Goal: Task Accomplishment & Management: Manage account settings

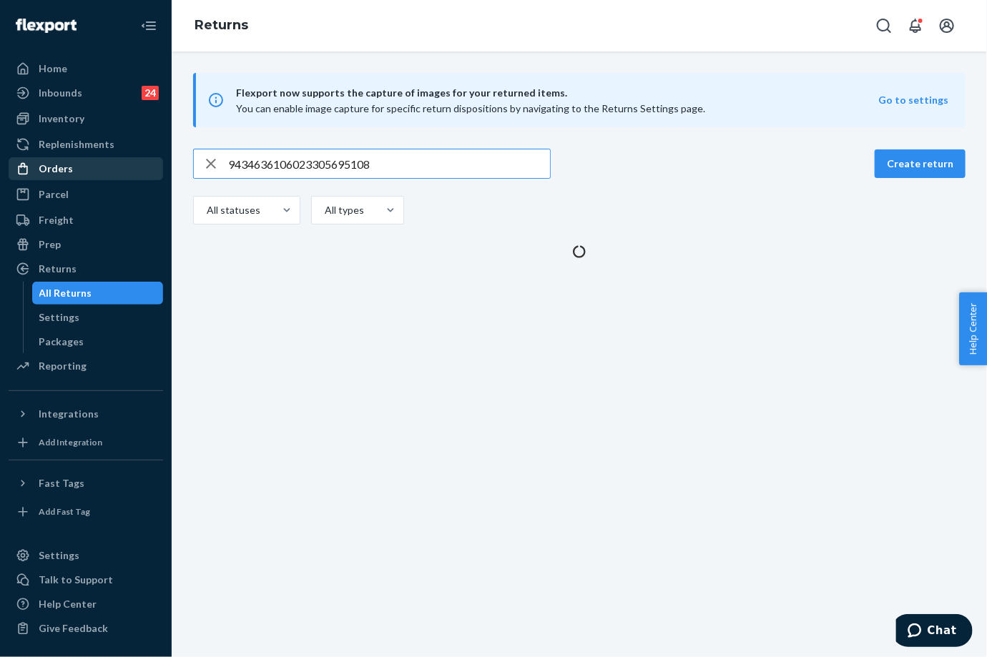
click at [80, 170] on div "Orders" at bounding box center [86, 169] width 152 height 20
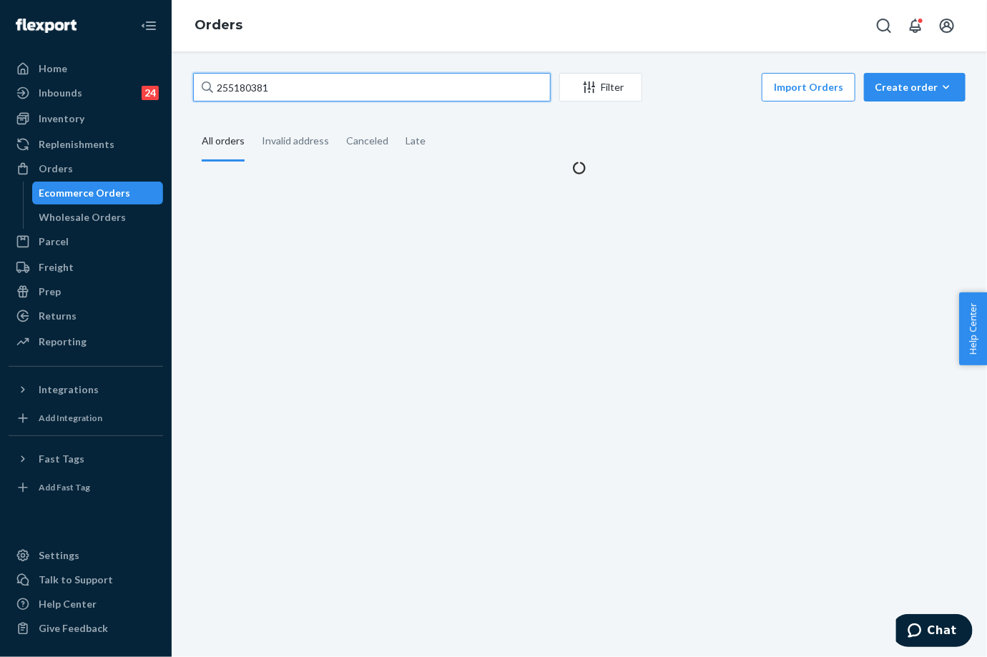
click at [256, 92] on input "255180381" at bounding box center [372, 87] width 358 height 29
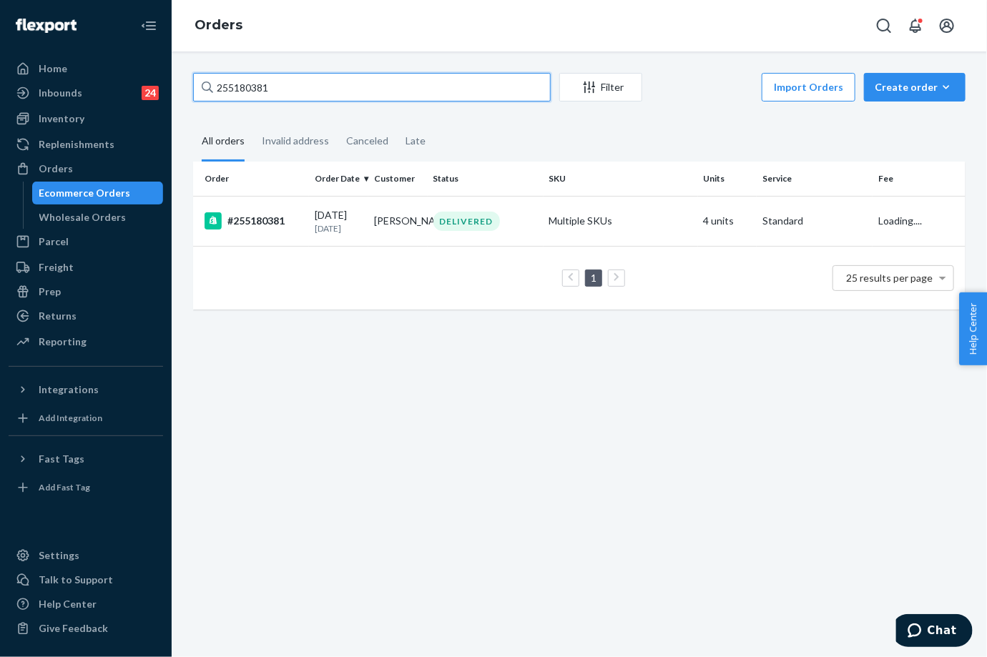
click at [256, 92] on input "255180381" at bounding box center [372, 87] width 358 height 29
paste input "30420"
type input "255130420"
click at [383, 223] on td "[PERSON_NAME]" at bounding box center [397, 221] width 59 height 50
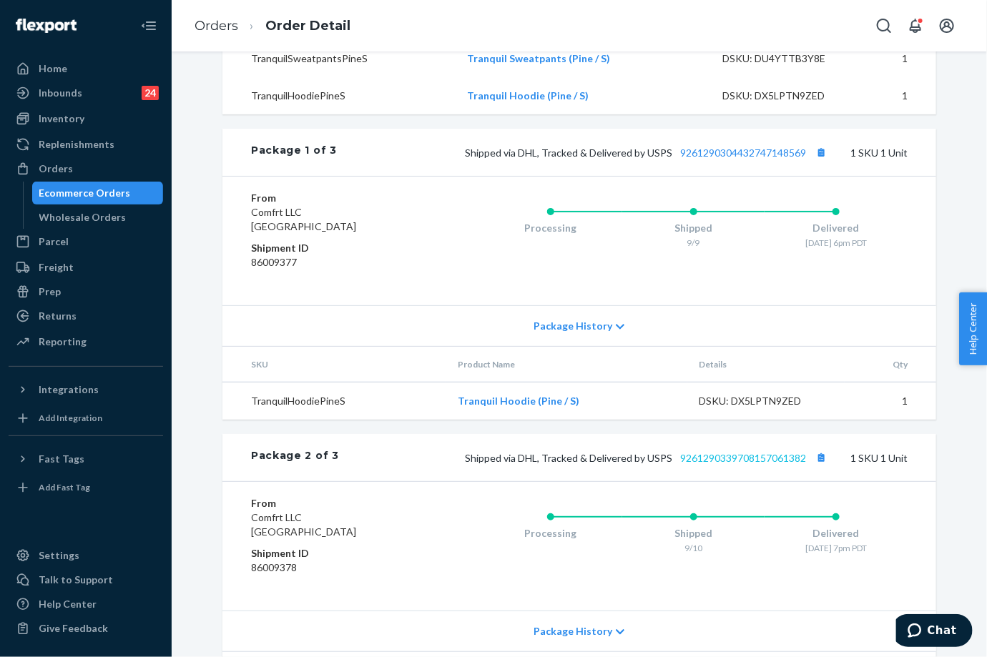
scroll to position [874, 0]
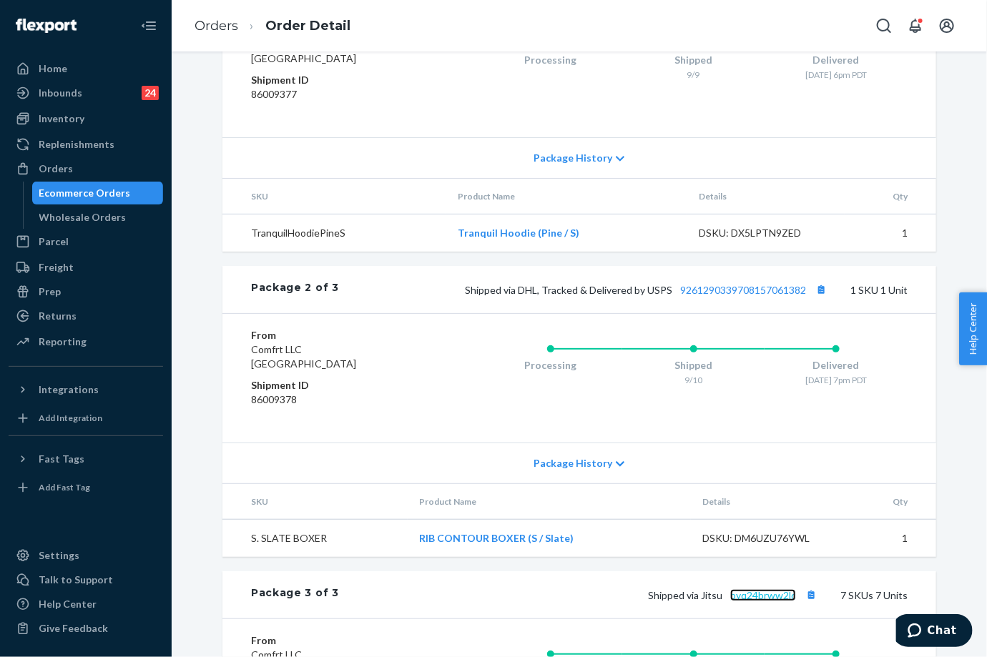
click at [765, 601] on link "pyq24brww2lc" at bounding box center [763, 595] width 66 height 12
click at [202, 23] on link "Orders" at bounding box center [217, 26] width 44 height 16
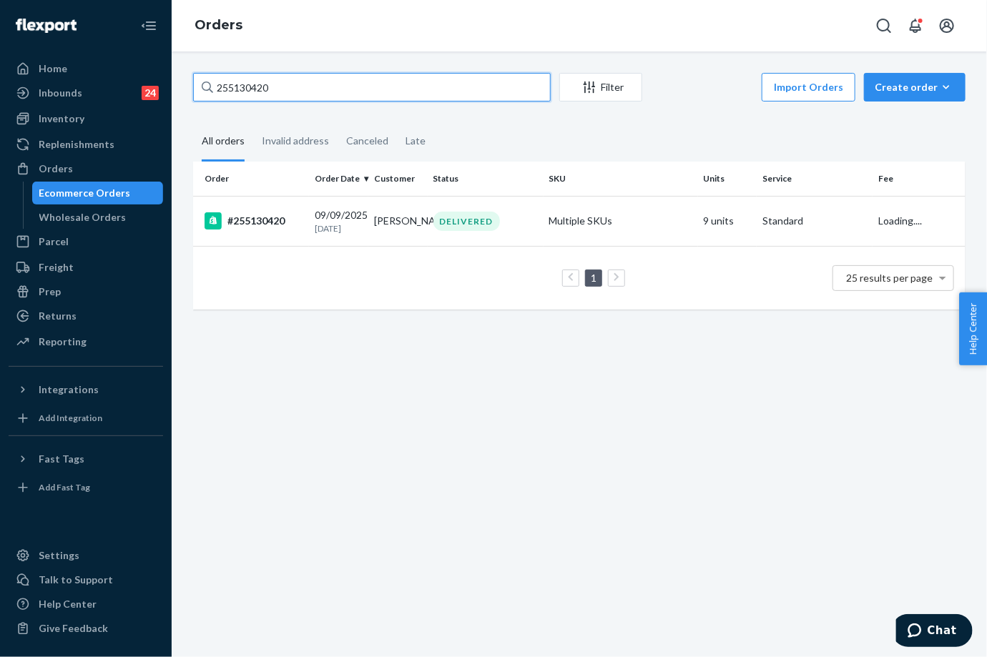
click at [245, 79] on input "255130420" at bounding box center [372, 87] width 358 height 29
paste input "216835"
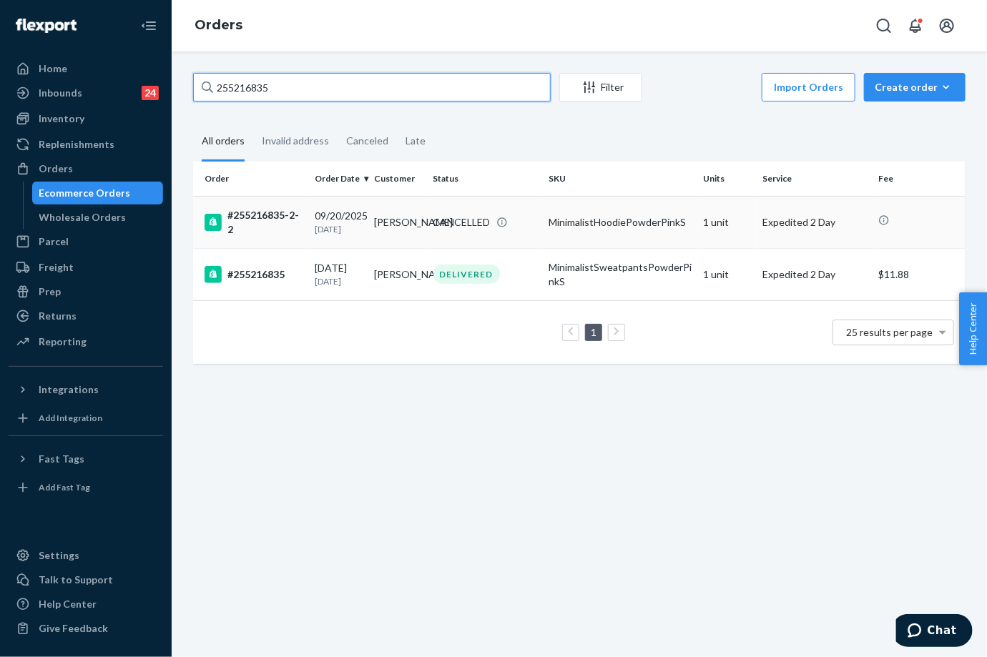
type input "255216835"
click at [458, 228] on div "CANCELLED" at bounding box center [461, 222] width 57 height 14
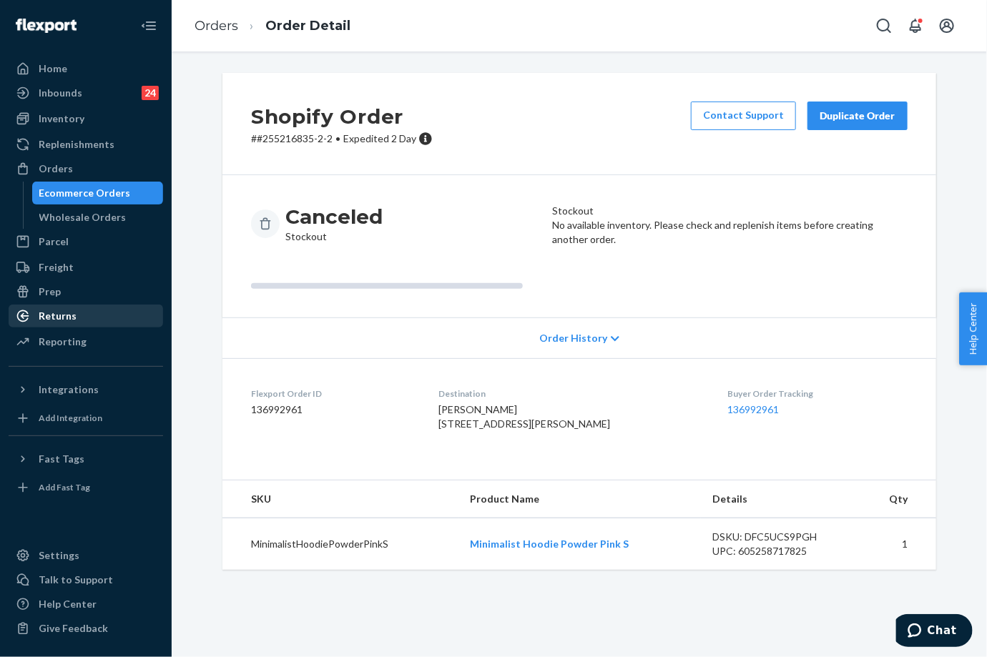
click at [89, 309] on div "Returns" at bounding box center [86, 316] width 152 height 20
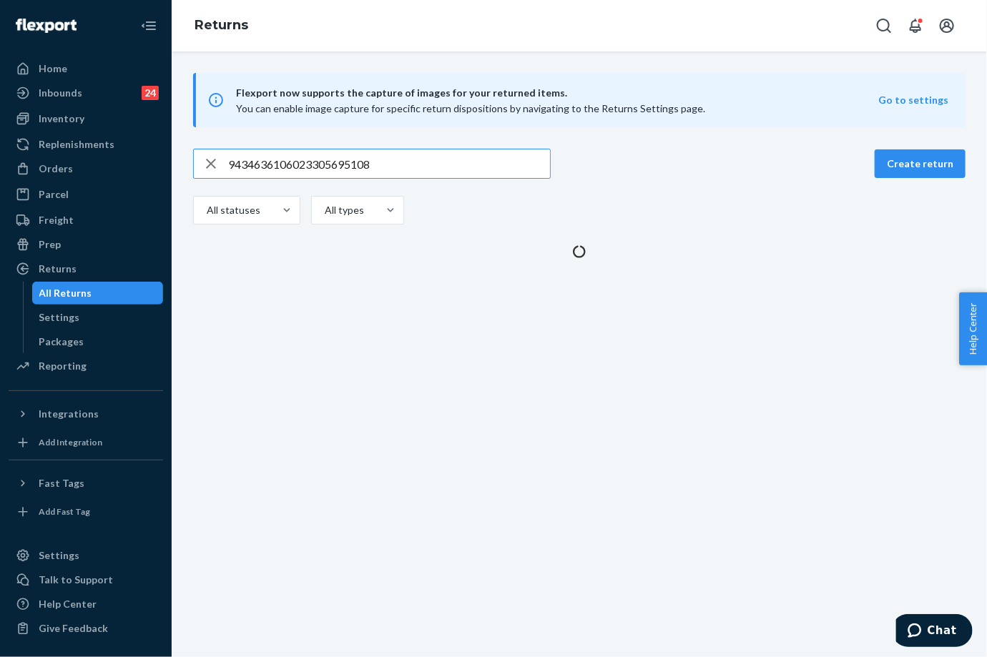
click at [338, 153] on input "9434636106023305695108" at bounding box center [389, 163] width 322 height 29
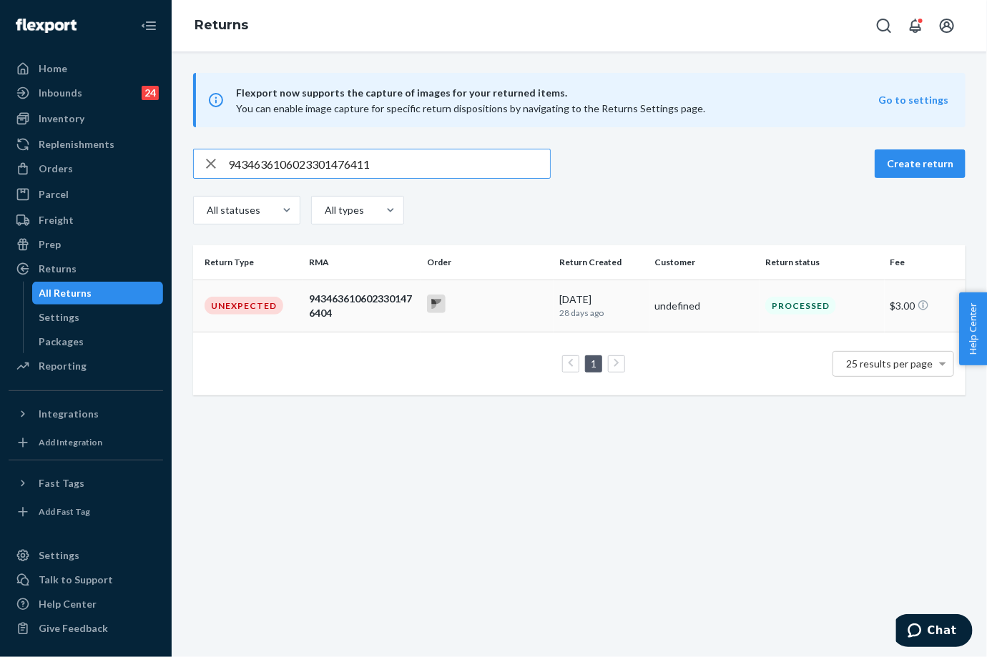
type input "9434636106023301476411"
click at [506, 318] on td at bounding box center [487, 306] width 132 height 52
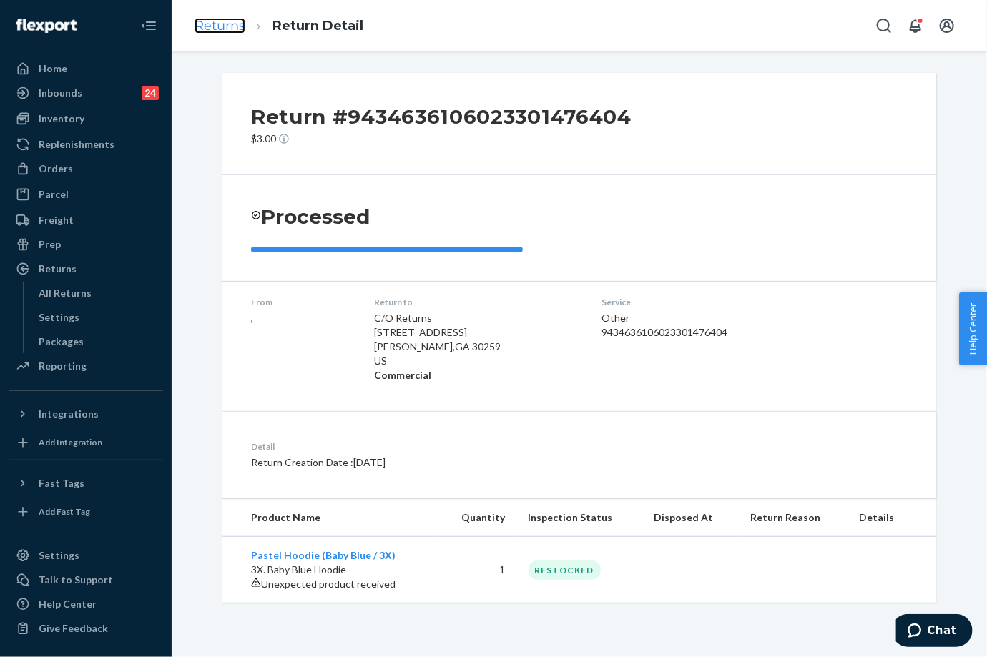
click at [219, 30] on link "Returns" at bounding box center [220, 26] width 51 height 16
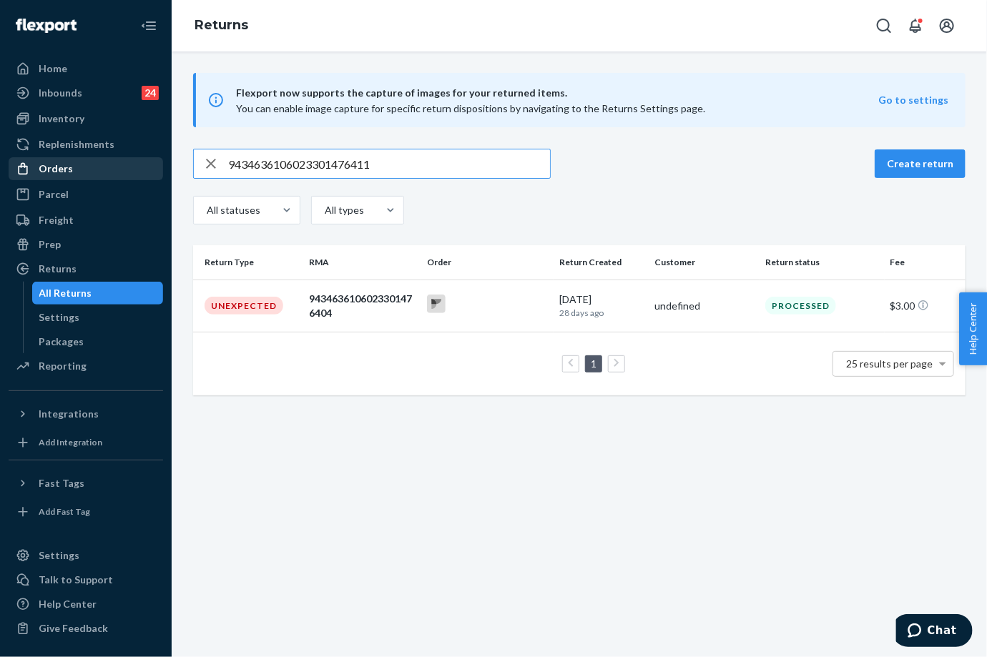
click at [97, 168] on div "Orders" at bounding box center [86, 169] width 152 height 20
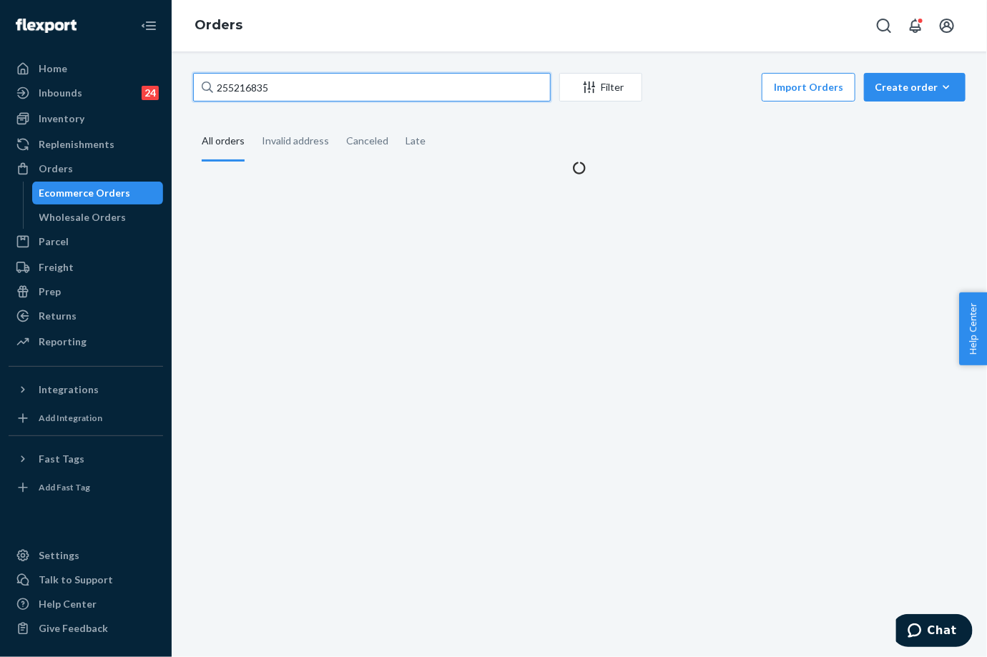
click at [247, 88] on input "255216835" at bounding box center [372, 87] width 358 height 29
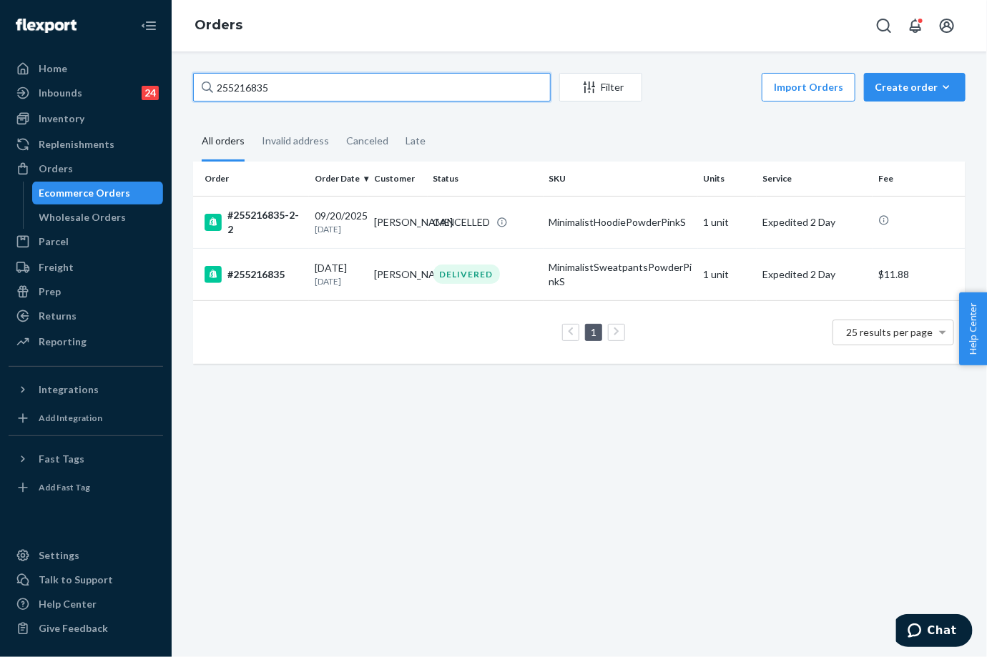
paste input "943463610602330218840"
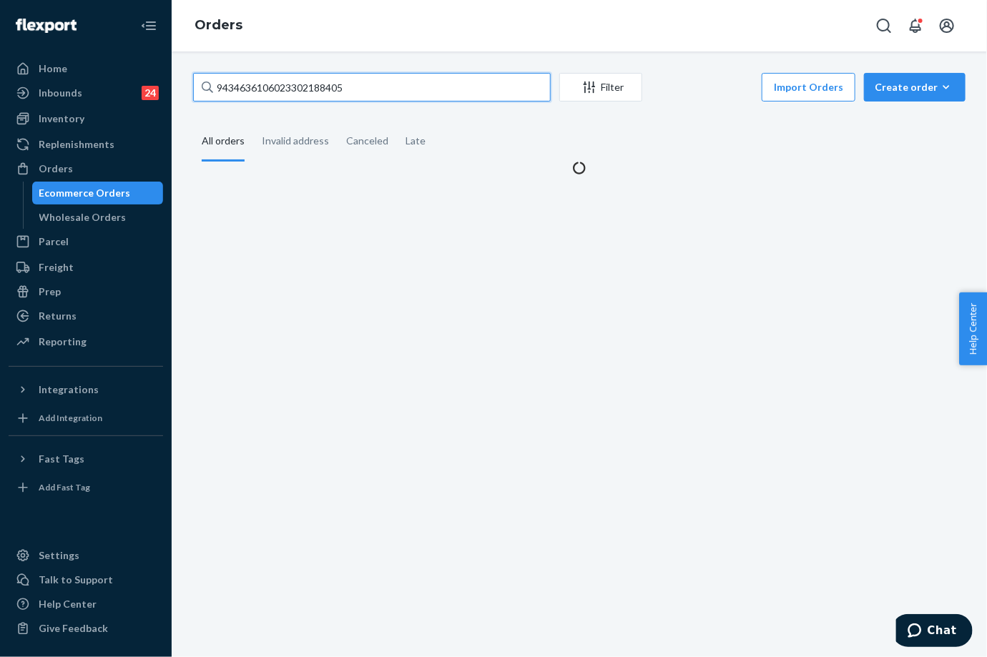
click at [262, 88] on input "9434636106023302188405" at bounding box center [372, 87] width 358 height 29
paste input "text"
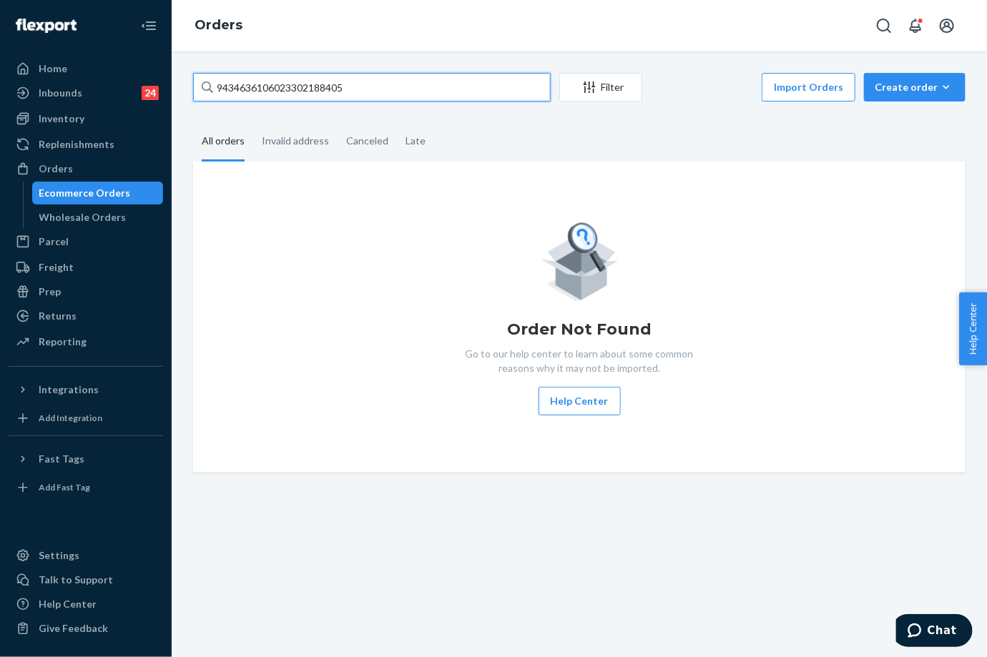
click at [288, 82] on input "9434636106023302188405" at bounding box center [372, 87] width 358 height 29
paste input "254449556"
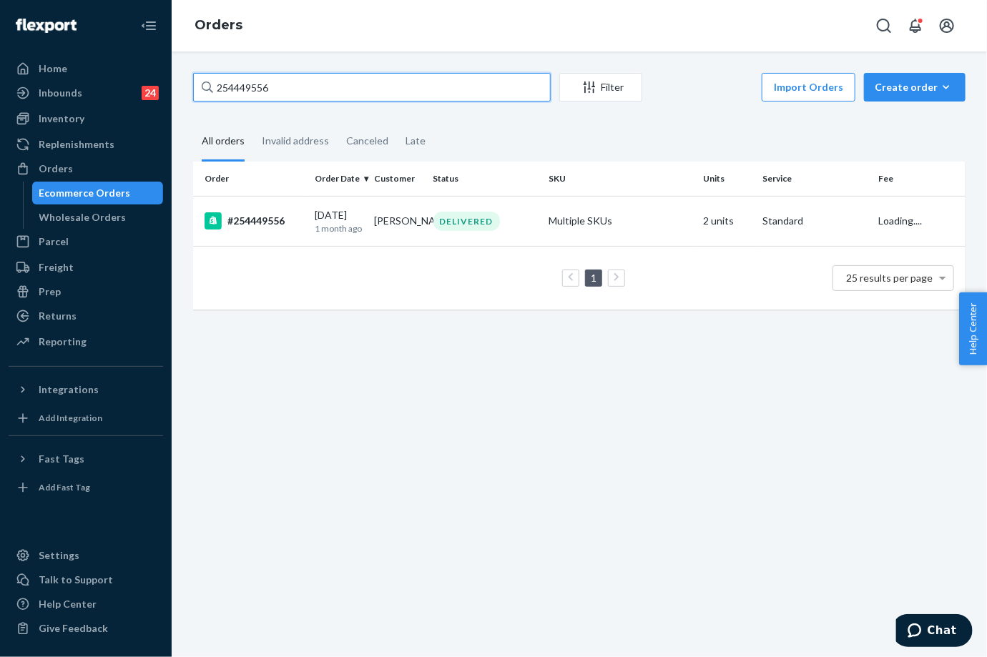
type input "254449556"
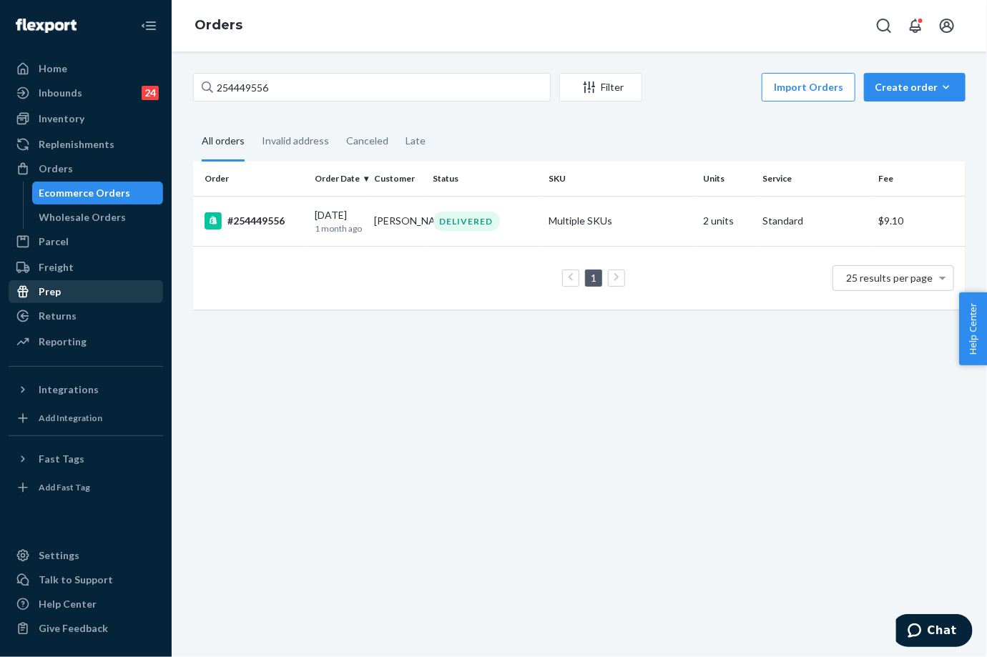
click at [82, 295] on div "Prep" at bounding box center [86, 292] width 152 height 20
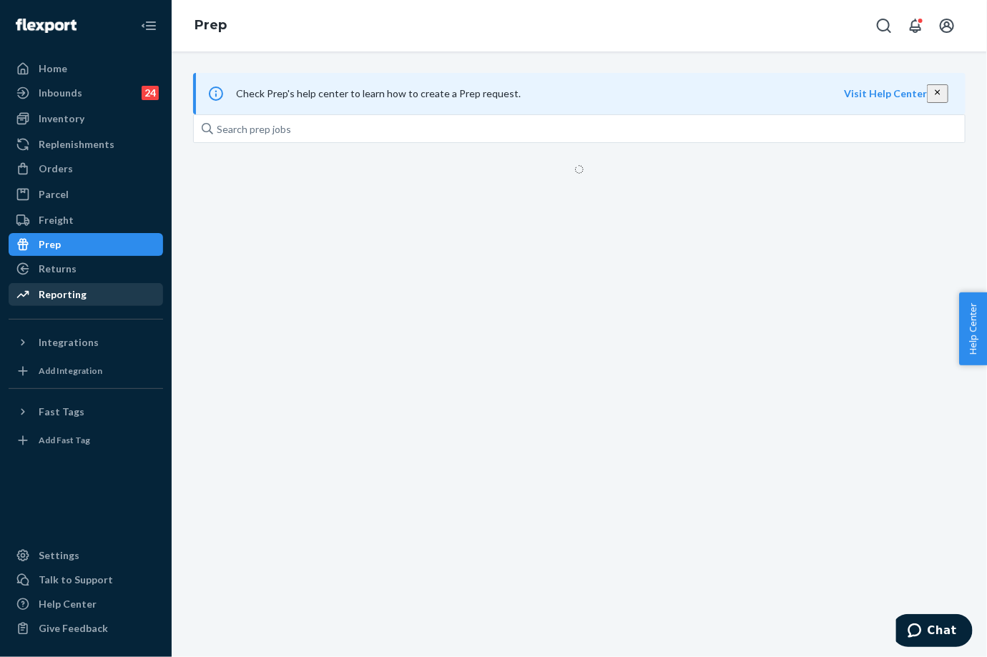
click at [86, 317] on div "Home Inbounds 24 Shipping Plans Problems 24 Inventory Products Replenishments O…" at bounding box center [86, 328] width 172 height 657
click at [94, 267] on div "Returns" at bounding box center [86, 269] width 152 height 20
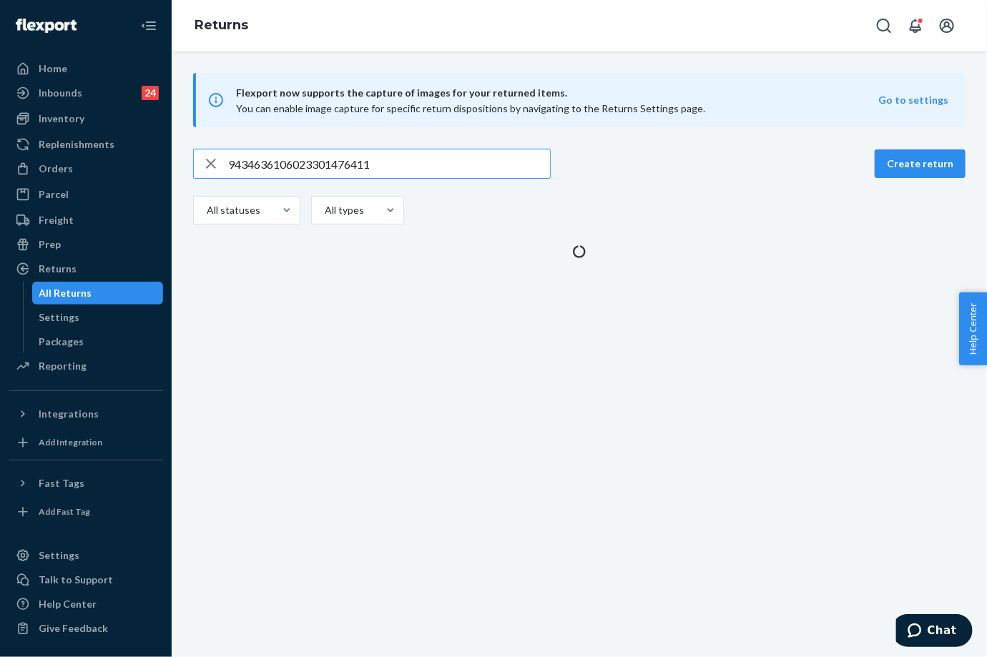
click at [296, 164] on input "9434636106023301476411" at bounding box center [389, 163] width 322 height 29
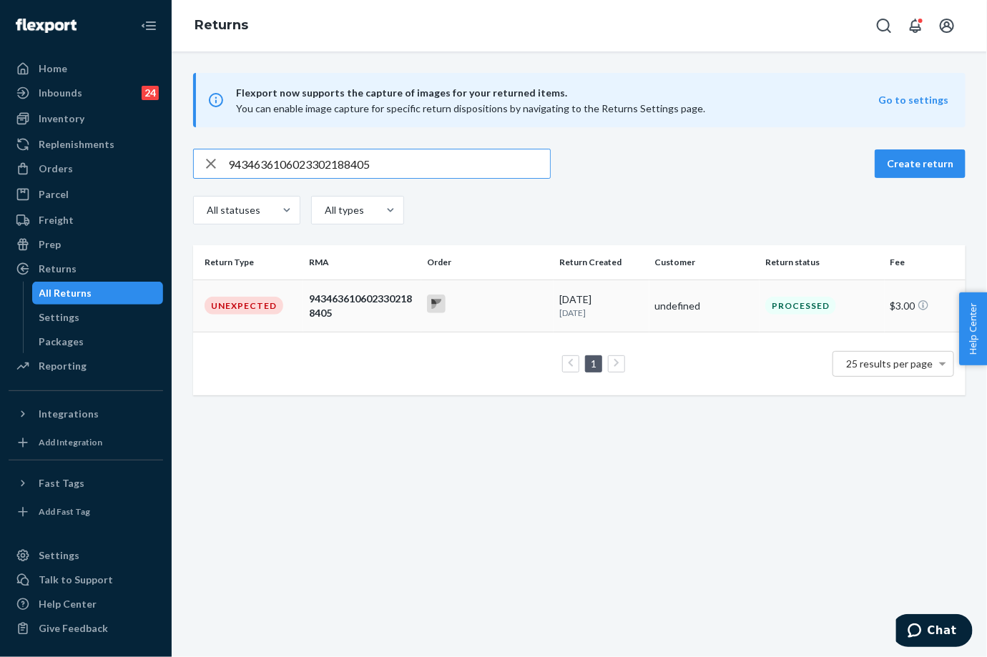
type input "9434636106023302188405"
click at [484, 309] on div at bounding box center [487, 306] width 121 height 22
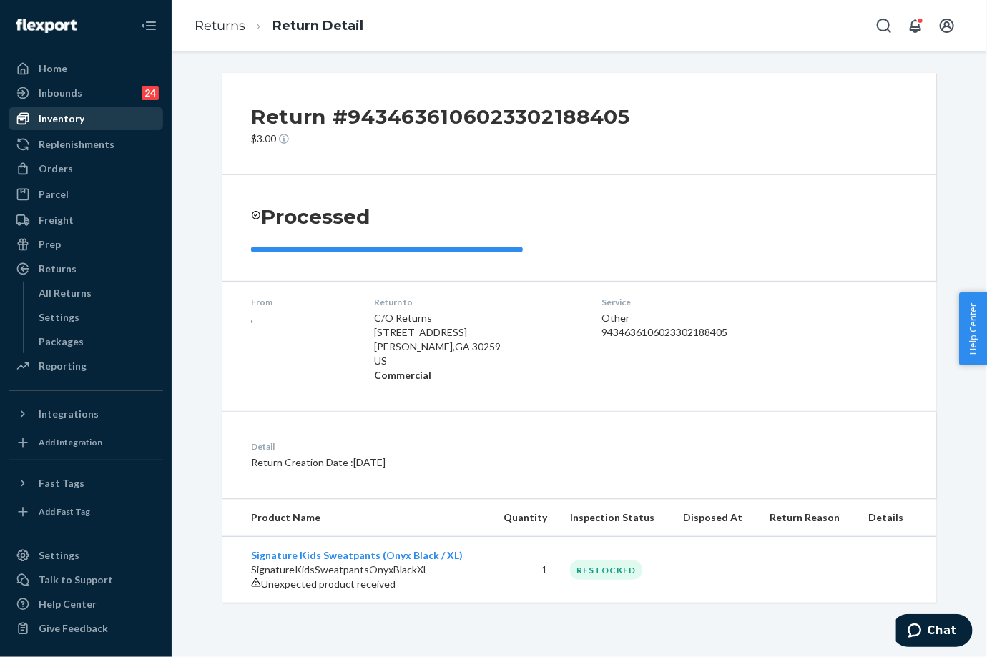
drag, startPoint x: 77, startPoint y: 164, endPoint x: 108, endPoint y: 127, distance: 48.7
click at [77, 164] on div "Orders" at bounding box center [86, 169] width 152 height 20
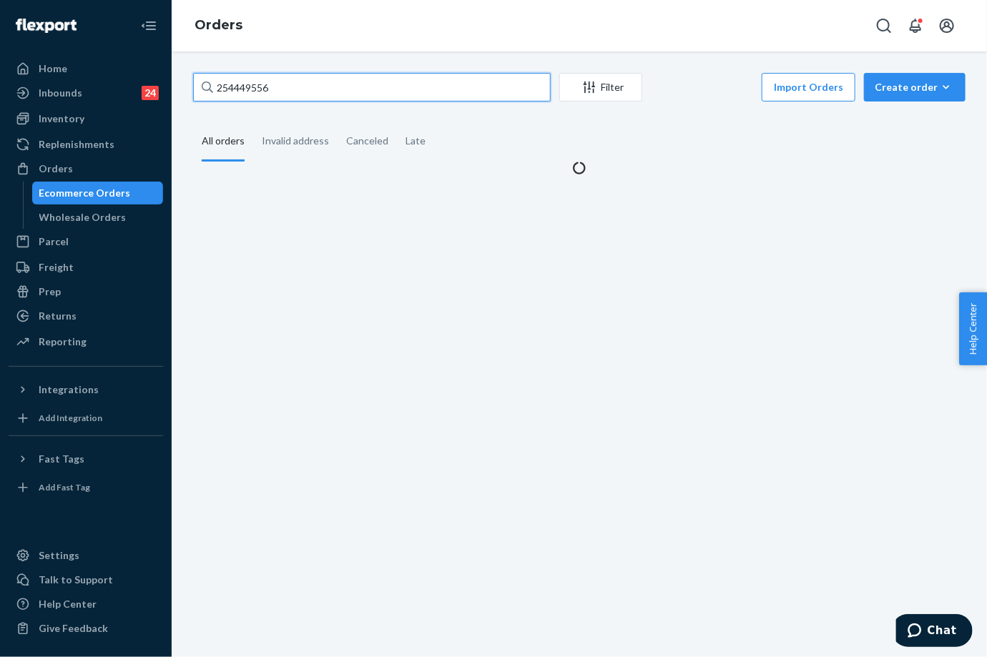
click at [245, 84] on input "254449556" at bounding box center [372, 87] width 358 height 29
click at [246, 84] on input "254449556" at bounding box center [372, 87] width 358 height 29
paste input "5328880"
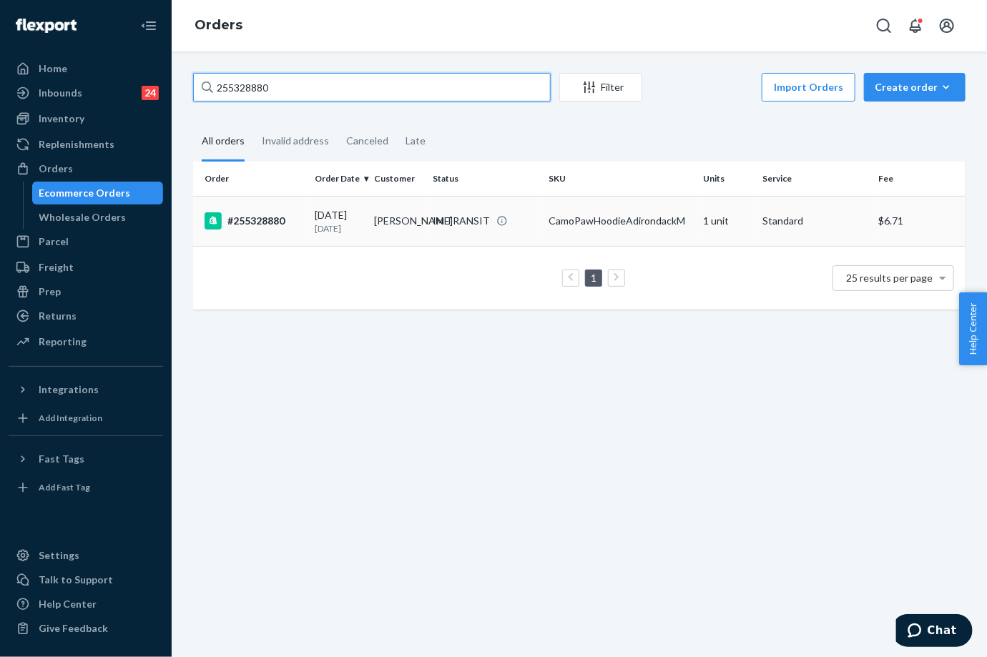
type input "255328880"
click at [378, 227] on td "[PERSON_NAME]" at bounding box center [397, 221] width 59 height 50
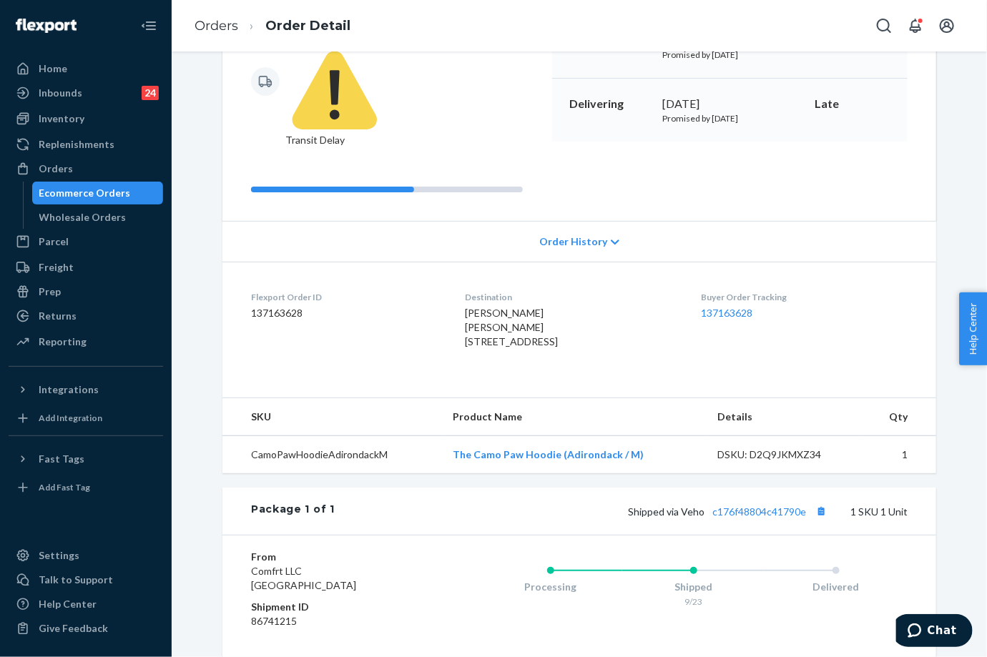
scroll to position [304, 0]
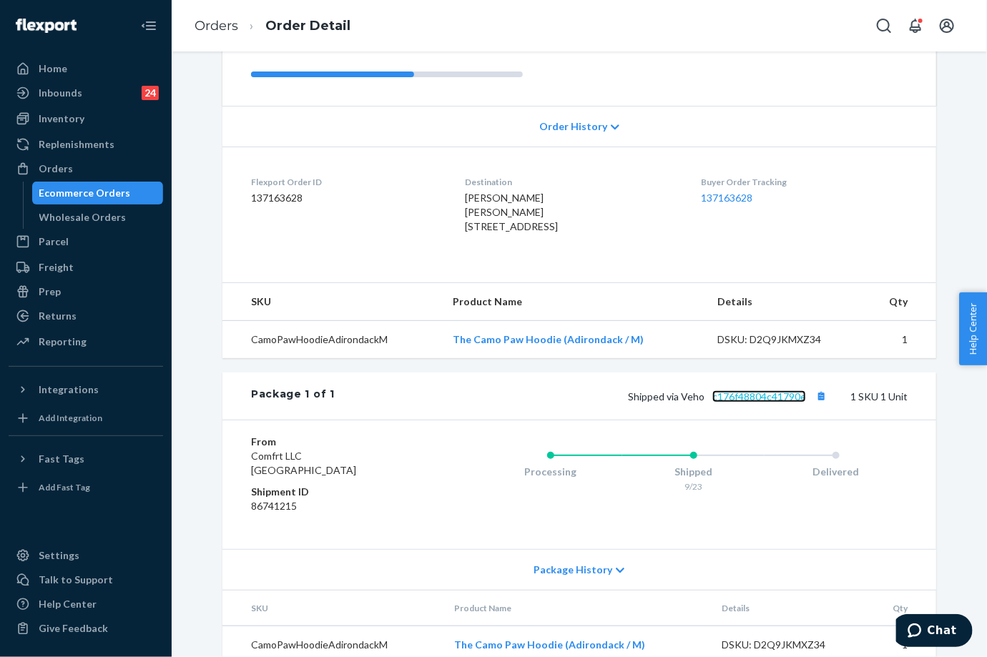
click at [765, 390] on link "c176f48804c41790e" at bounding box center [759, 396] width 94 height 12
click at [216, 25] on link "Orders" at bounding box center [217, 26] width 44 height 16
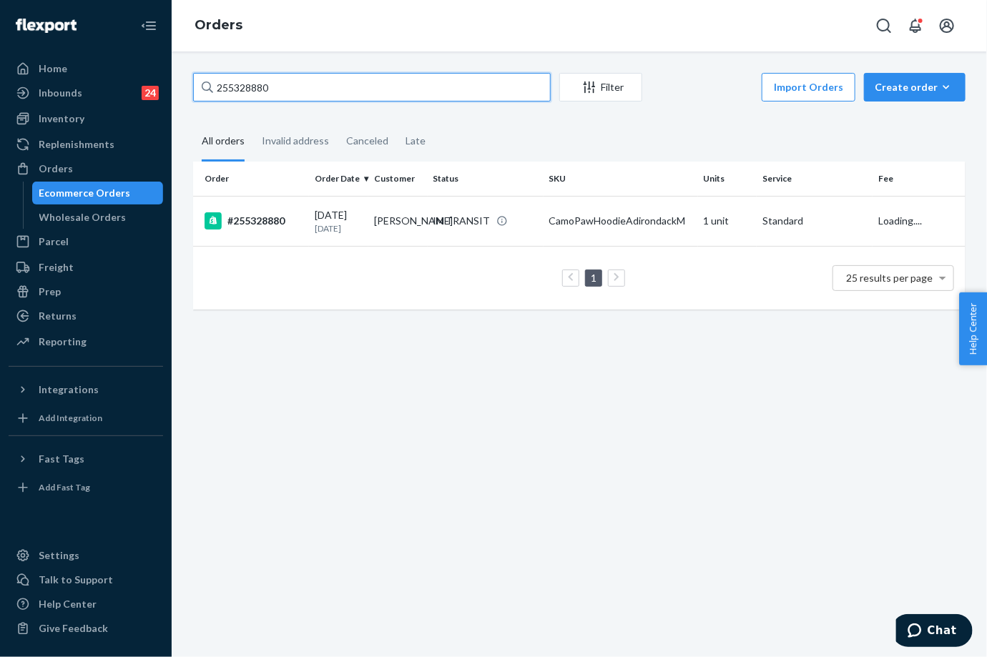
click at [257, 82] on input "255328880" at bounding box center [372, 87] width 358 height 29
paste input "118847"
type input "255118847"
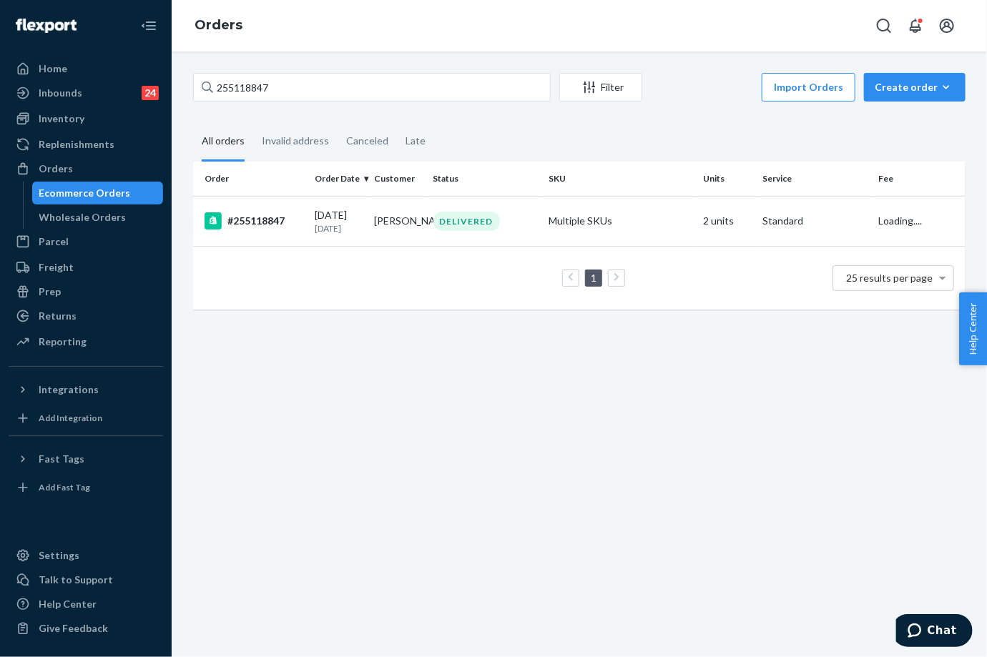
click at [373, 216] on td "[PERSON_NAME]" at bounding box center [397, 221] width 59 height 50
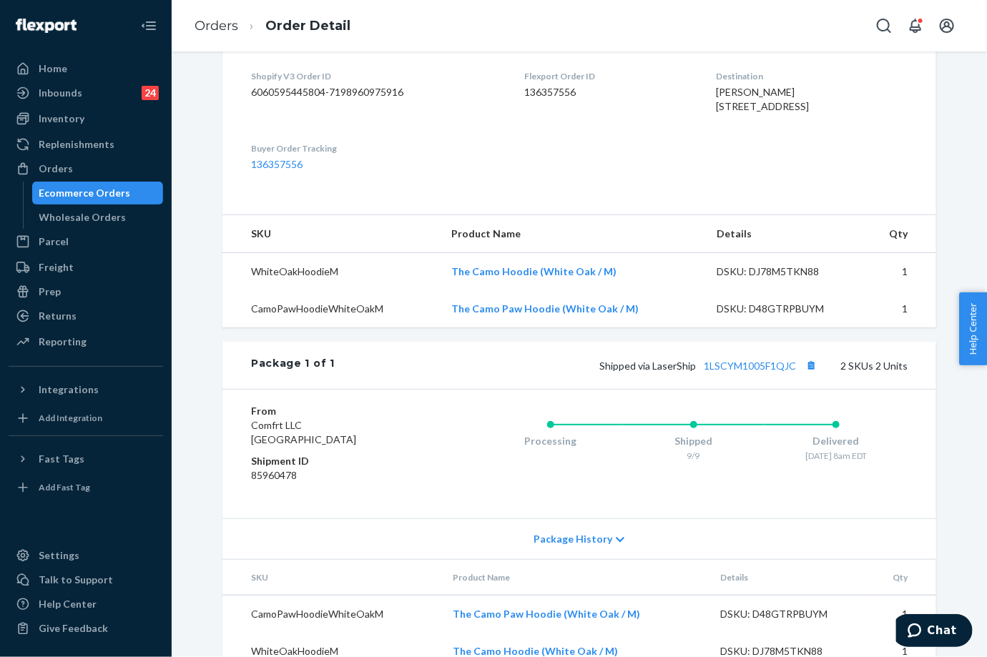
scroll to position [459, 0]
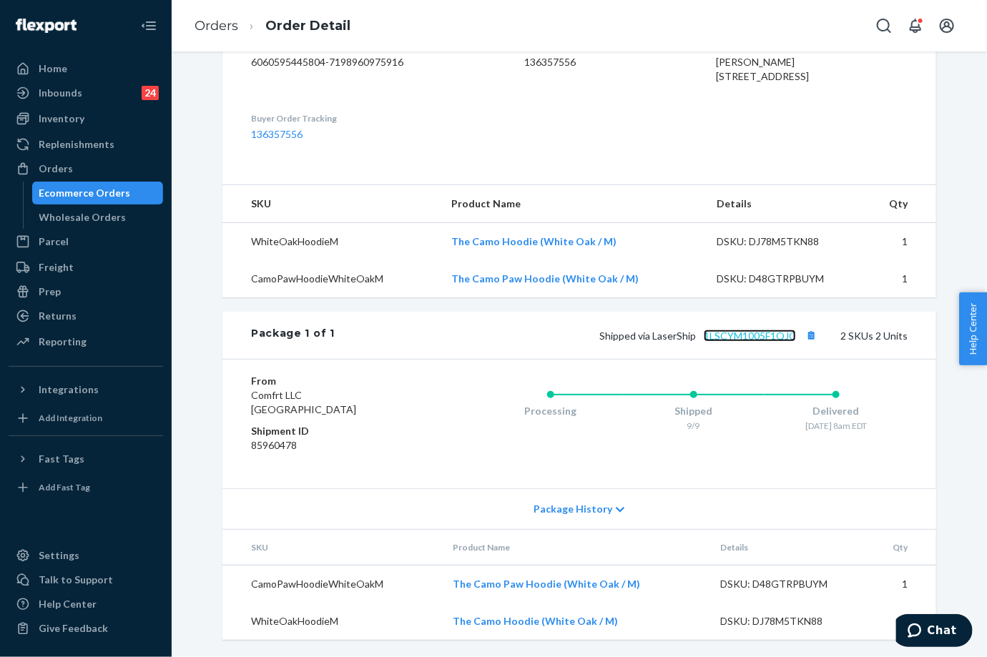
click at [762, 330] on link "1LSCYM1005F1QJC" at bounding box center [750, 336] width 92 height 12
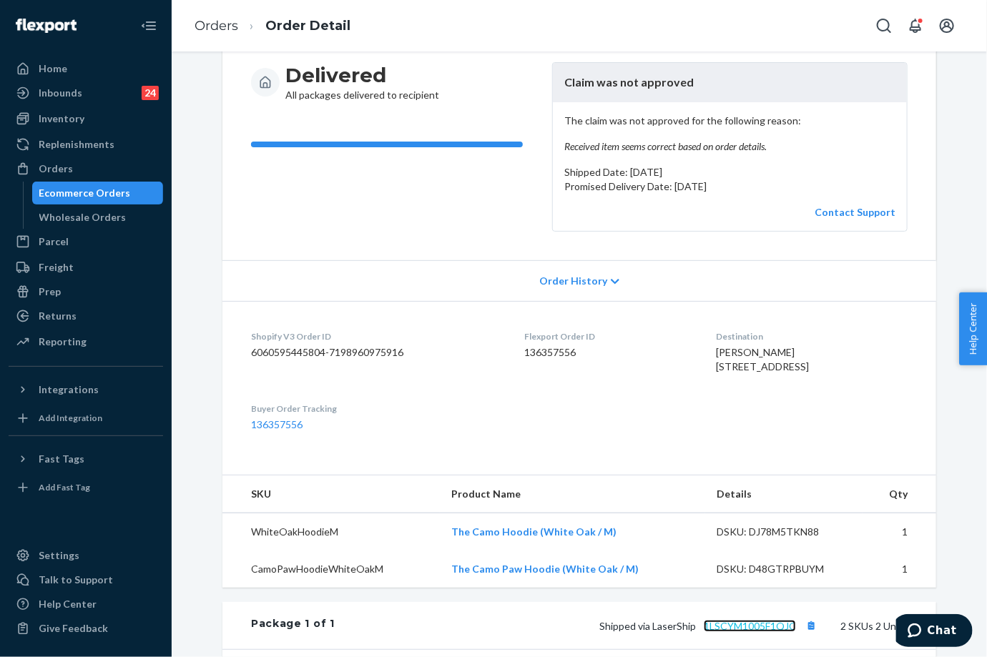
scroll to position [0, 0]
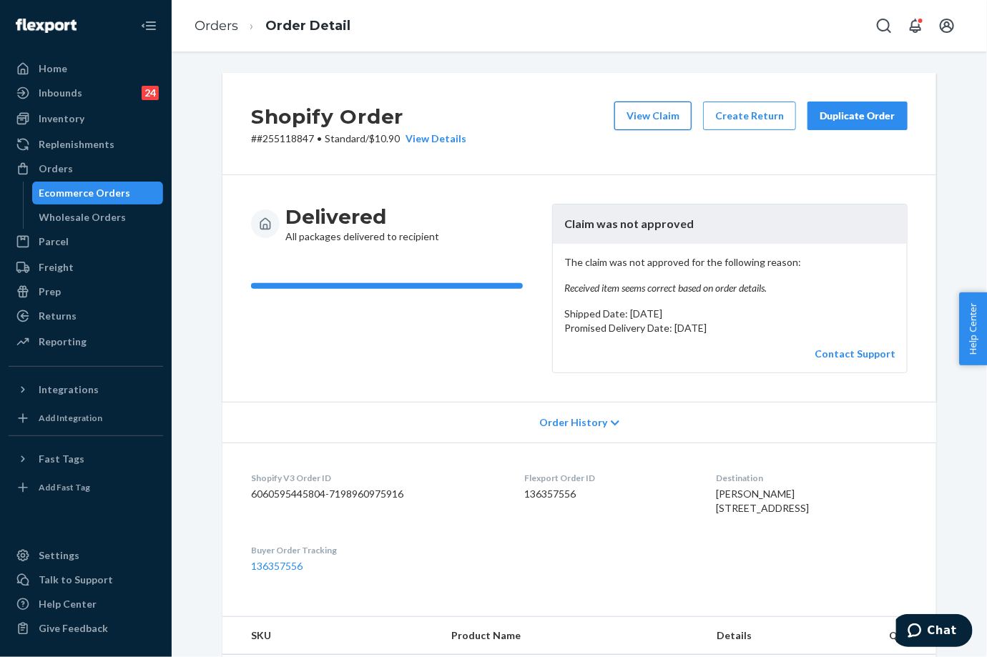
click at [652, 113] on button "View Claim" at bounding box center [652, 116] width 77 height 29
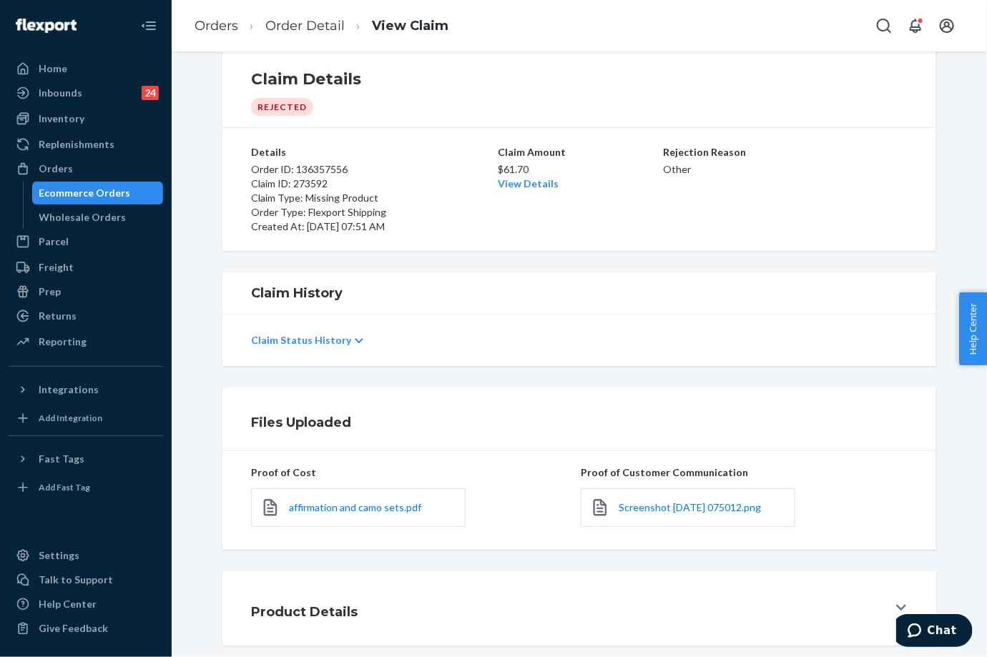
scroll to position [47, 0]
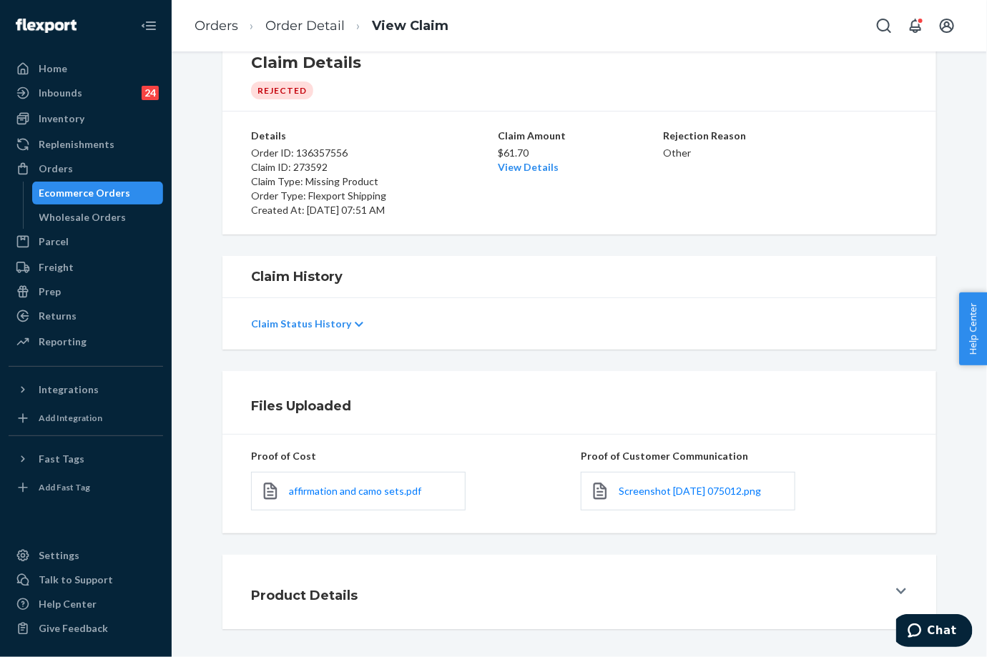
click at [531, 165] on link "View Details" at bounding box center [528, 167] width 61 height 12
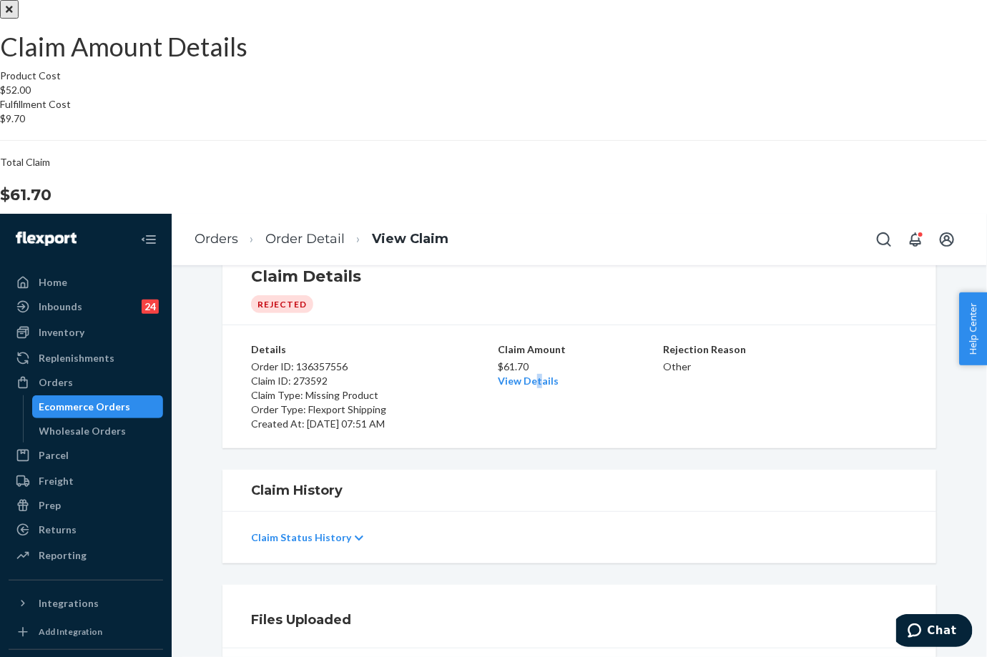
drag, startPoint x: 531, startPoint y: 165, endPoint x: 662, endPoint y: 222, distance: 142.8
click at [19, 19] on button "Close" at bounding box center [9, 9] width 19 height 19
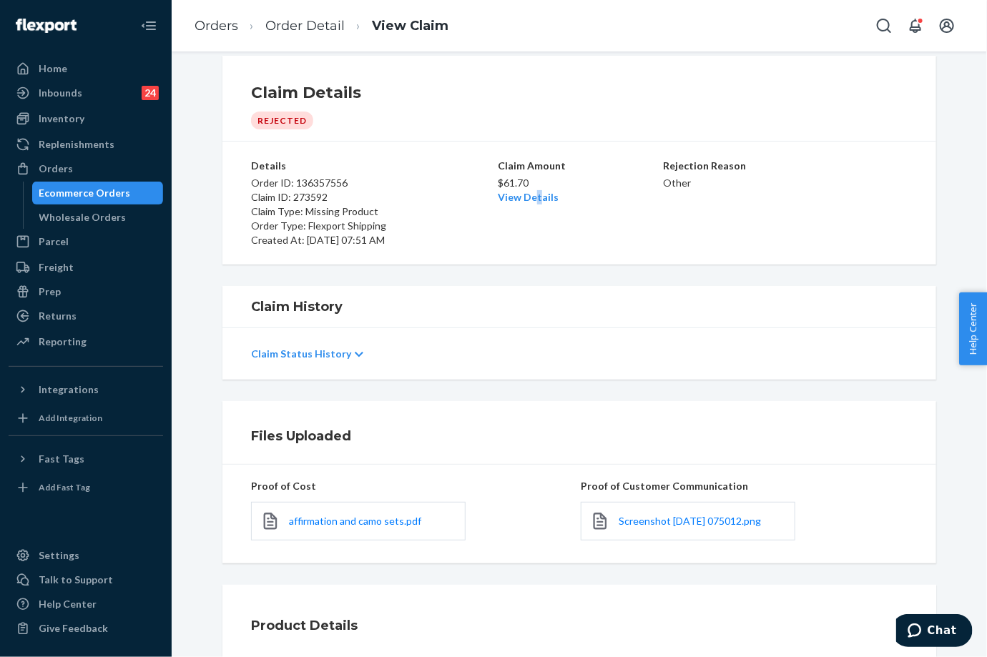
scroll to position [0, 0]
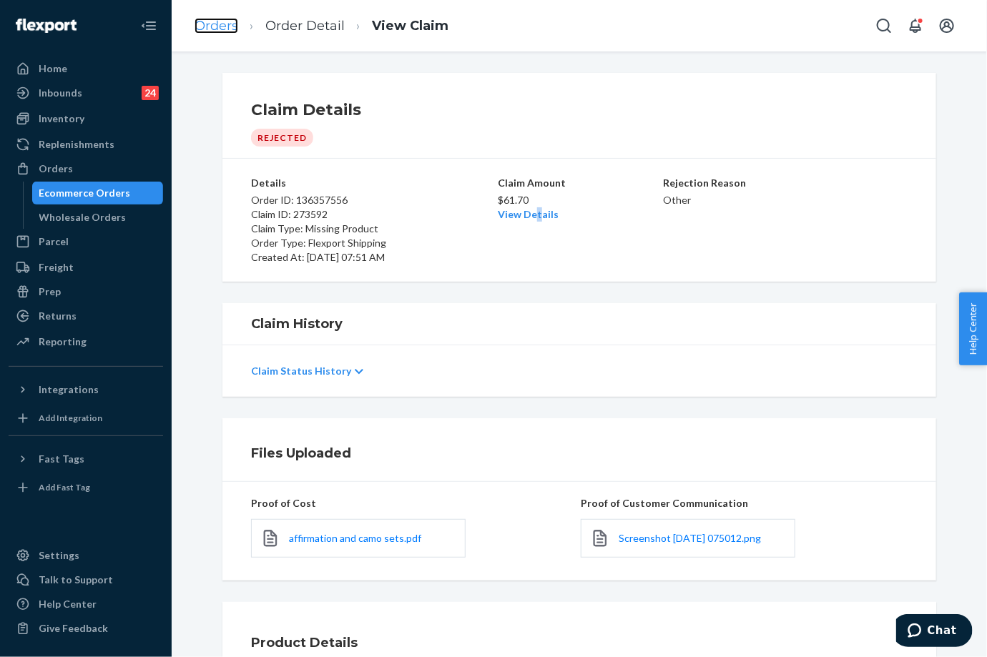
click at [215, 27] on link "Orders" at bounding box center [217, 26] width 44 height 16
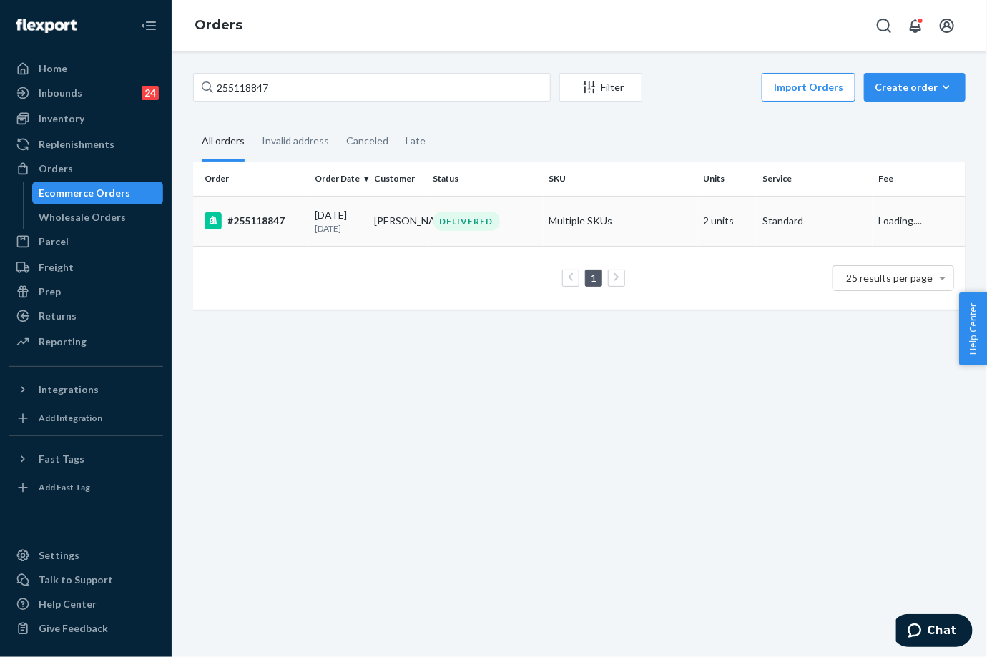
click at [616, 208] on td "Multiple SKUs" at bounding box center [621, 221] width 154 height 50
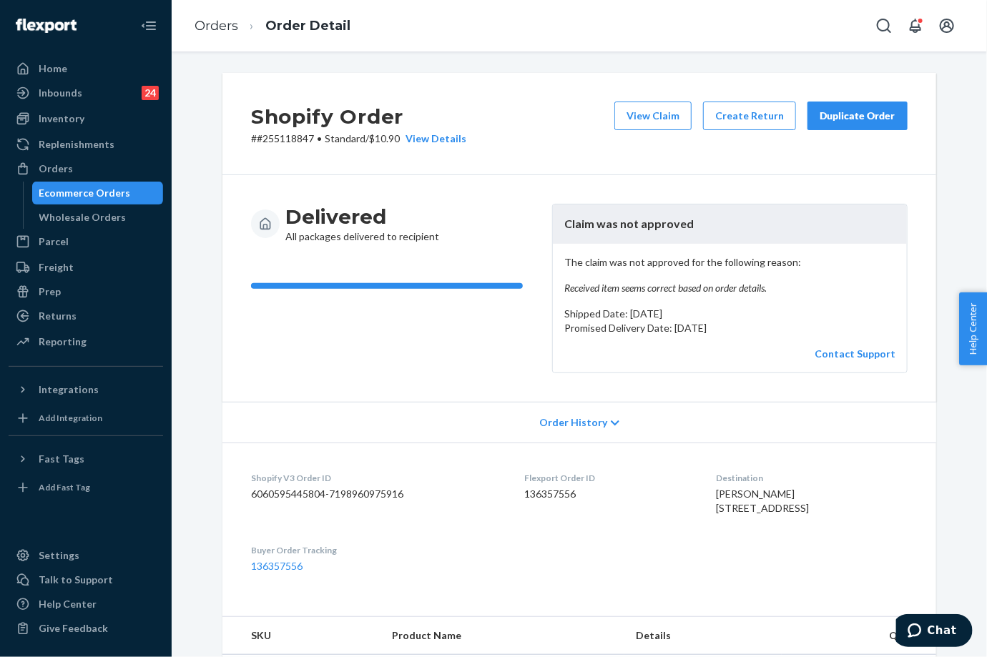
drag, startPoint x: 870, startPoint y: 113, endPoint x: 734, endPoint y: 88, distance: 137.5
click at [870, 113] on div "Duplicate Order" at bounding box center [858, 116] width 76 height 14
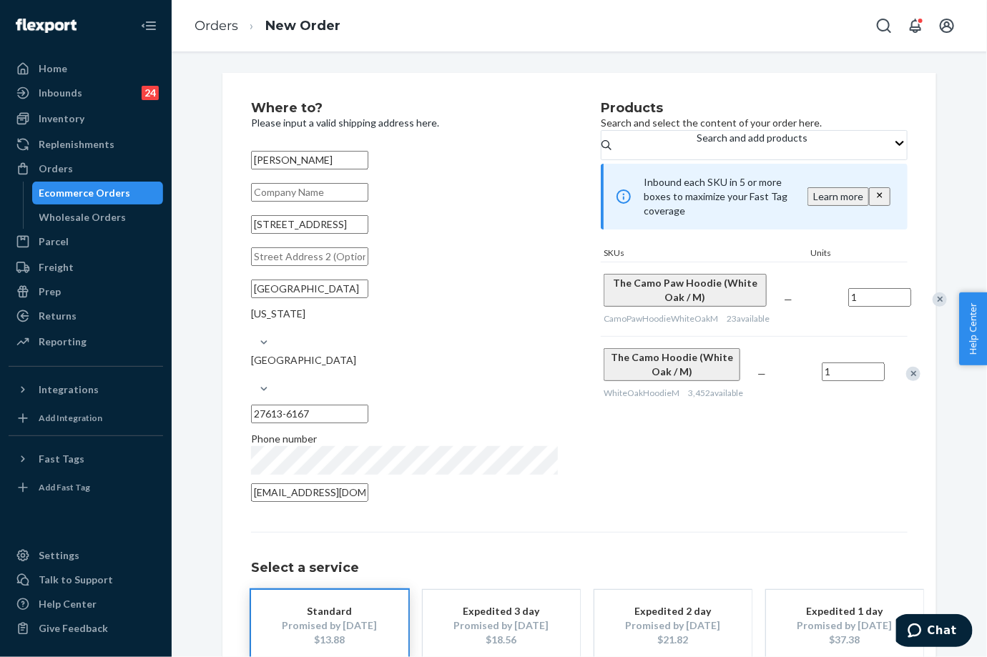
click at [906, 381] on div "Remove Item" at bounding box center [913, 374] width 14 height 14
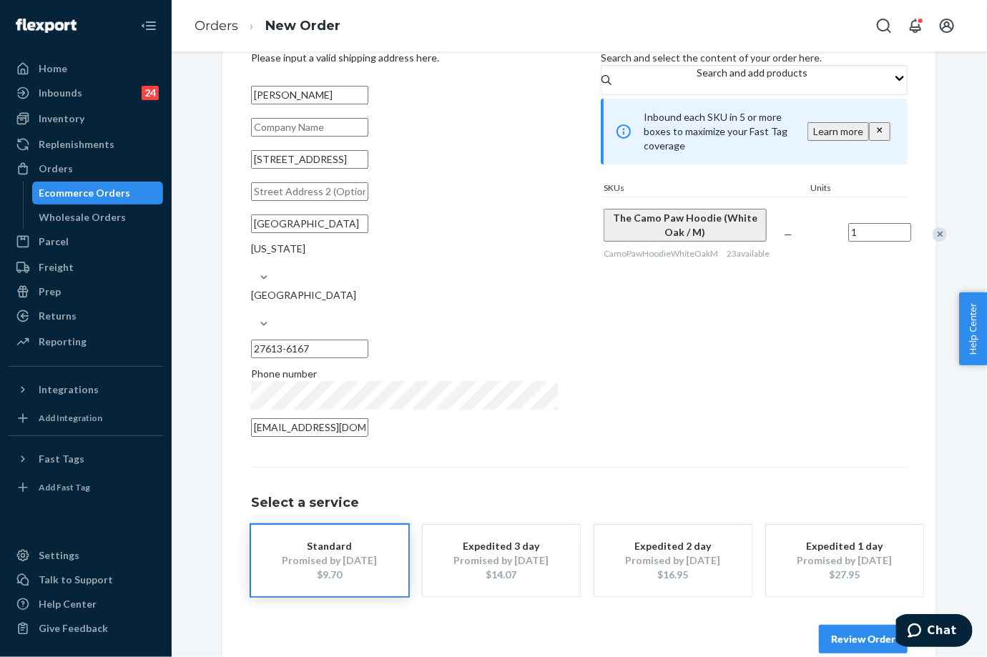
click at [858, 625] on button "Review Order" at bounding box center [863, 639] width 89 height 29
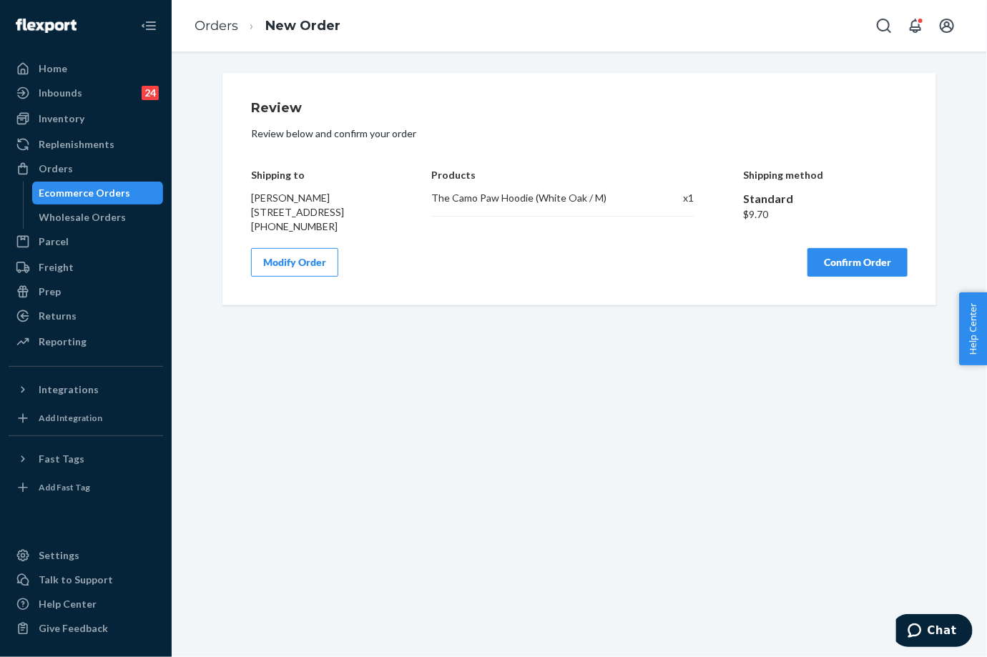
drag, startPoint x: 852, startPoint y: 290, endPoint x: 860, endPoint y: 282, distance: 11.2
click at [854, 277] on button "Confirm Order" at bounding box center [857, 262] width 100 height 29
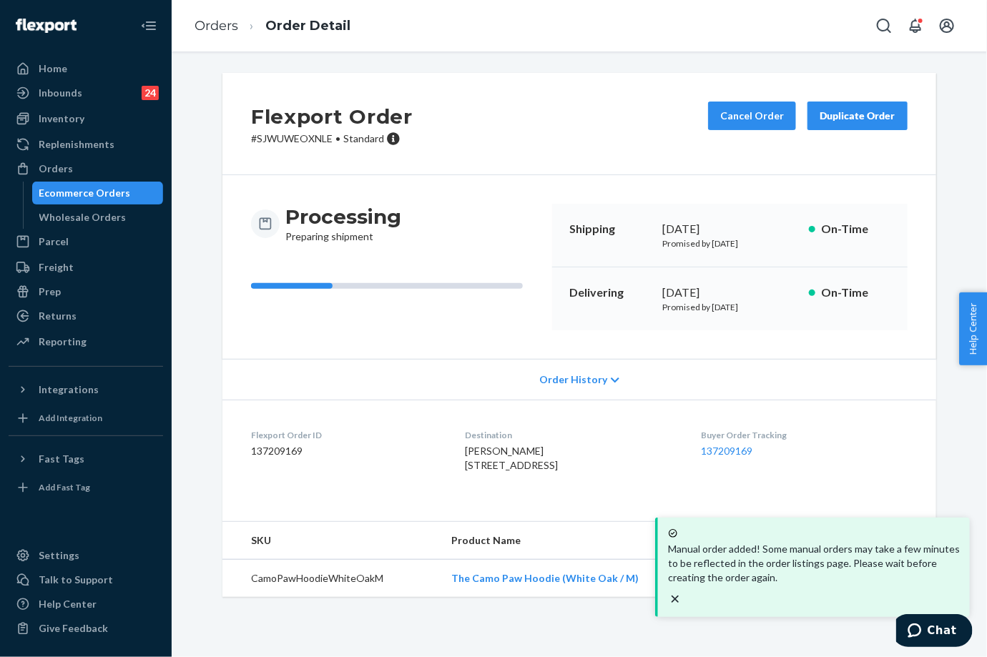
drag, startPoint x: 652, startPoint y: 288, endPoint x: 583, endPoint y: 204, distance: 108.8
click at [707, 292] on div "Delivering [DATE] Promised by [DATE] On-Time" at bounding box center [729, 298] width 355 height 63
copy div "[DATE]"
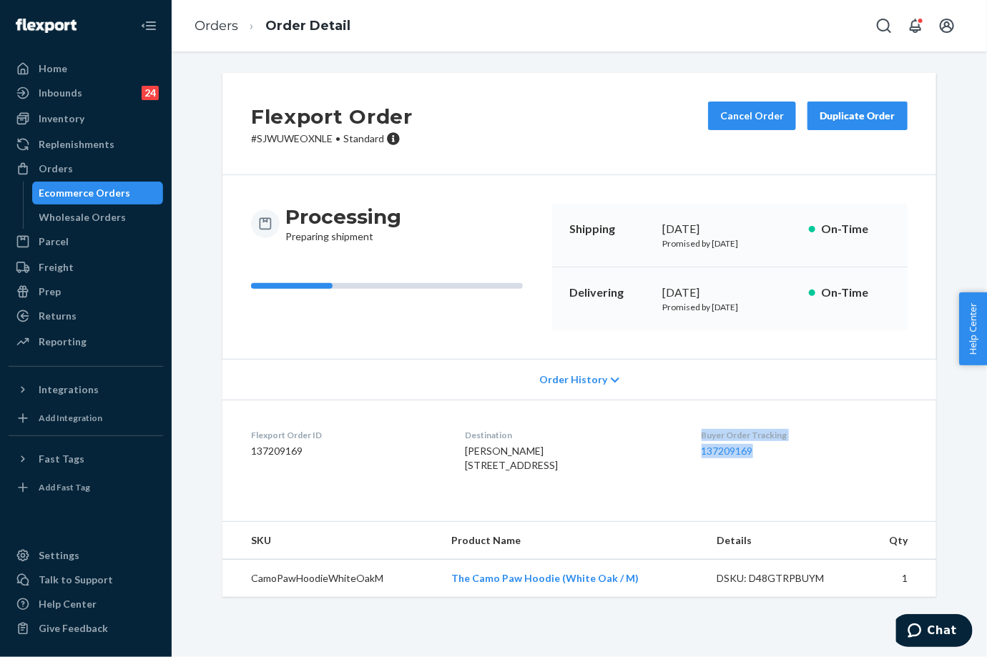
drag, startPoint x: 696, startPoint y: 435, endPoint x: 765, endPoint y: 451, distance: 70.6
click at [765, 451] on dl "Flexport Order ID 137209169 Destination [PERSON_NAME] [STREET_ADDRESS] US Buyer…" at bounding box center [579, 453] width 714 height 107
copy div "Buyer Order Tracking 137209169"
click at [216, 35] on ol "Orders Order Detail" at bounding box center [272, 26] width 179 height 42
click at [227, 29] on link "Orders" at bounding box center [217, 26] width 44 height 16
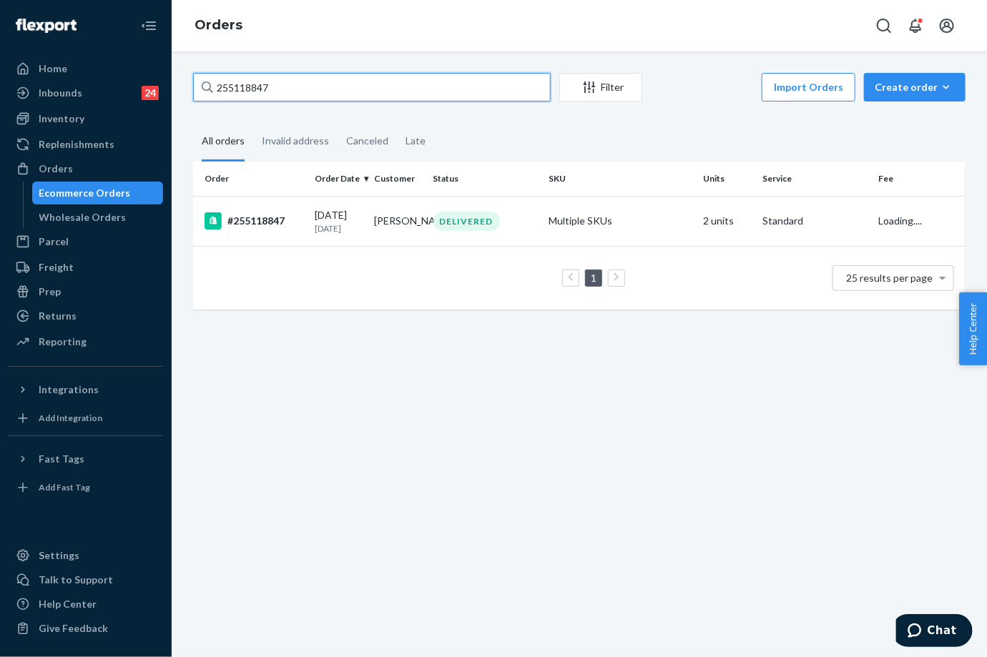
click at [272, 81] on input "255118847" at bounding box center [372, 87] width 358 height 29
paste input "330766"
type input "255330766"
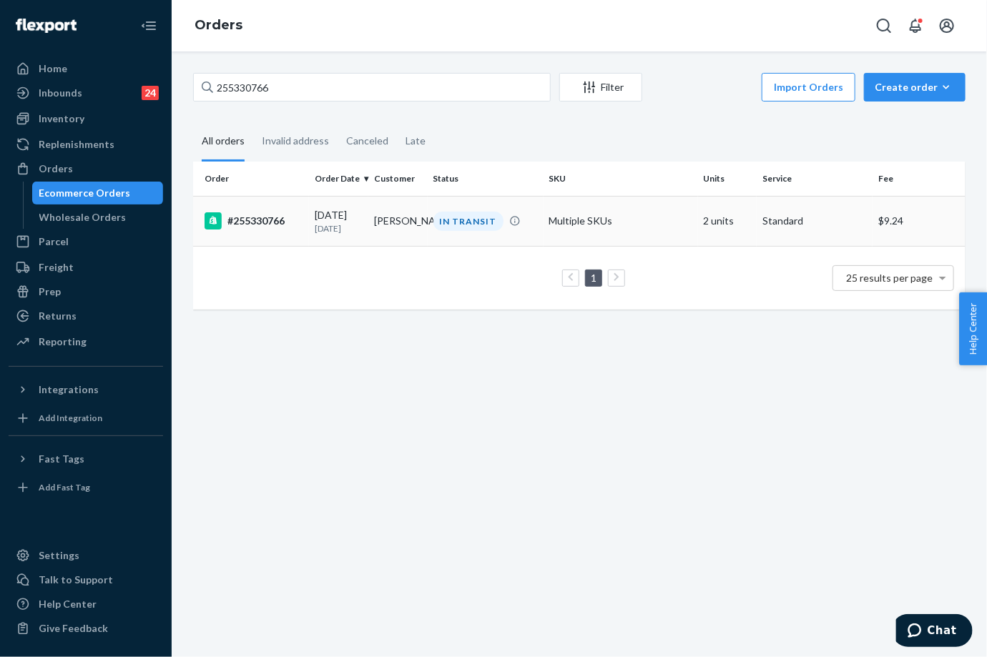
click at [375, 217] on td "[PERSON_NAME]" at bounding box center [397, 221] width 59 height 50
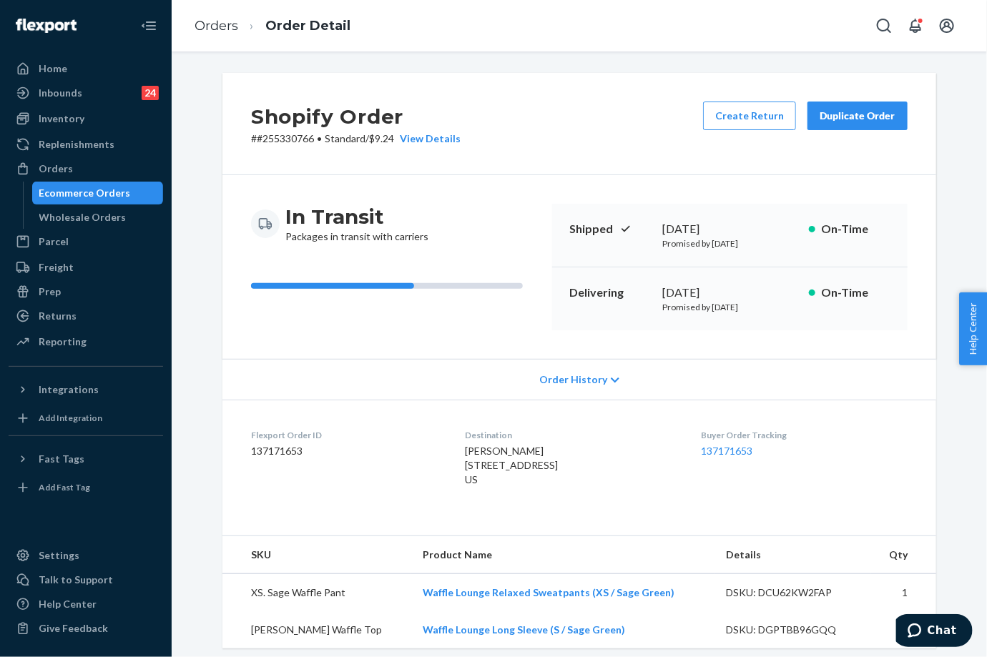
drag, startPoint x: 653, startPoint y: 294, endPoint x: 727, endPoint y: 302, distance: 74.1
click at [727, 300] on div "Delivering [DATE] Promised by [DATE] On-Time" at bounding box center [729, 298] width 355 height 63
drag, startPoint x: 727, startPoint y: 302, endPoint x: 704, endPoint y: 311, distance: 24.7
click at [709, 323] on div "Delivering [DATE] Promised by [DATE] On-Time" at bounding box center [729, 298] width 355 height 63
click at [712, 326] on div "Delivering [DATE] Promised by [DATE] On-Time" at bounding box center [729, 298] width 355 height 63
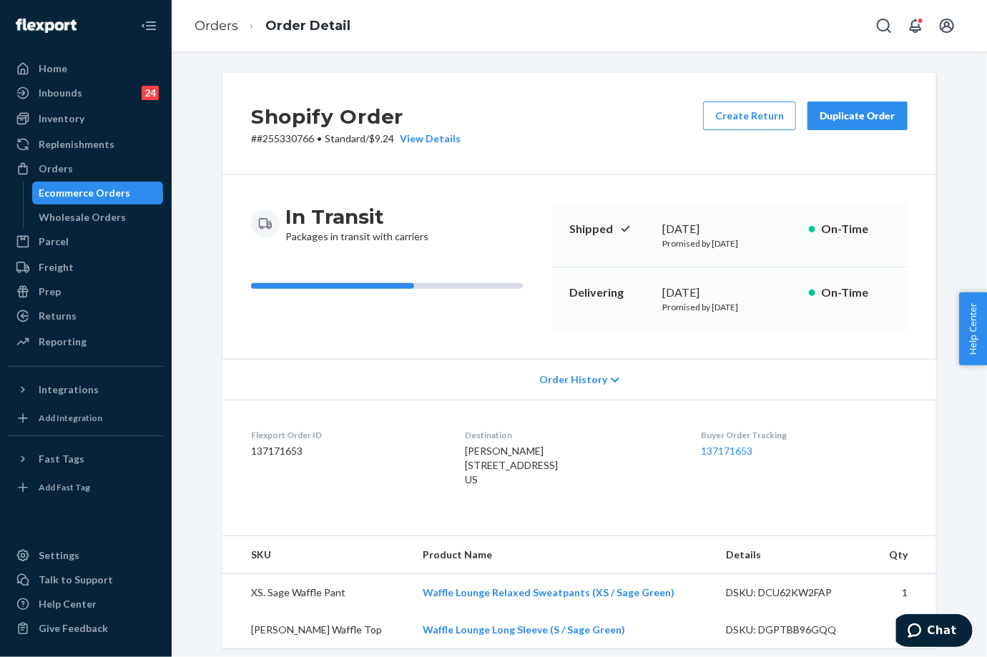
drag, startPoint x: 704, startPoint y: 302, endPoint x: 724, endPoint y: 310, distance: 21.1
click at [740, 311] on p "Promised by [DATE]" at bounding box center [729, 307] width 135 height 12
copy p "[DATE]"
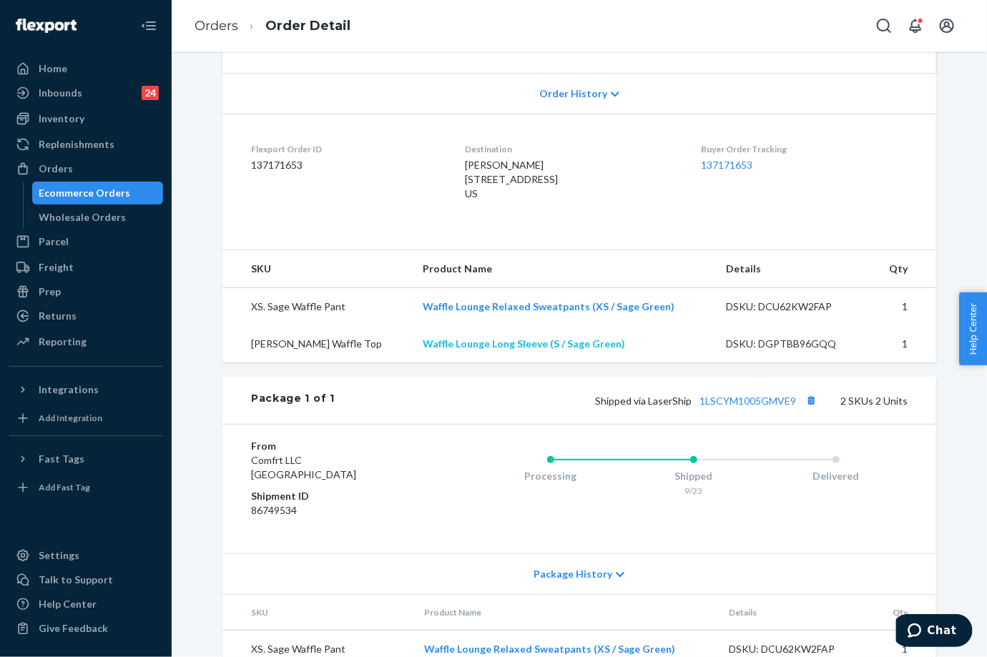
scroll to position [318, 0]
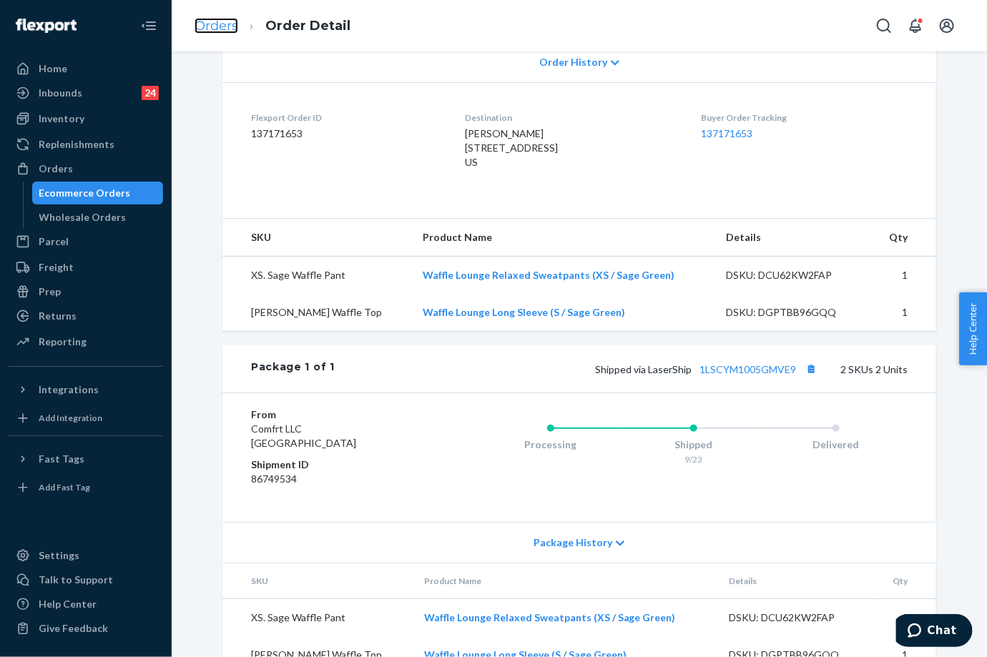
click at [205, 33] on link "Orders" at bounding box center [217, 26] width 44 height 16
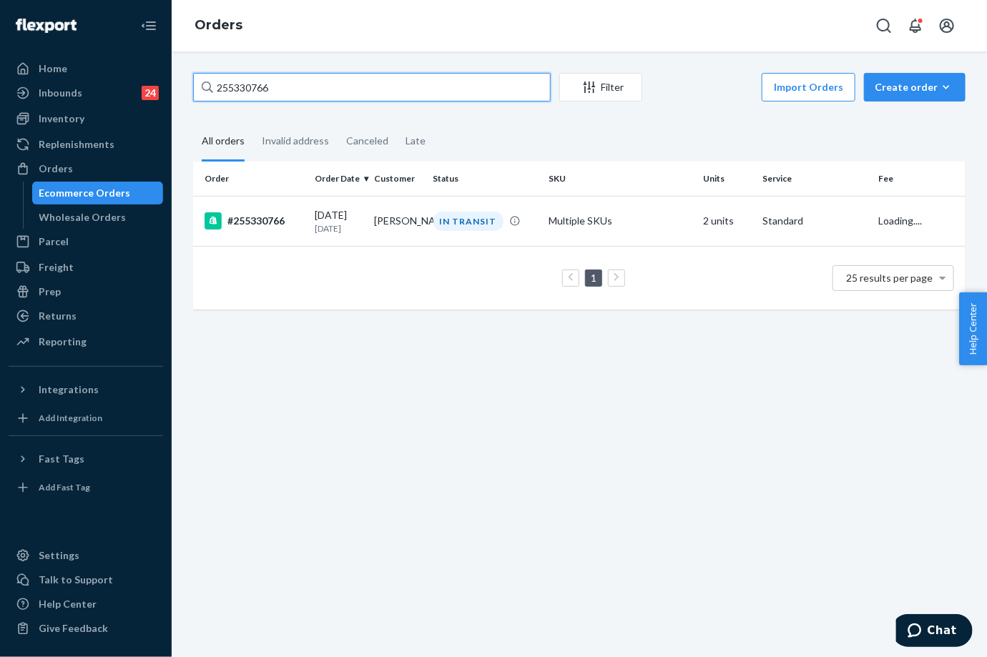
click at [252, 91] on input "255330766" at bounding box center [372, 87] width 358 height 29
paste input "3169962"
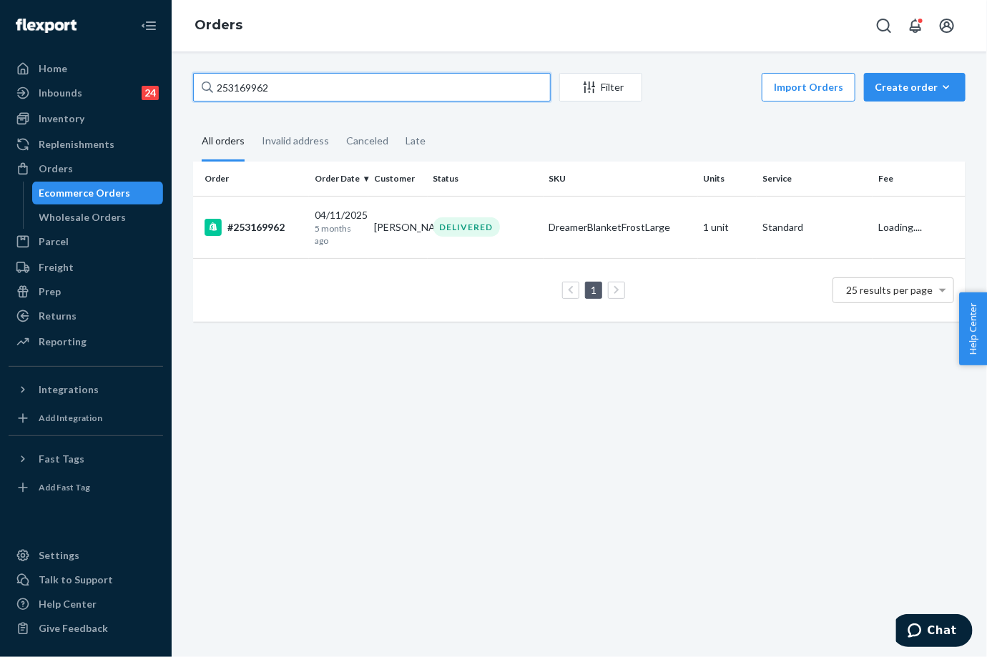
type input "253169962"
click at [405, 230] on td "[PERSON_NAME]" at bounding box center [397, 227] width 59 height 62
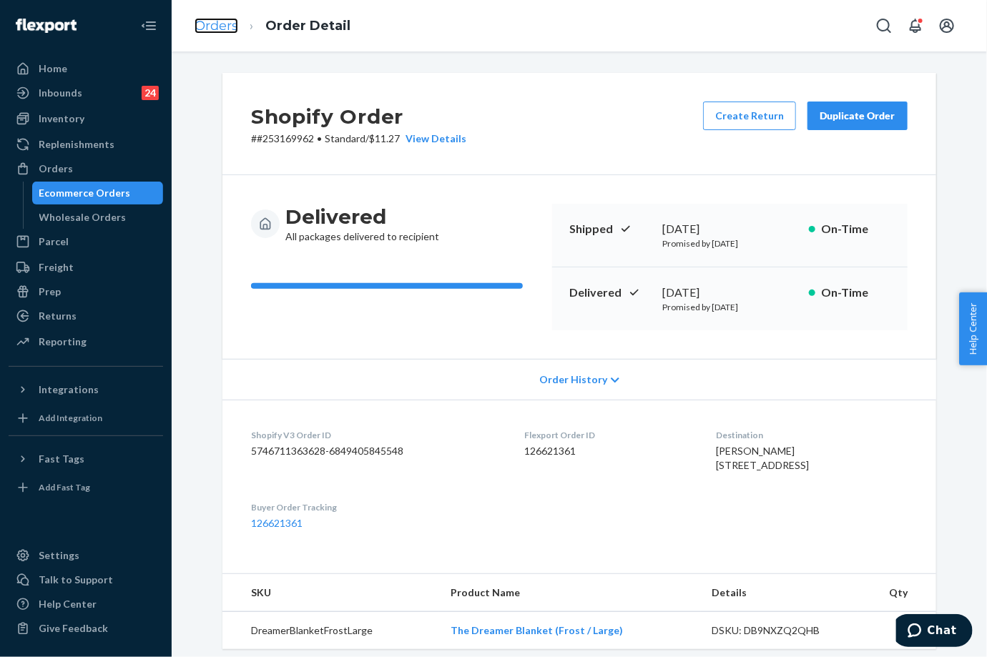
click at [205, 27] on link "Orders" at bounding box center [217, 26] width 44 height 16
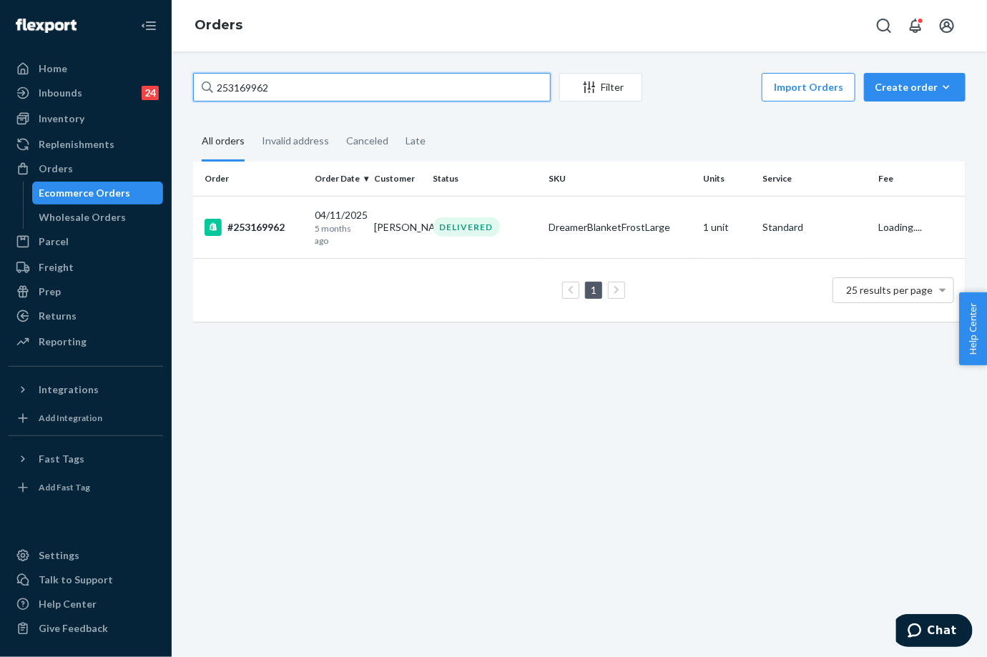
click at [245, 79] on input "253169962" at bounding box center [372, 87] width 358 height 29
paste input "525565"
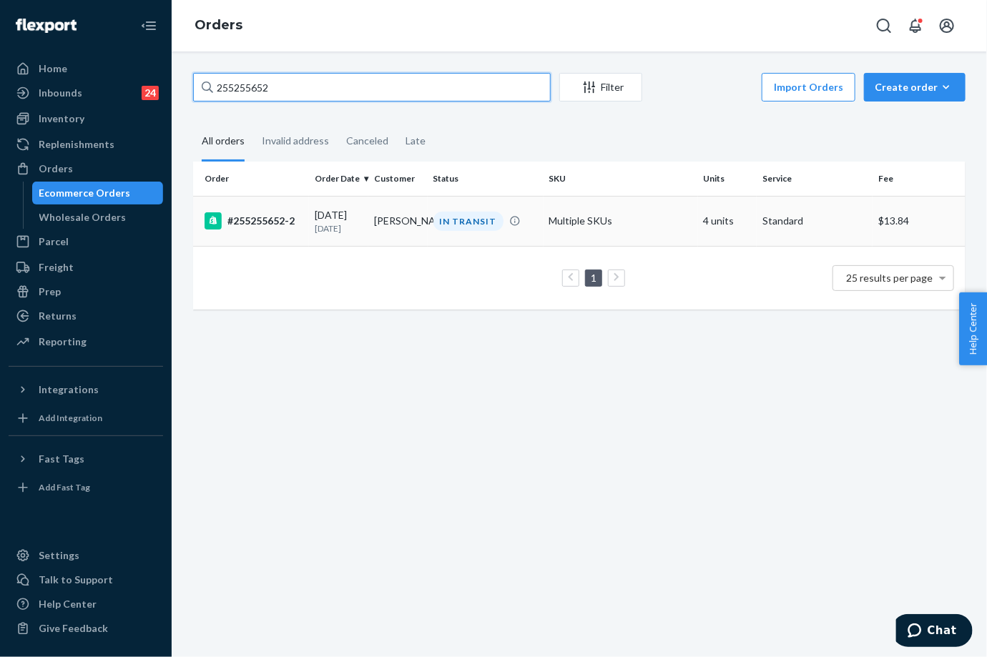
type input "255255652"
click at [423, 231] on td "[PERSON_NAME]" at bounding box center [397, 221] width 59 height 50
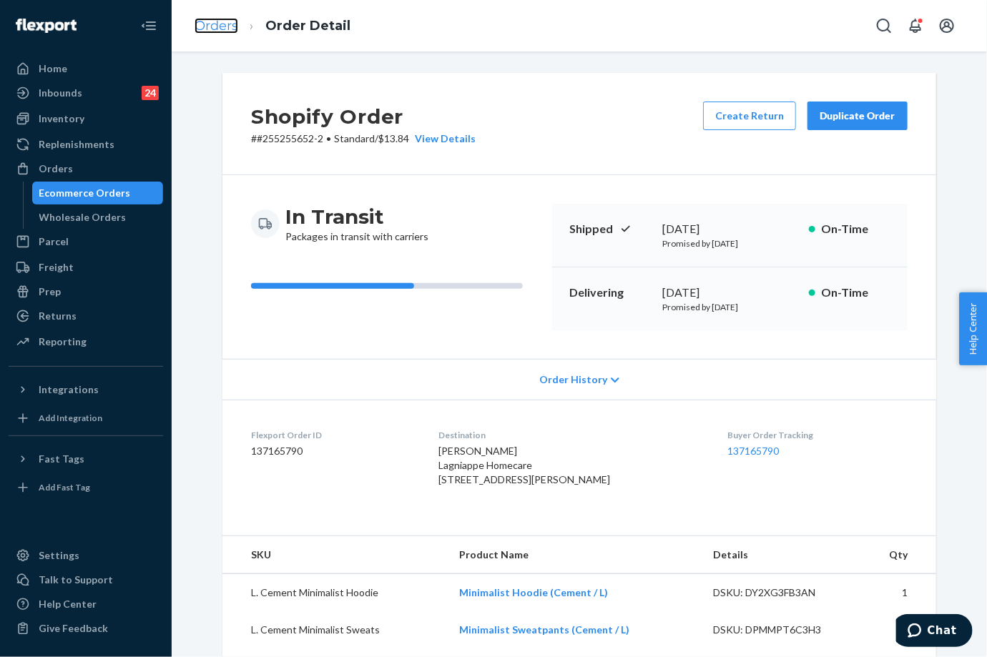
click at [200, 26] on link "Orders" at bounding box center [217, 26] width 44 height 16
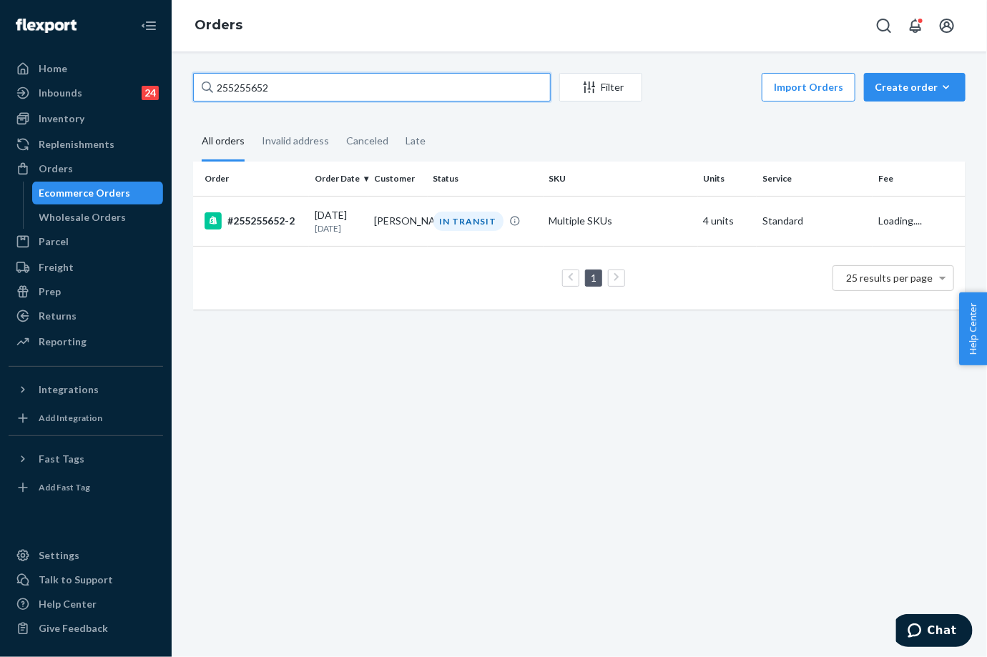
click at [256, 90] on input "255255652" at bounding box center [372, 87] width 358 height 29
paste input "84025"
type input "255284025"
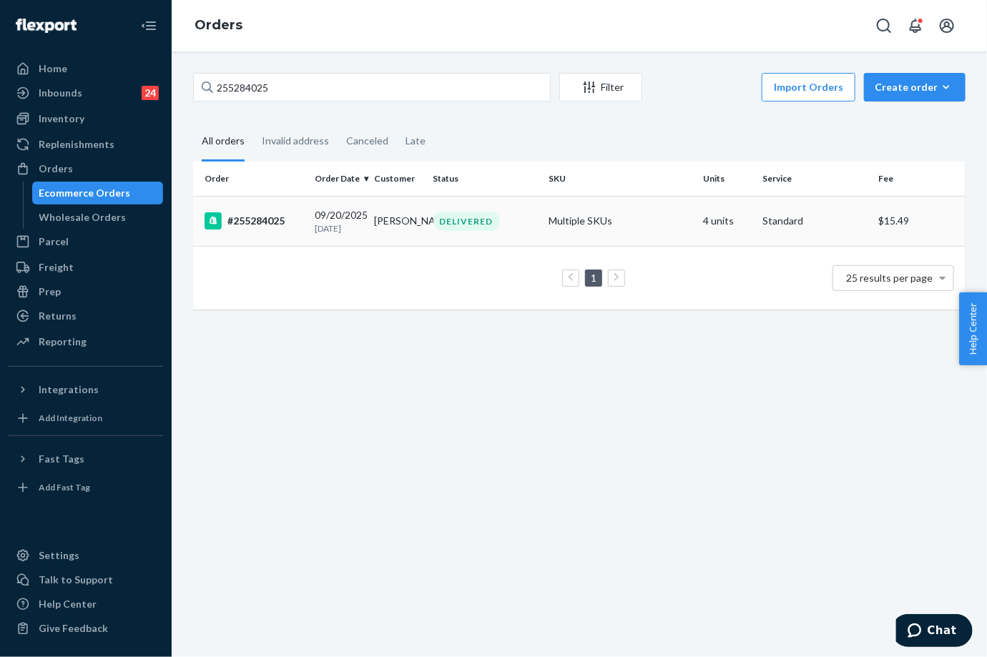
click at [395, 236] on td "[PERSON_NAME]" at bounding box center [397, 221] width 59 height 50
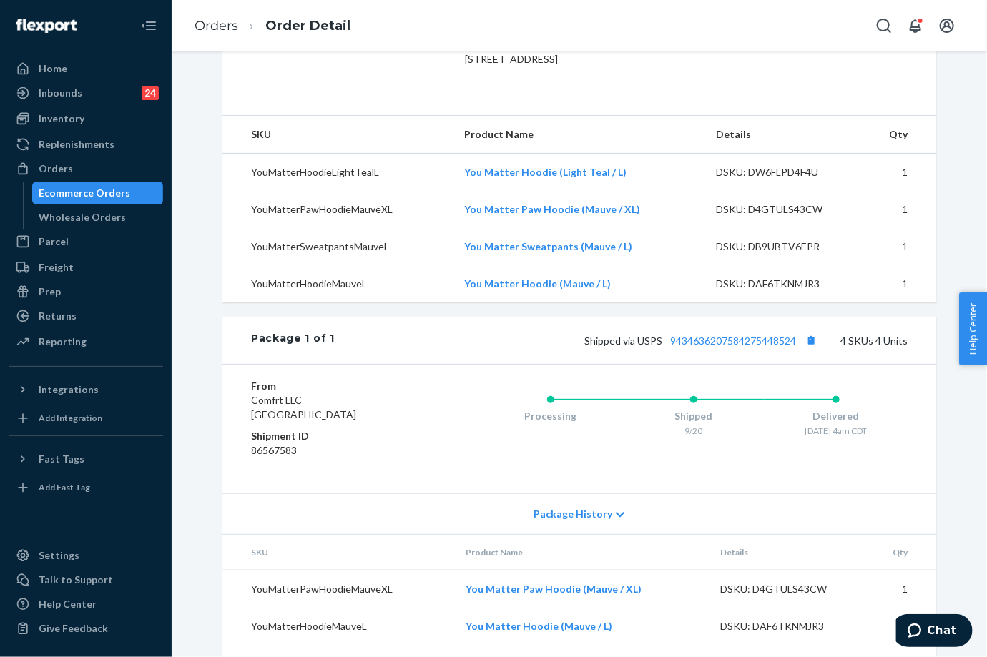
scroll to position [513, 0]
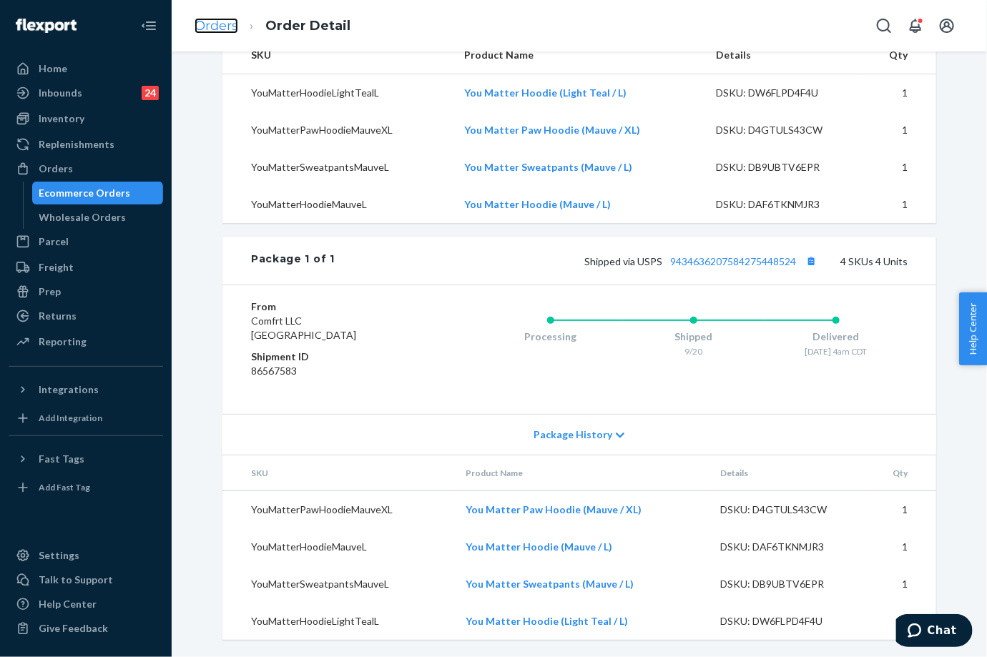
click at [227, 23] on link "Orders" at bounding box center [217, 26] width 44 height 16
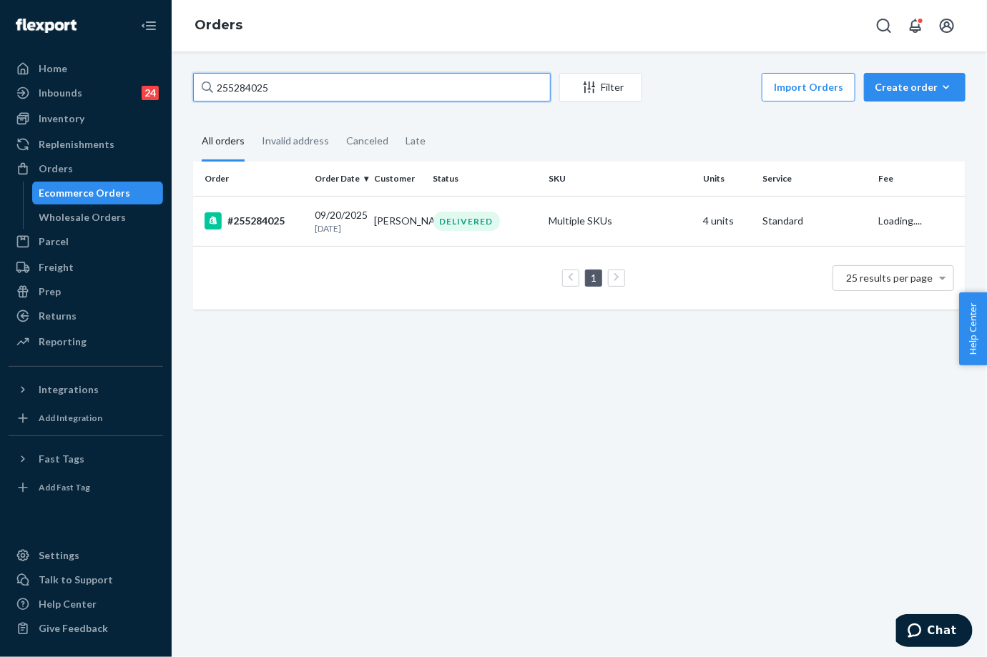
click at [240, 85] on input "255284025" at bounding box center [372, 87] width 358 height 29
paste input "167183"
type input "255167183"
click at [347, 207] on td "[DATE] [DATE]" at bounding box center [338, 221] width 59 height 50
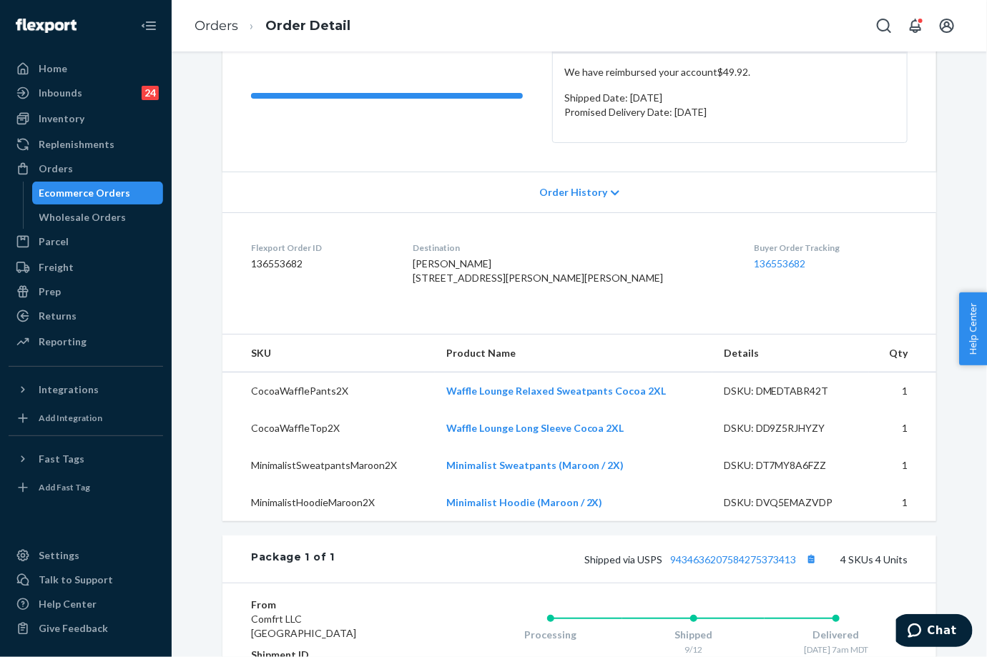
scroll to position [39, 0]
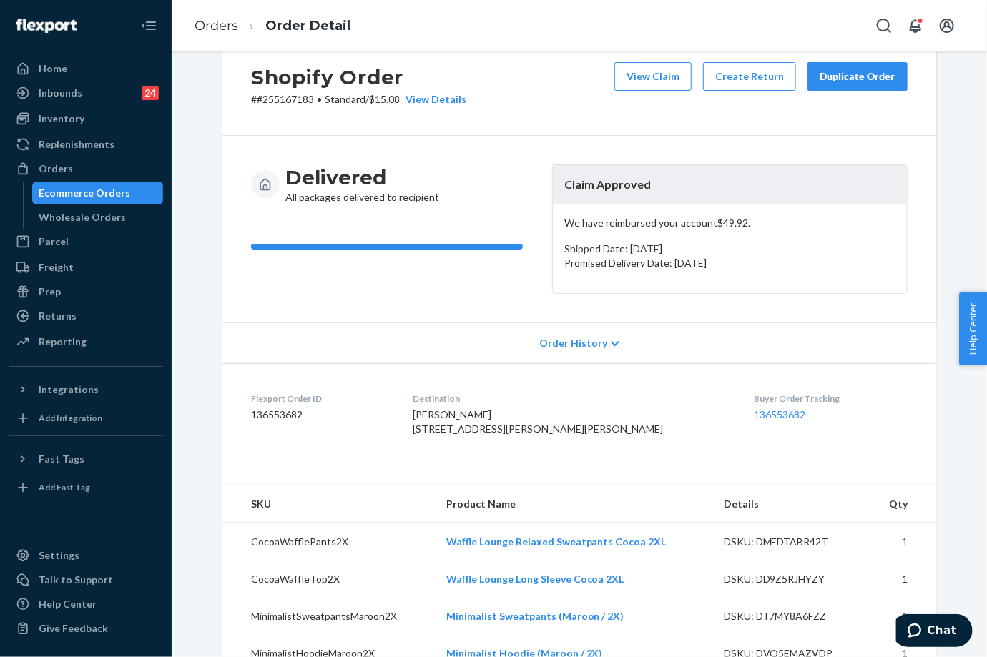
drag, startPoint x: 854, startPoint y: 73, endPoint x: 245, endPoint y: 1, distance: 613.6
click at [852, 73] on div "Duplicate Order" at bounding box center [858, 76] width 76 height 14
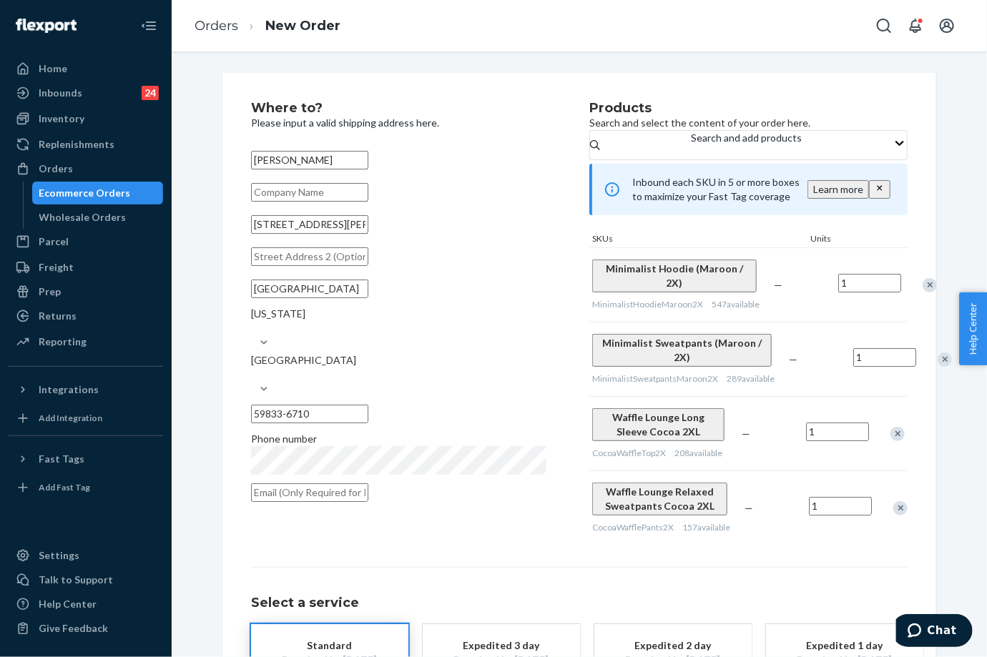
scroll to position [149, 0]
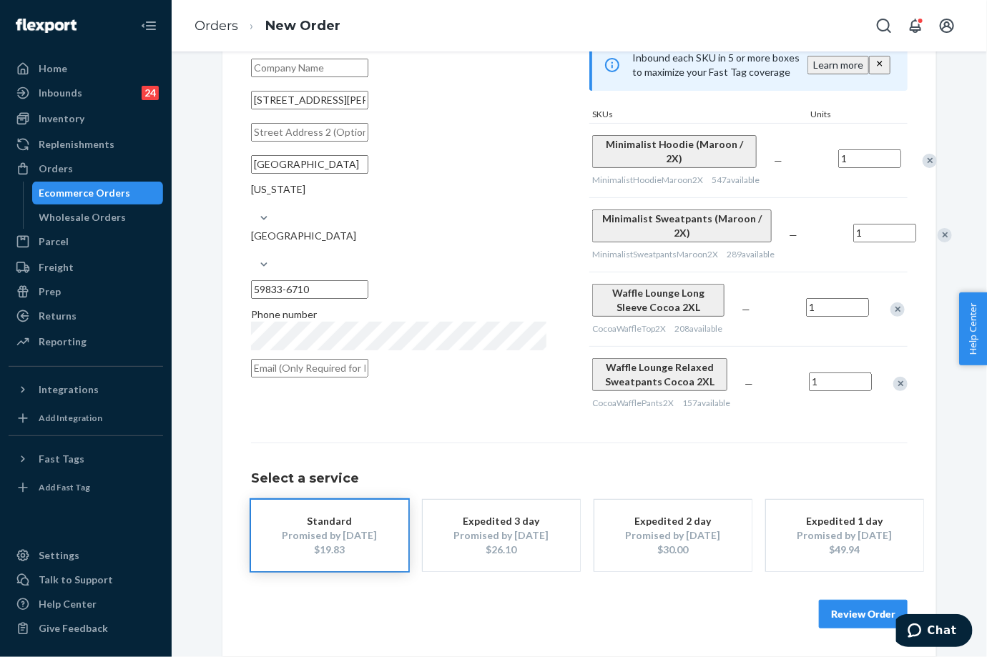
click at [893, 315] on div "Remove Item" at bounding box center [897, 310] width 14 height 14
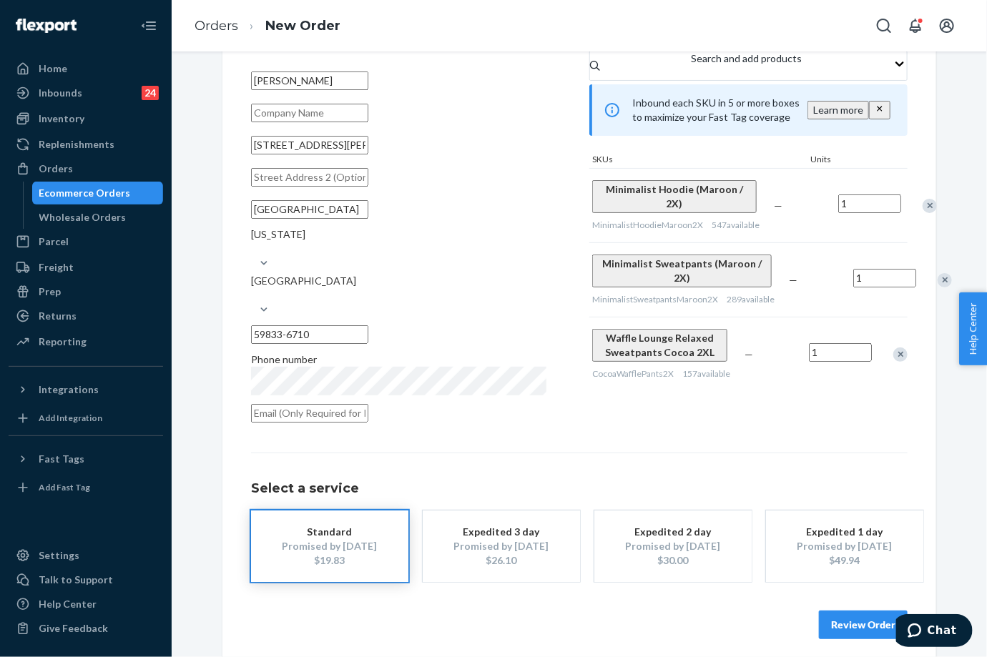
click at [895, 362] on div "Remove Item" at bounding box center [900, 355] width 14 height 14
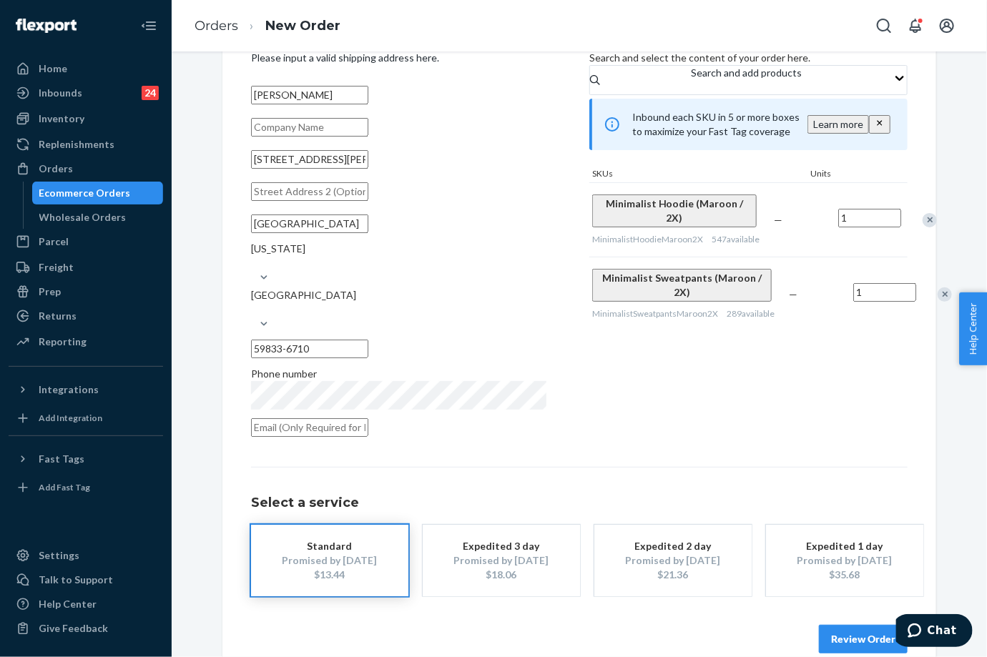
click at [844, 625] on button "Review Order" at bounding box center [863, 639] width 89 height 29
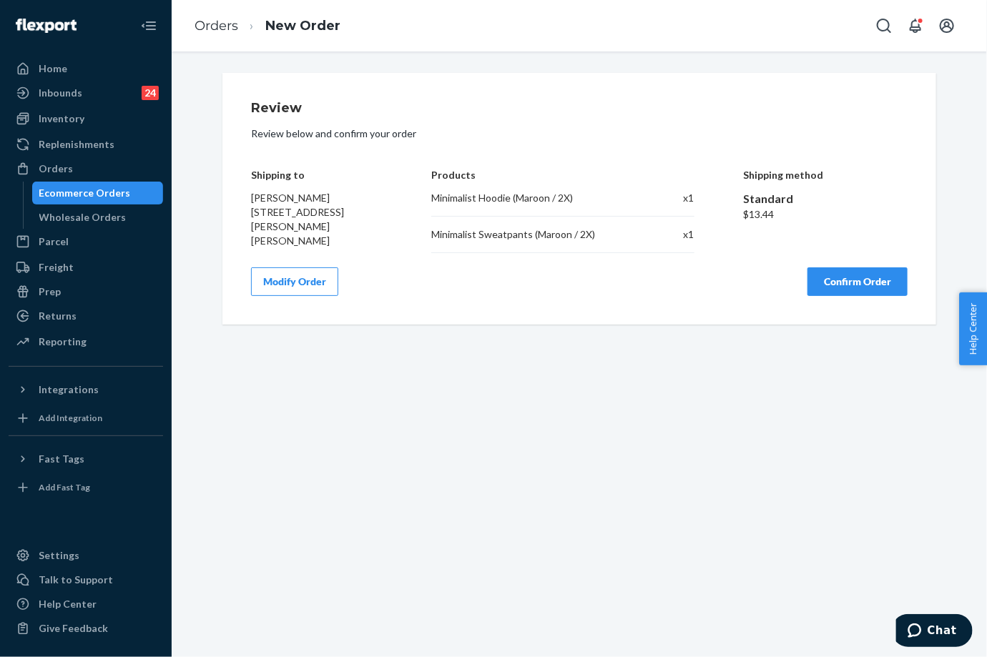
scroll to position [0, 0]
click at [825, 273] on button "Confirm Order" at bounding box center [857, 281] width 100 height 29
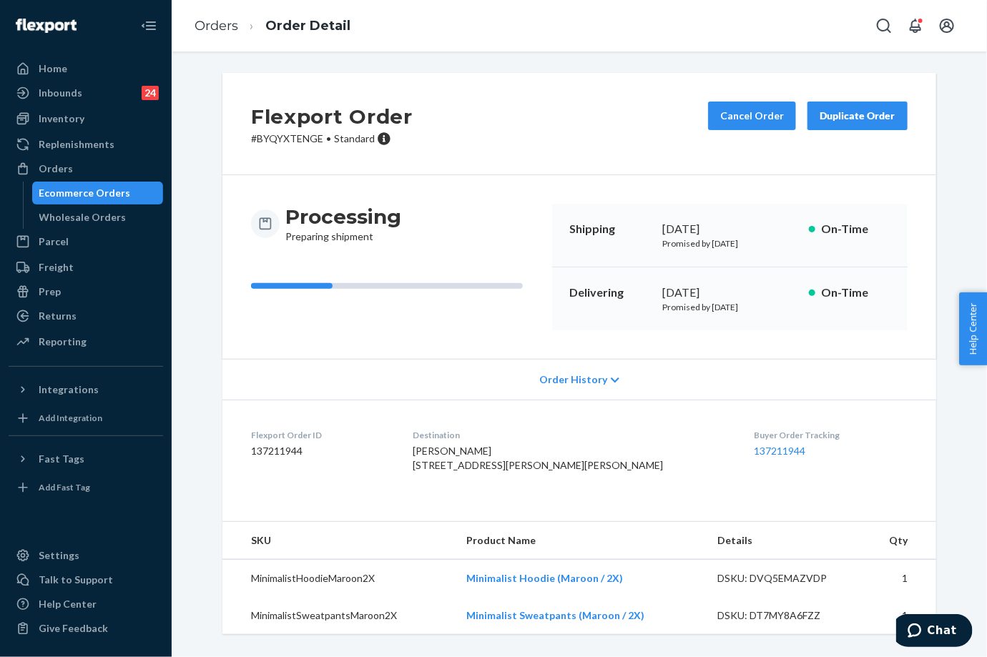
drag, startPoint x: 660, startPoint y: 291, endPoint x: 709, endPoint y: 287, distance: 49.5
click at [709, 287] on div "[DATE]" at bounding box center [729, 293] width 135 height 16
copy div "[DATE],"
drag, startPoint x: 737, startPoint y: 436, endPoint x: 775, endPoint y: 445, distance: 39.6
click at [775, 445] on dl "Flexport Order ID 137211944 Destination [PERSON_NAME] [STREET_ADDRESS][PERSON_N…" at bounding box center [579, 453] width 714 height 107
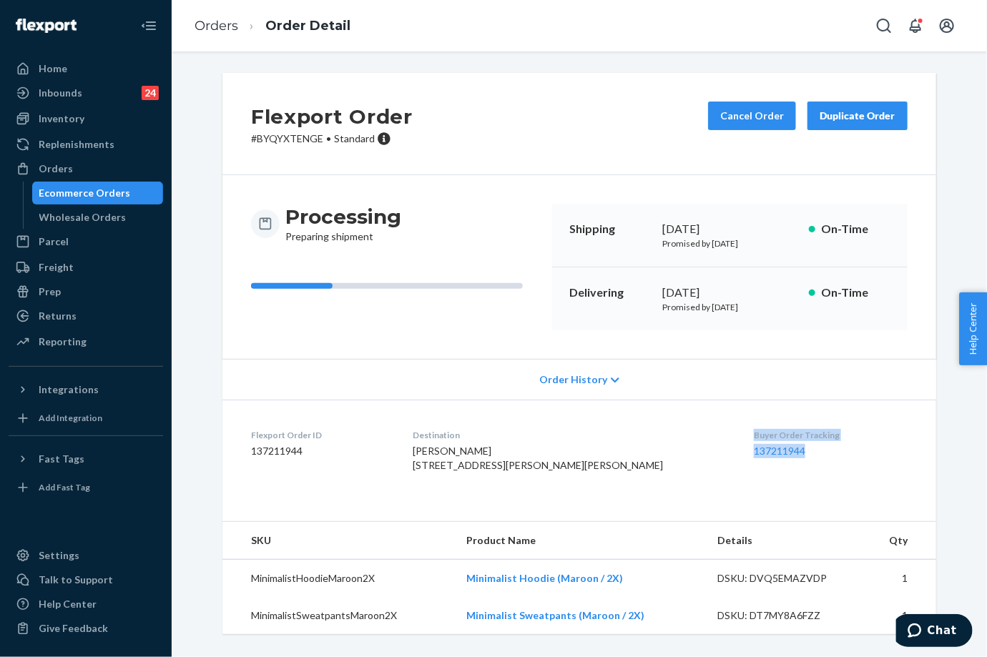
copy div "Buyer Order Tracking 137211944"
click at [223, 32] on link "Orders" at bounding box center [217, 26] width 44 height 16
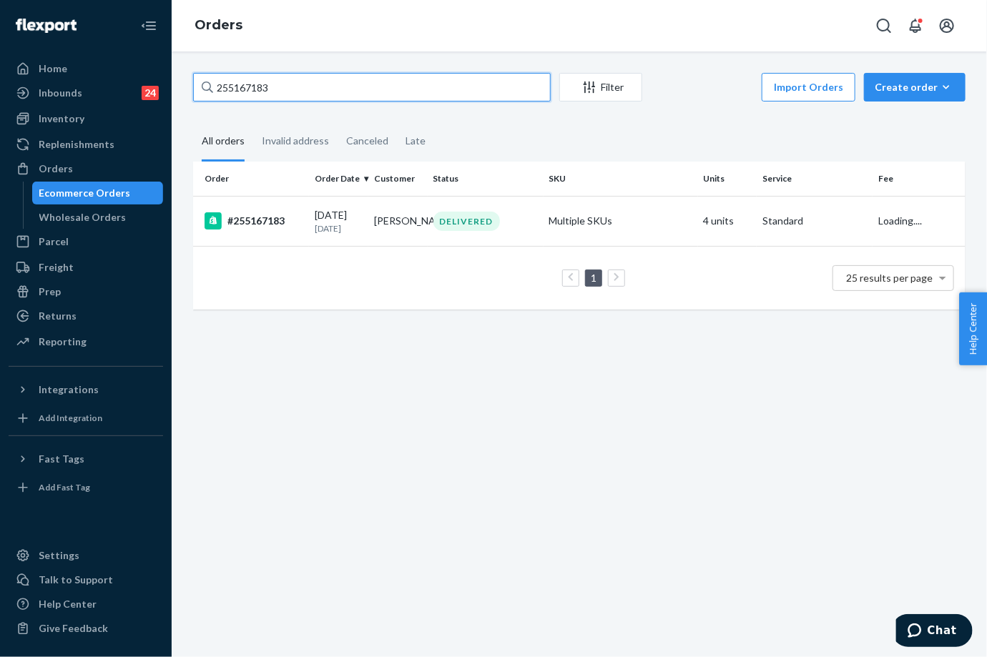
click at [250, 87] on input "255167183" at bounding box center [372, 87] width 358 height 29
paste input "250392"
type input "255250392"
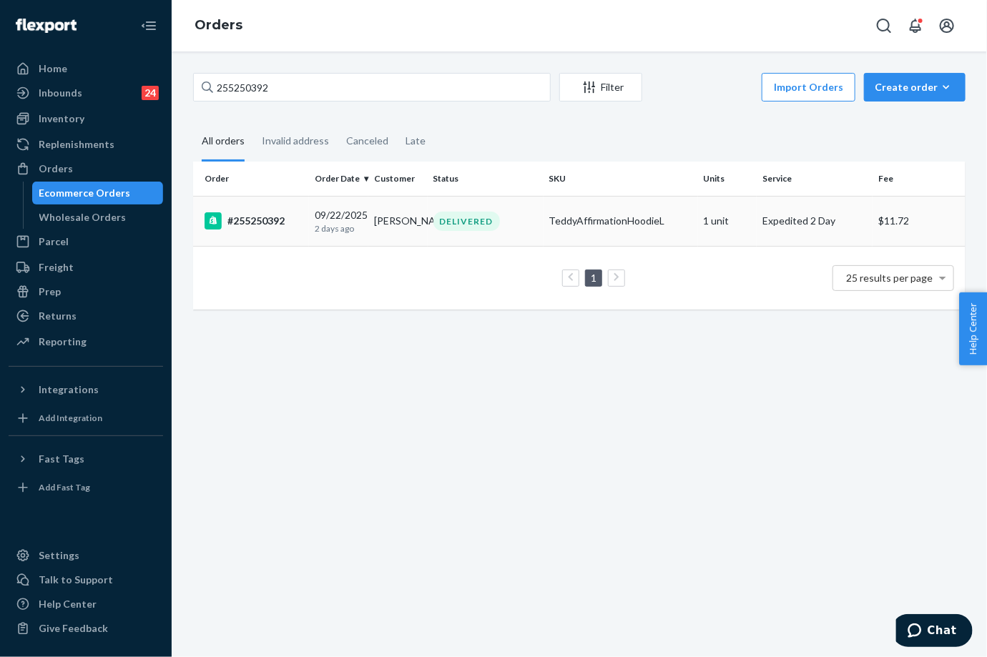
click at [322, 221] on div "[DATE] [DATE]" at bounding box center [339, 221] width 48 height 26
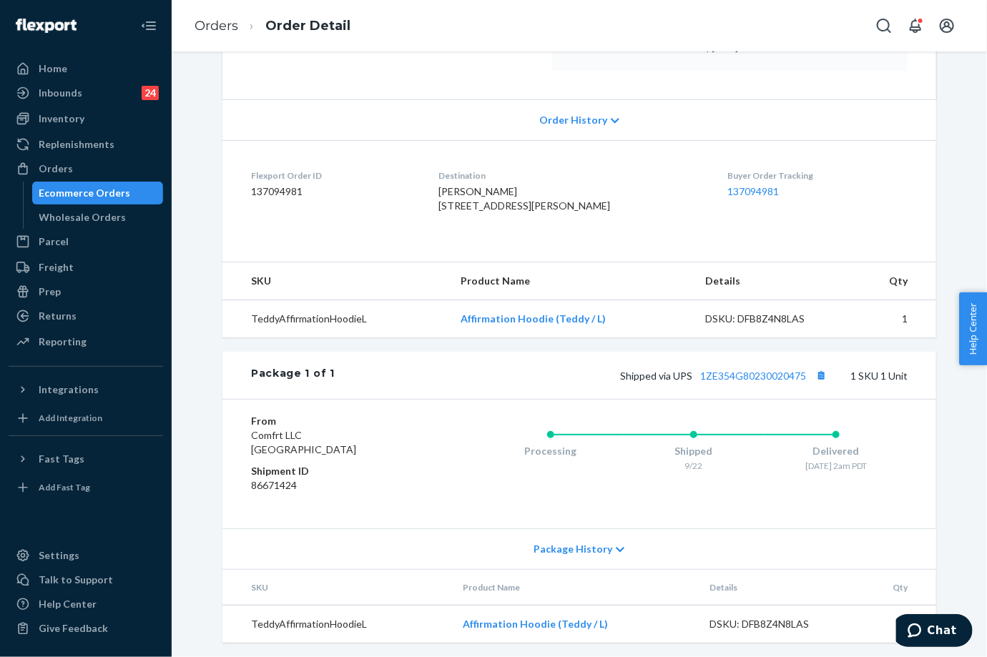
scroll to position [290, 0]
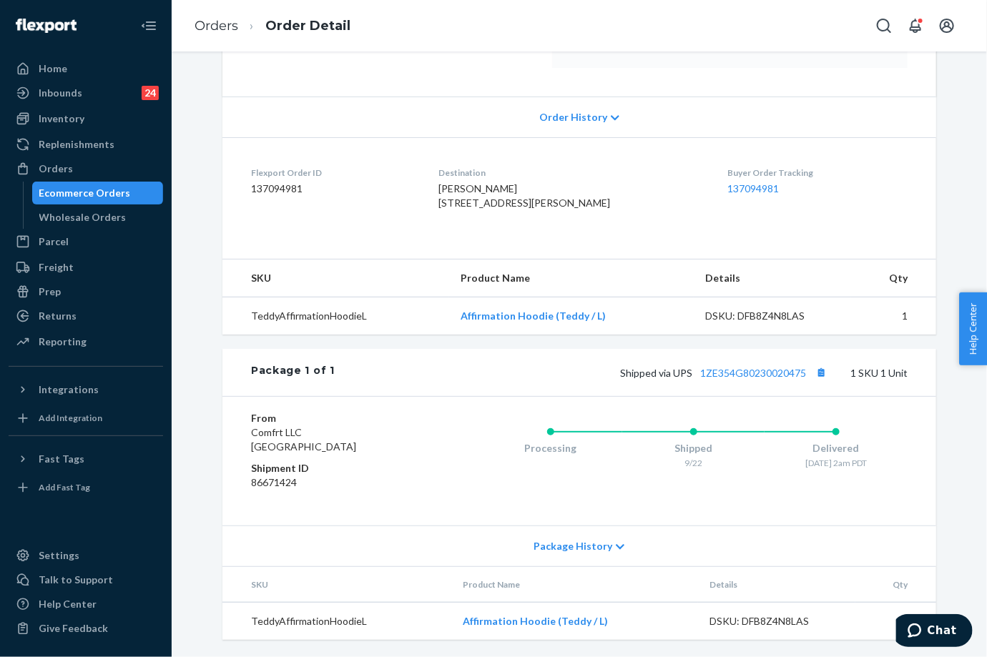
click at [765, 357] on div "Package 1 of 1 Shipped via UPS 1ZE354G80230020475 1 SKU 1 Unit" at bounding box center [579, 372] width 714 height 47
click at [767, 371] on link "1ZE354G80230020475" at bounding box center [753, 373] width 106 height 12
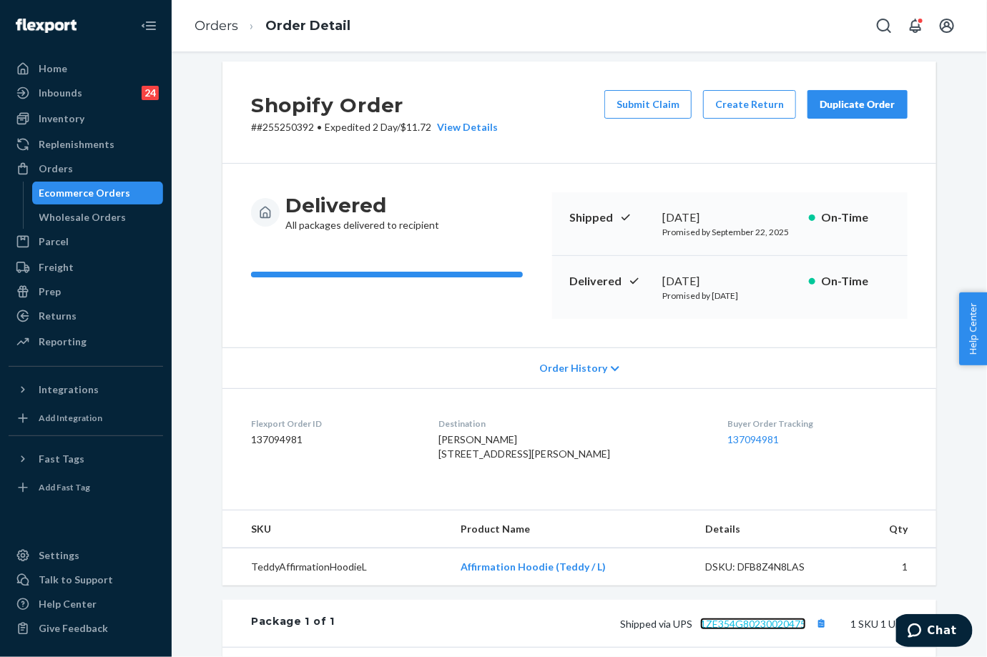
scroll to position [0, 0]
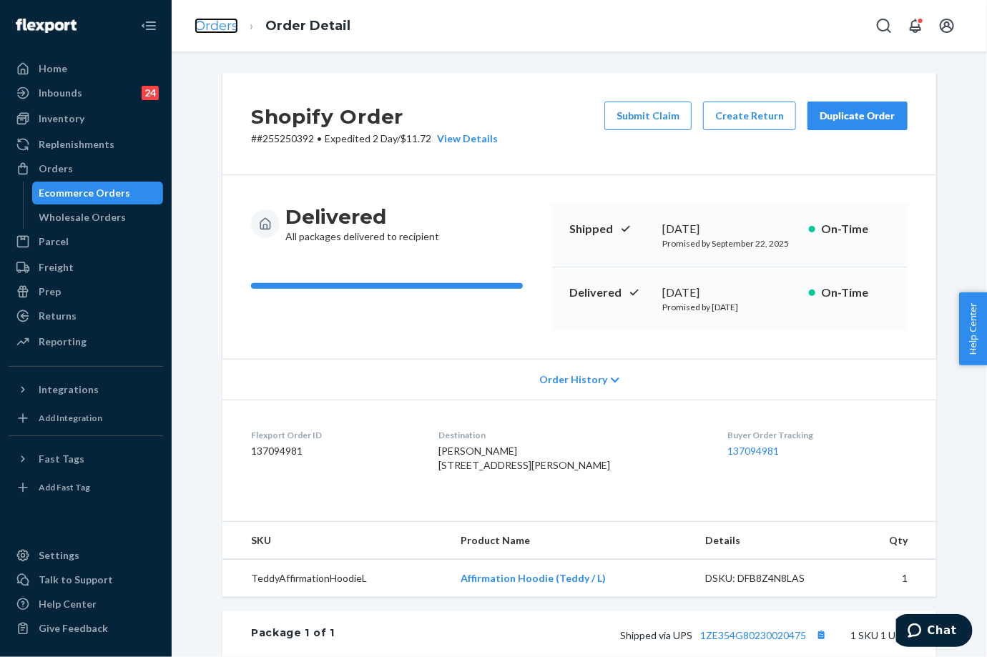
click at [216, 24] on link "Orders" at bounding box center [217, 26] width 44 height 16
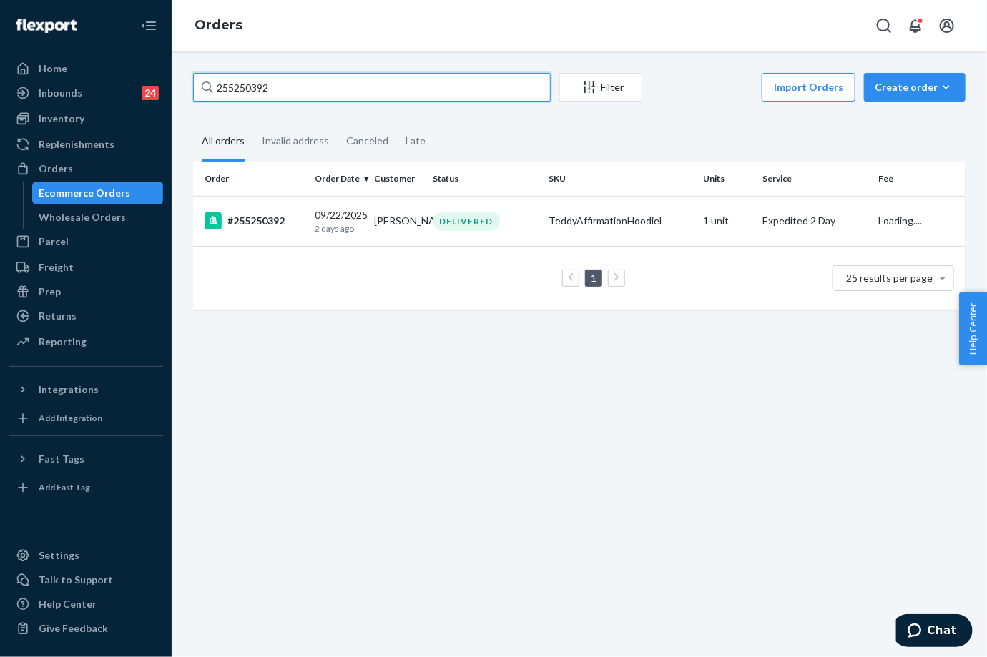
click at [255, 97] on input "255250392" at bounding box center [372, 87] width 358 height 29
click at [256, 97] on input "255250392" at bounding box center [372, 87] width 358 height 29
paste input "045508"
type input "255045508"
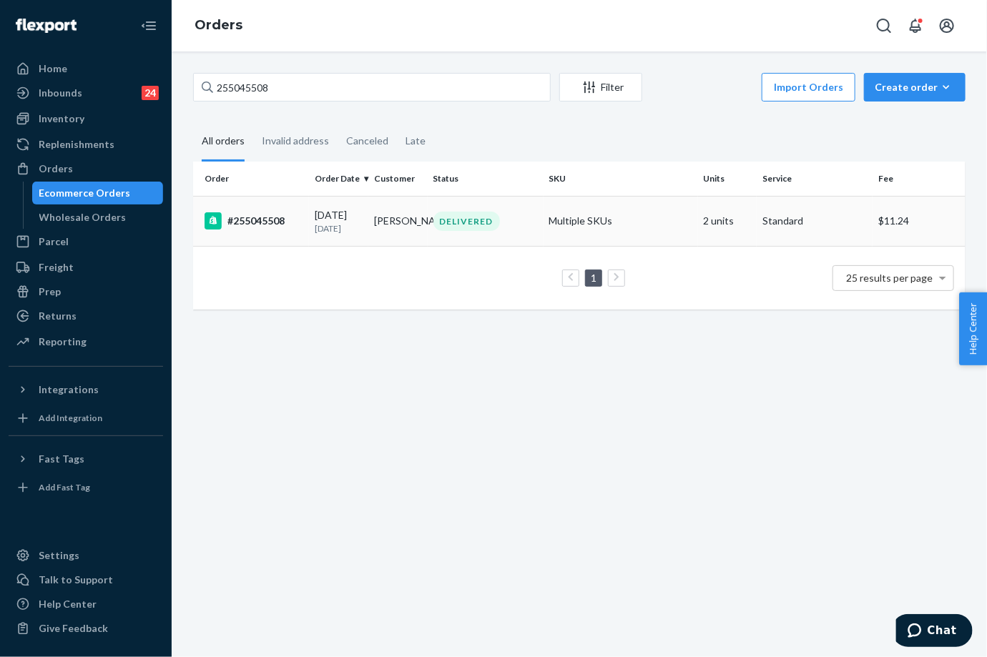
click at [349, 208] on div "[DATE] [DATE]" at bounding box center [339, 221] width 48 height 26
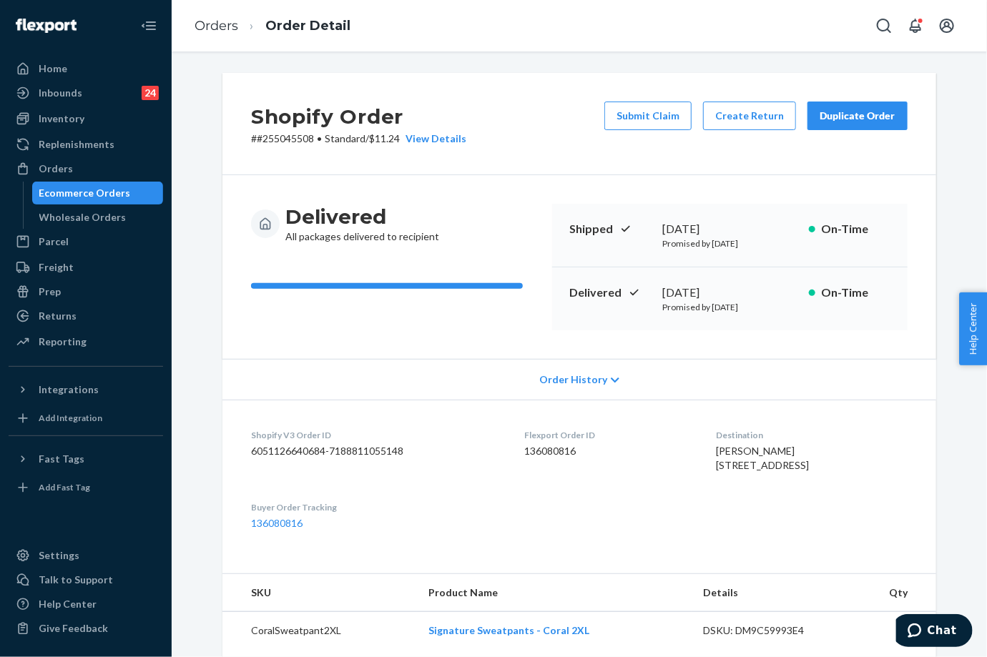
click at [872, 122] on div "Duplicate Order" at bounding box center [858, 116] width 76 height 14
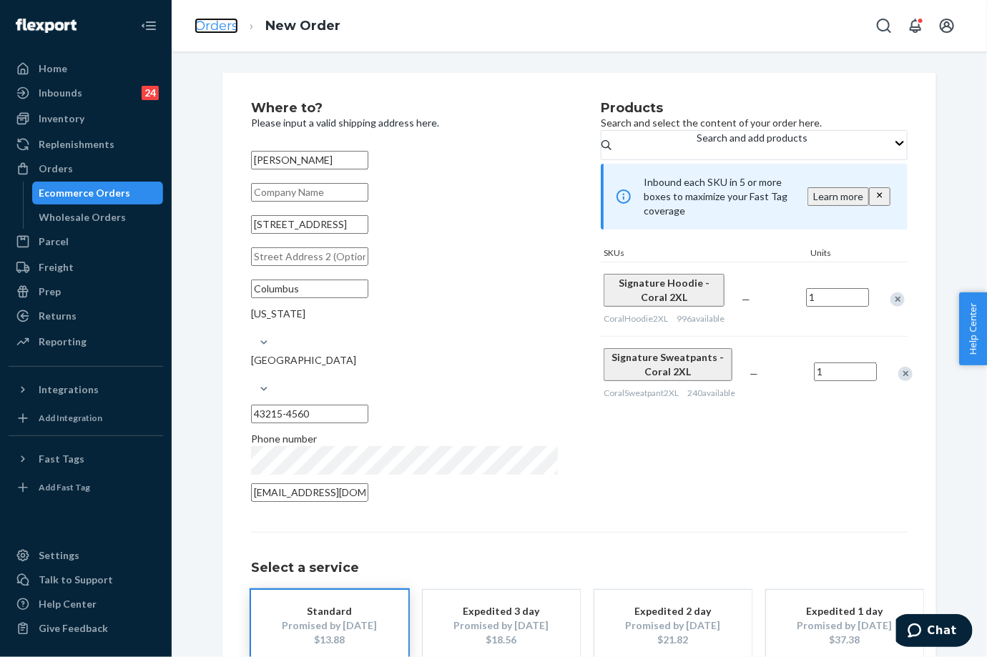
click at [220, 27] on link "Orders" at bounding box center [217, 26] width 44 height 16
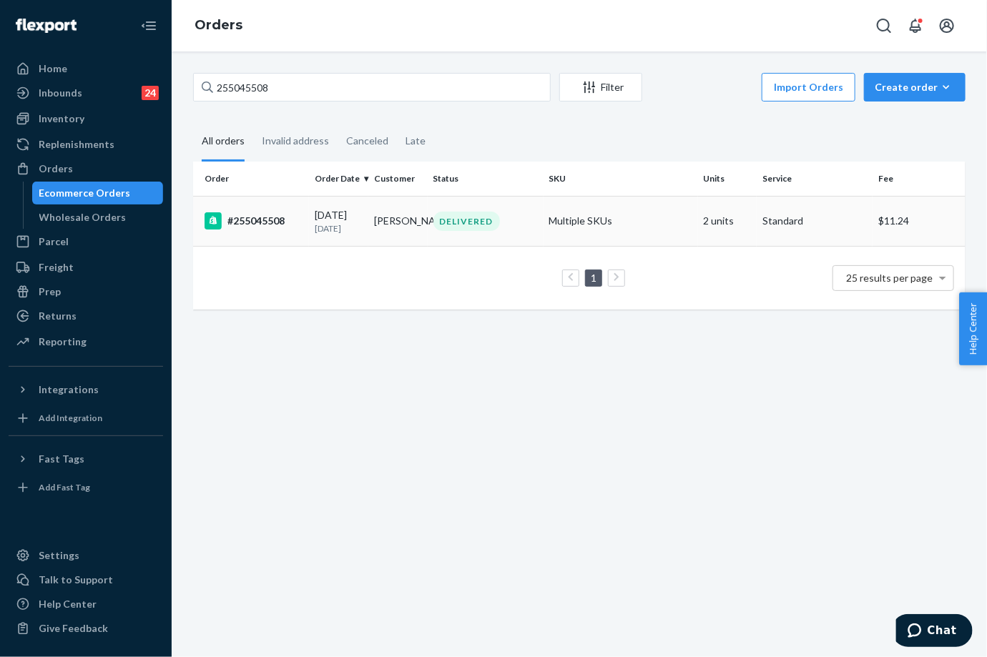
click at [471, 227] on div "DELIVERED" at bounding box center [466, 221] width 67 height 19
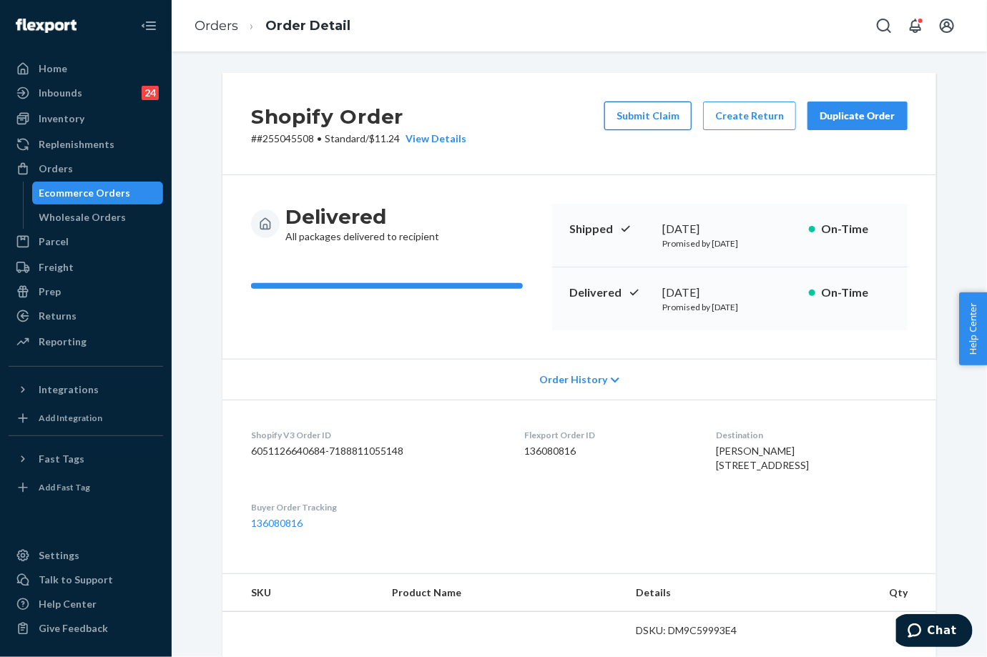
click at [653, 117] on button "Submit Claim" at bounding box center [647, 116] width 87 height 29
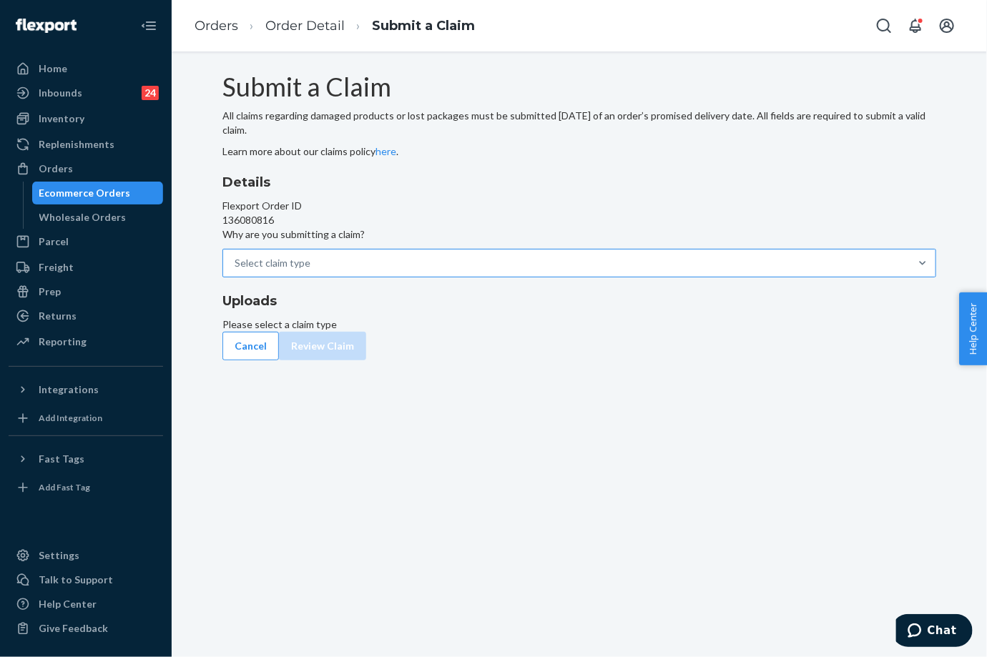
click at [474, 276] on div "Select claim type" at bounding box center [566, 263] width 687 height 26
click at [312, 270] on input "Why are you submitting a claim? Select claim type" at bounding box center [310, 263] width 1 height 14
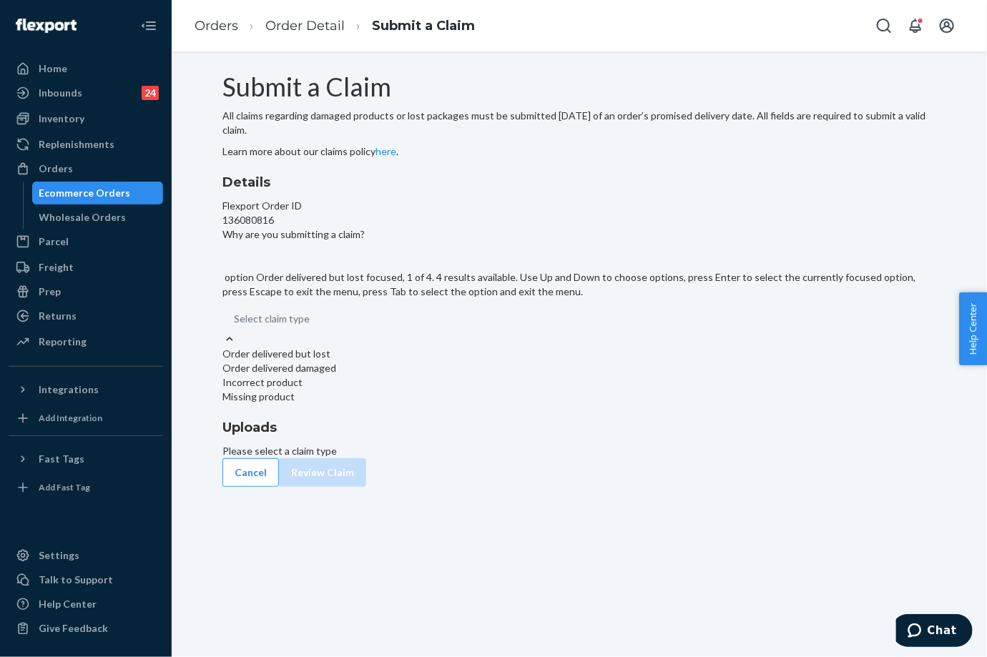
click at [451, 361] on div "Order delivered but lost" at bounding box center [579, 354] width 714 height 14
click at [311, 326] on input "Why are you submitting a claim? option Order delivered but lost focused, 1 of 4…" at bounding box center [310, 319] width 1 height 14
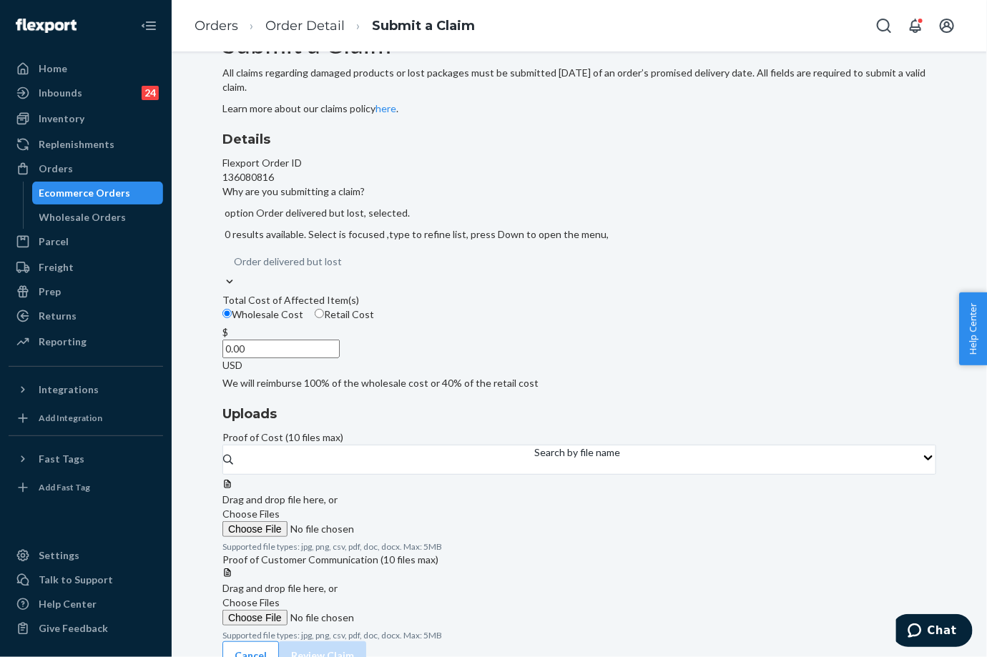
scroll to position [67, 0]
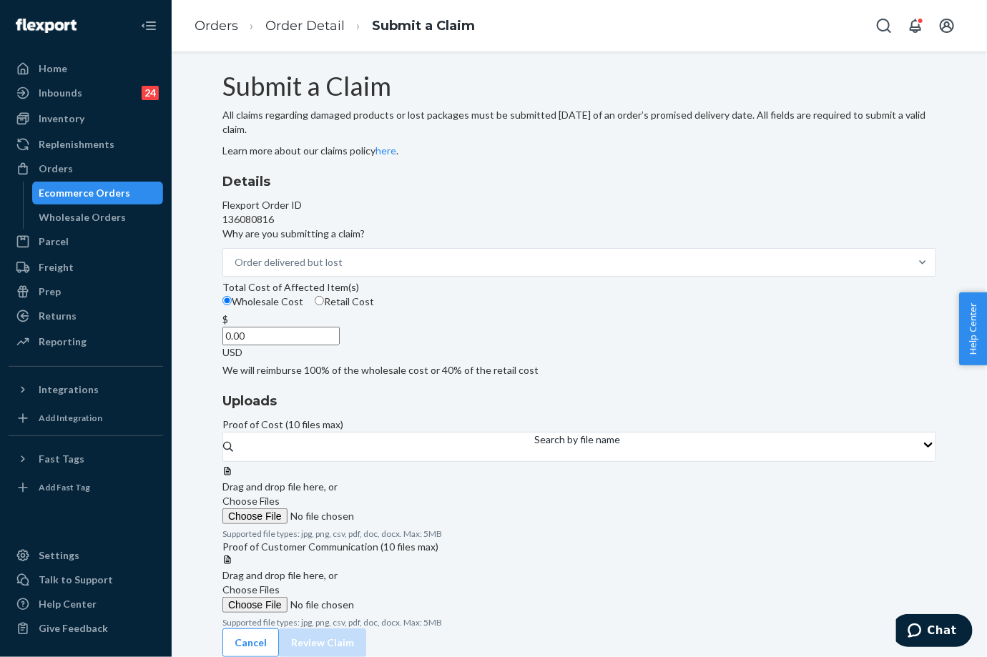
click at [340, 345] on input "0.00" at bounding box center [280, 336] width 117 height 19
type input "79.00"
click at [280, 495] on span "Choose Files" at bounding box center [250, 501] width 57 height 12
click at [417, 508] on input "Choose Files" at bounding box center [319, 516] width 195 height 16
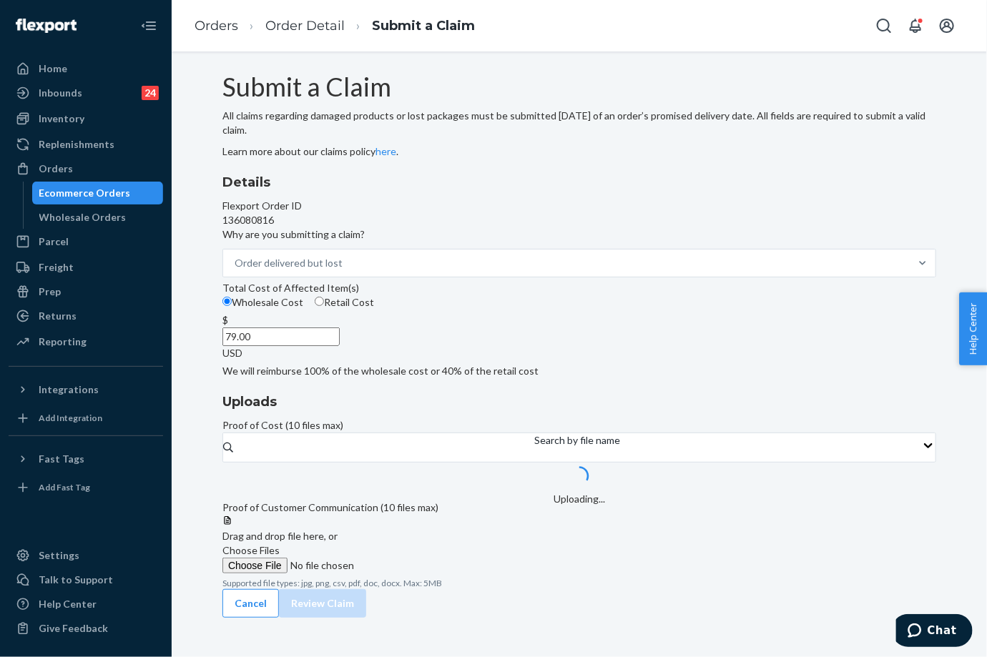
click at [417, 544] on label "Choose Files" at bounding box center [319, 559] width 195 height 30
click at [417, 558] on input "Choose Files" at bounding box center [319, 566] width 195 height 16
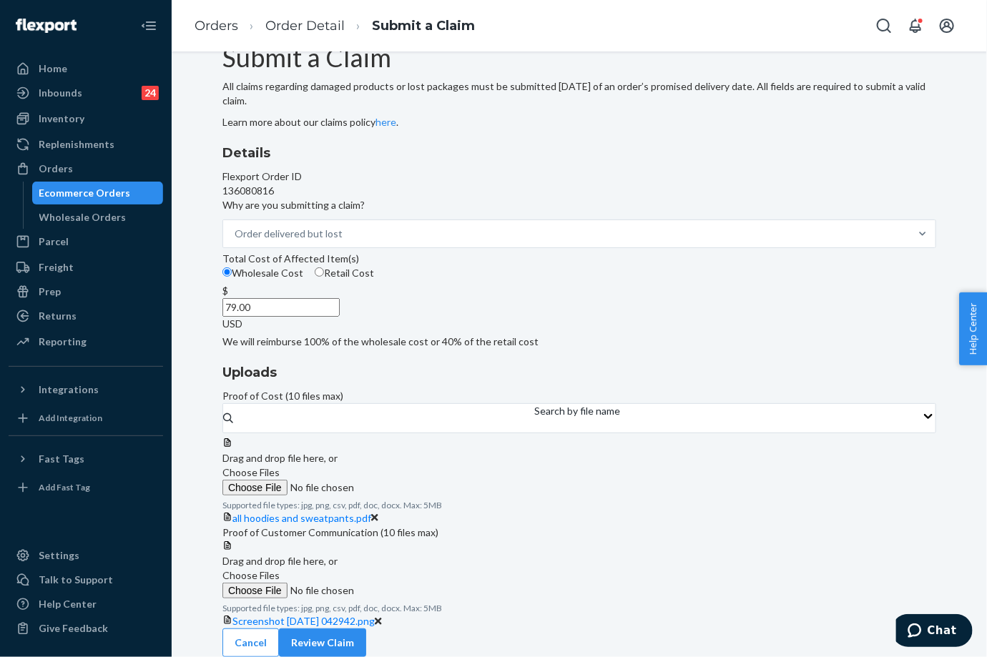
click at [280, 580] on span "Choose Files" at bounding box center [250, 575] width 57 height 12
click at [417, 583] on input "Choose Files" at bounding box center [319, 591] width 195 height 16
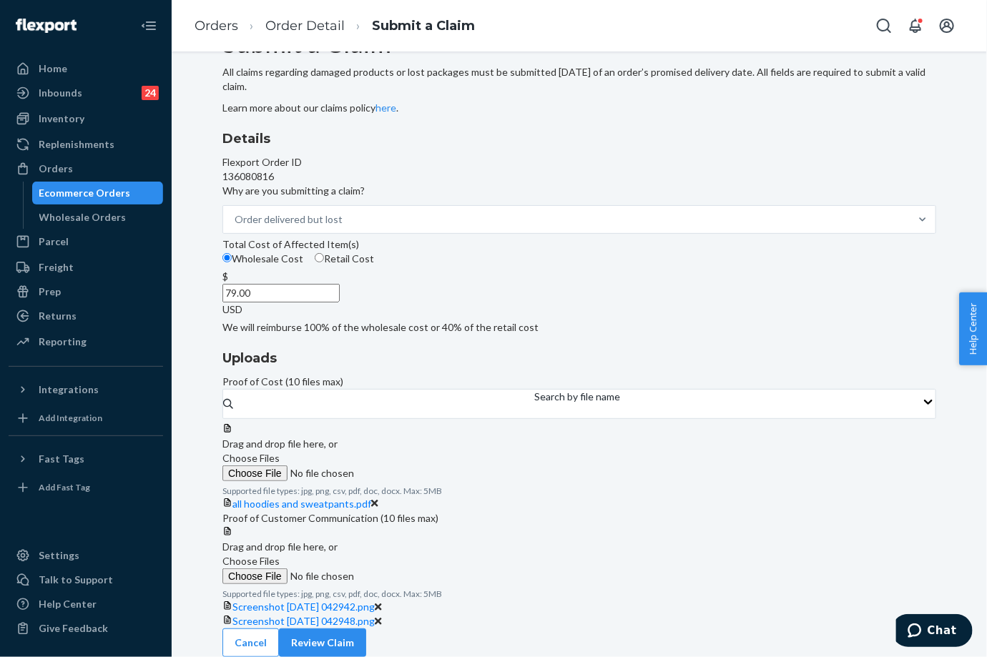
scroll to position [234, 0]
drag, startPoint x: 749, startPoint y: 629, endPoint x: 857, endPoint y: 623, distance: 107.5
click at [751, 629] on div "Cancel Review Claim" at bounding box center [579, 643] width 714 height 29
click at [366, 629] on button "Review Claim" at bounding box center [322, 643] width 87 height 29
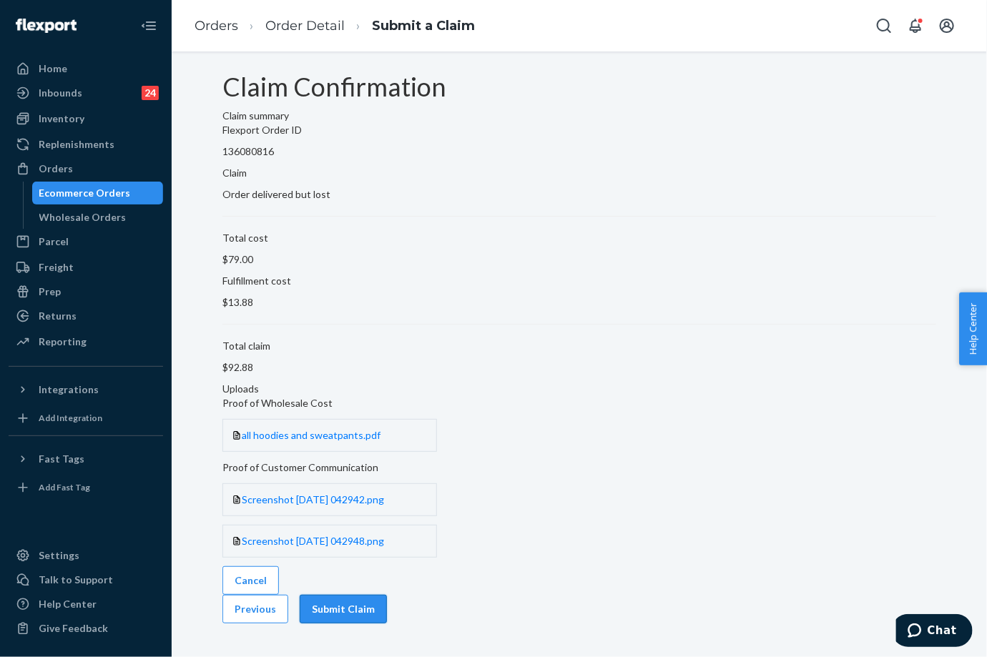
click at [387, 595] on button "Submit Claim" at bounding box center [343, 609] width 87 height 29
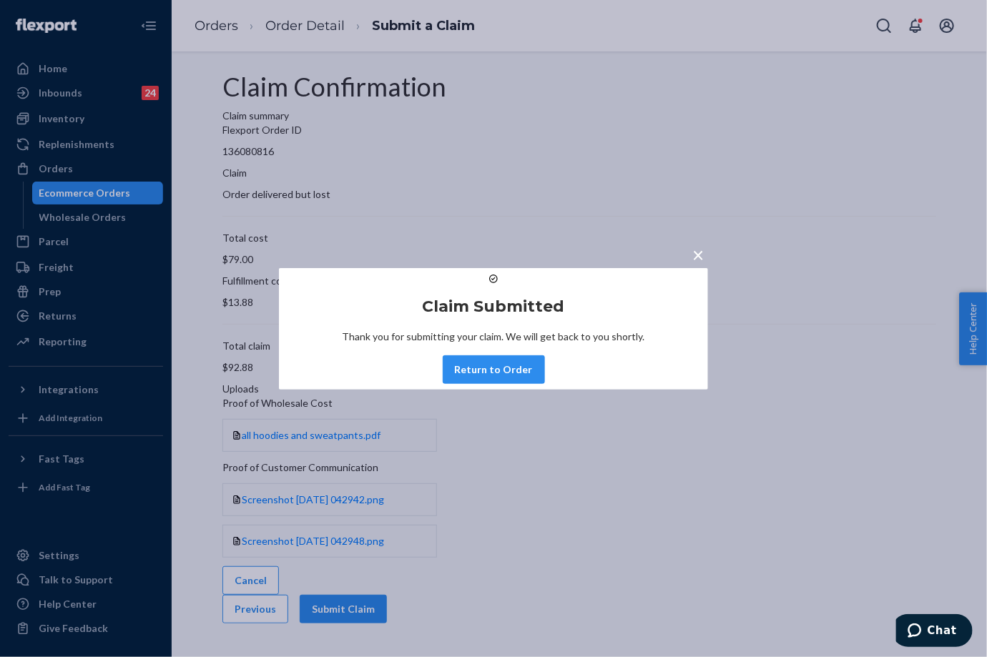
drag, startPoint x: 502, startPoint y: 374, endPoint x: 406, endPoint y: 199, distance: 199.7
click at [497, 374] on button "Return to Order" at bounding box center [494, 369] width 102 height 29
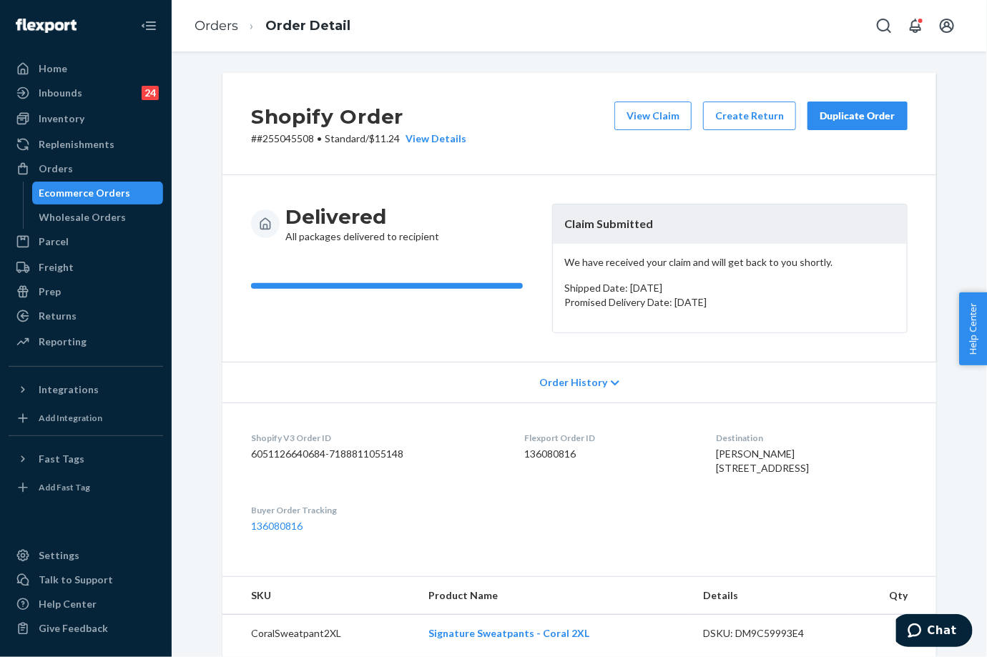
click at [826, 119] on div "Duplicate Order" at bounding box center [858, 116] width 76 height 14
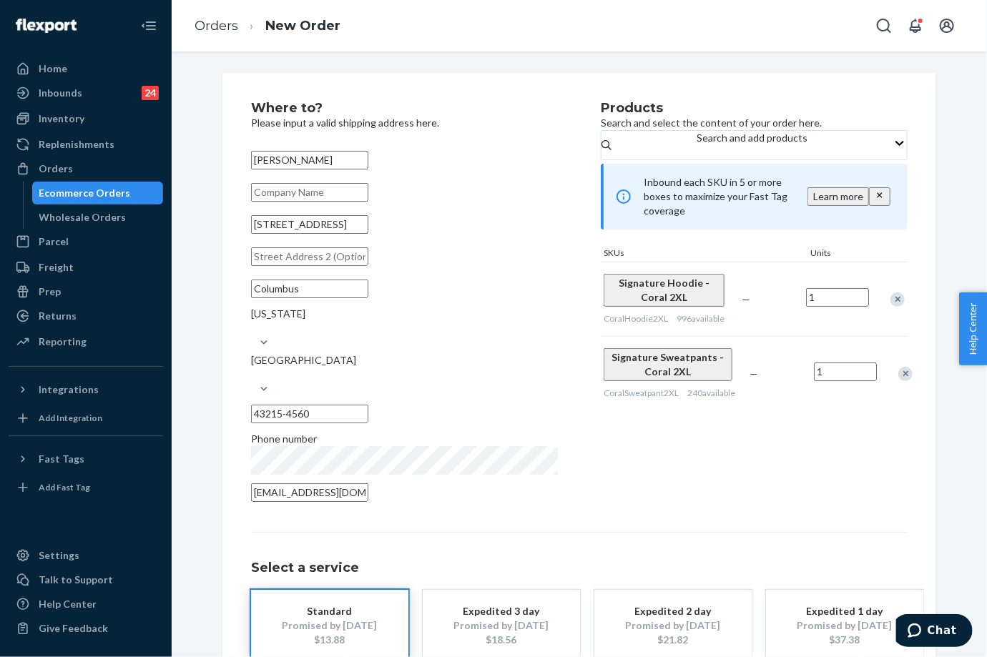
drag, startPoint x: 368, startPoint y: 237, endPoint x: 235, endPoint y: 233, distance: 133.8
click at [235, 233] on div "Where to? Please input a valid shipping address here. [PERSON_NAME] [STREET_ADD…" at bounding box center [579, 410] width 714 height 674
paste input "[STREET_ADDRESS][PERSON_NAME]"
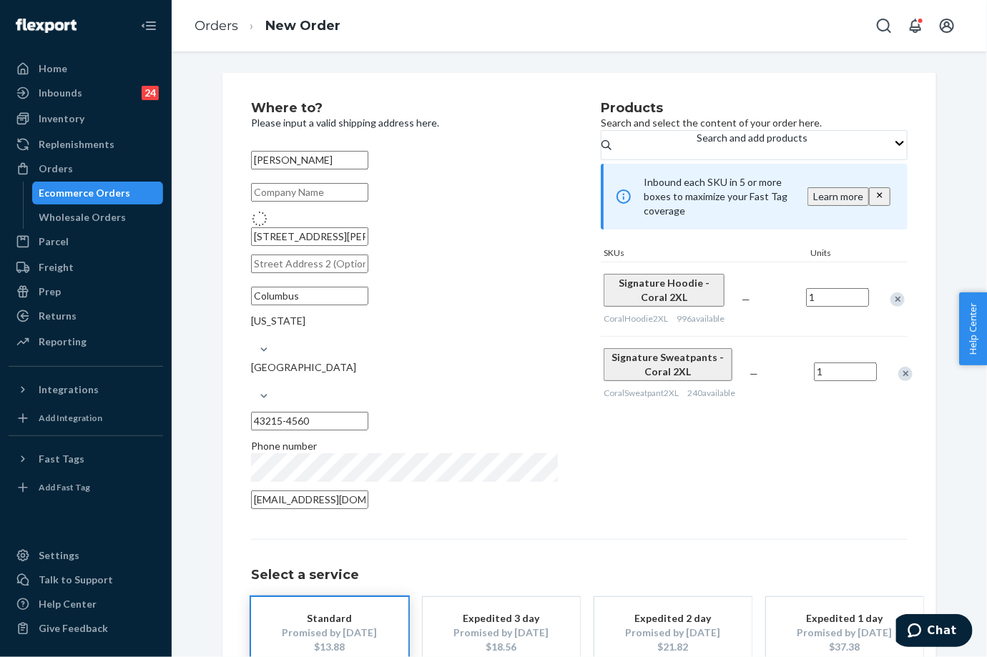
type input "[STREET_ADDRESS]"
type input "[GEOGRAPHIC_DATA]"
type input "45414"
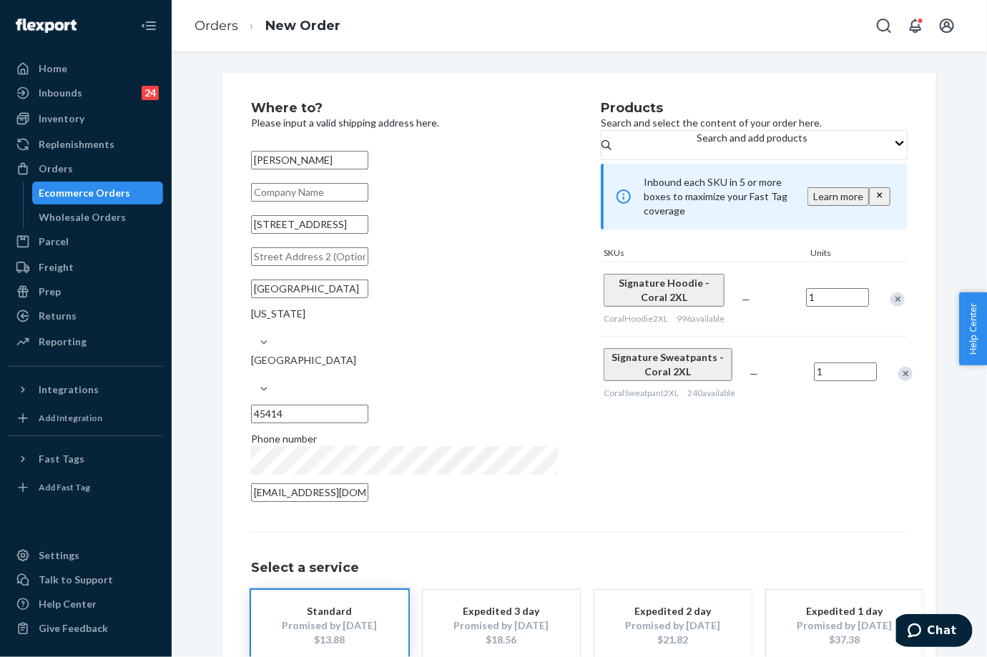
click at [706, 493] on div "Where to? Please input a valid shipping address here. [PERSON_NAME] [STREET_ADD…" at bounding box center [579, 410] width 657 height 617
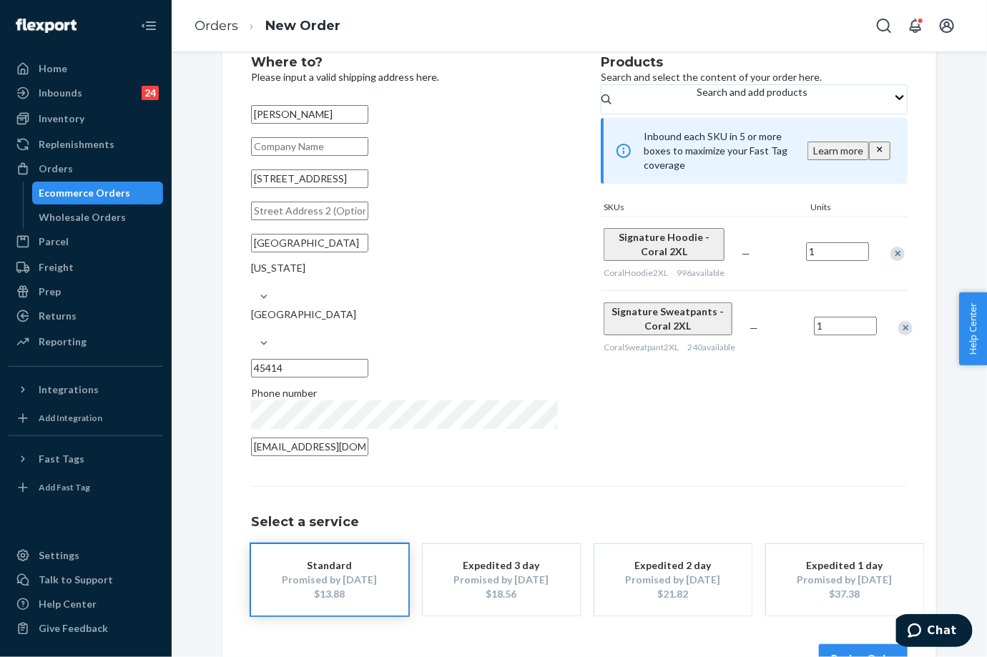
scroll to position [65, 0]
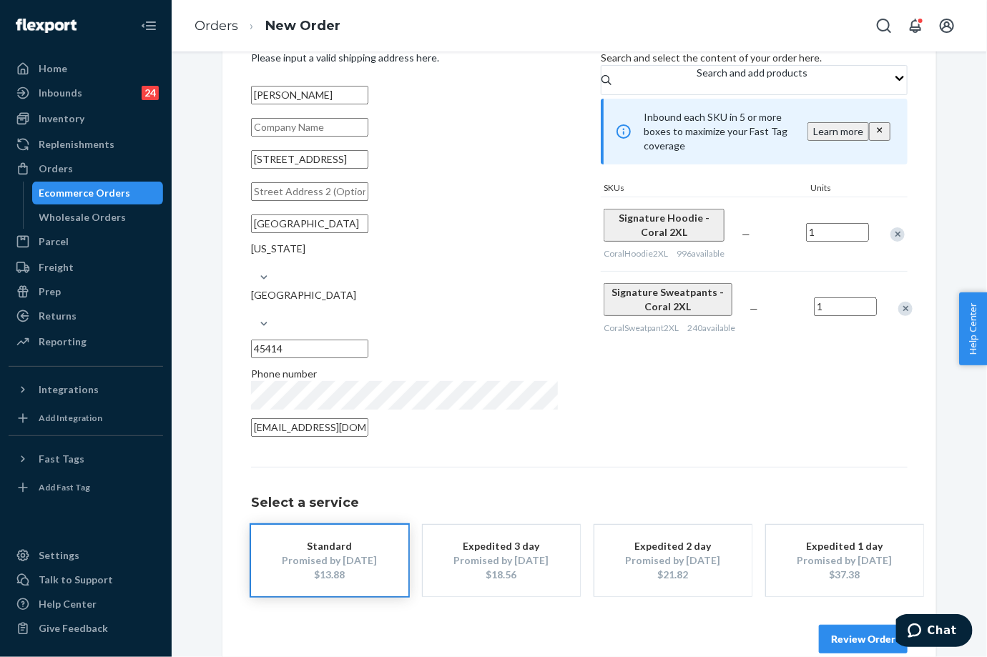
click at [847, 625] on button "Review Order" at bounding box center [863, 639] width 89 height 29
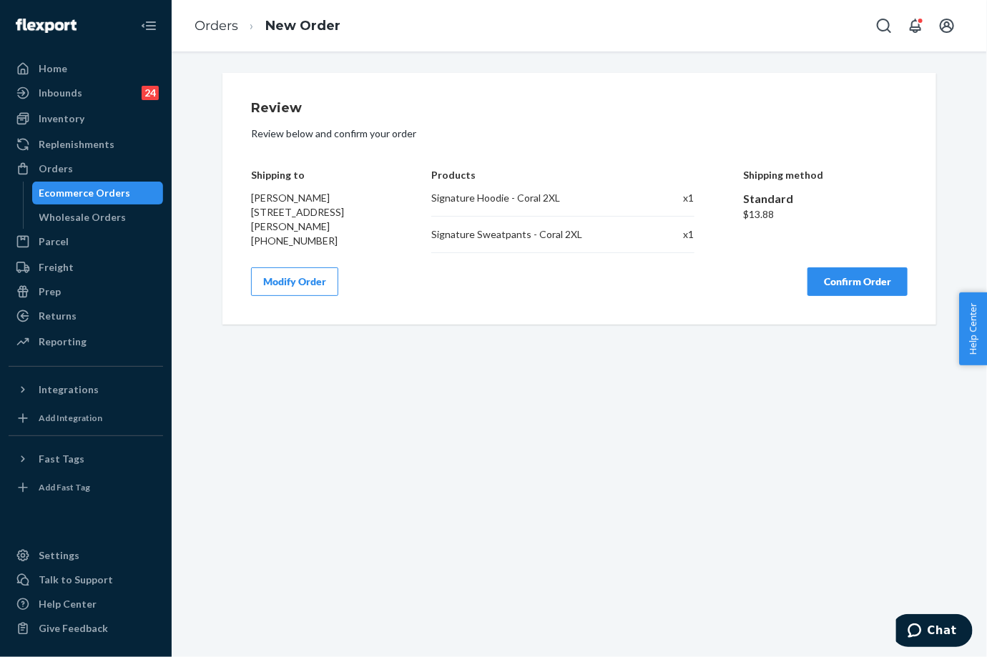
click at [861, 285] on button "Confirm Order" at bounding box center [857, 281] width 100 height 29
click at [508, 491] on div "Review Review below and confirm your order Shipping to [PERSON_NAME] [STREET_AD…" at bounding box center [579, 354] width 815 height 606
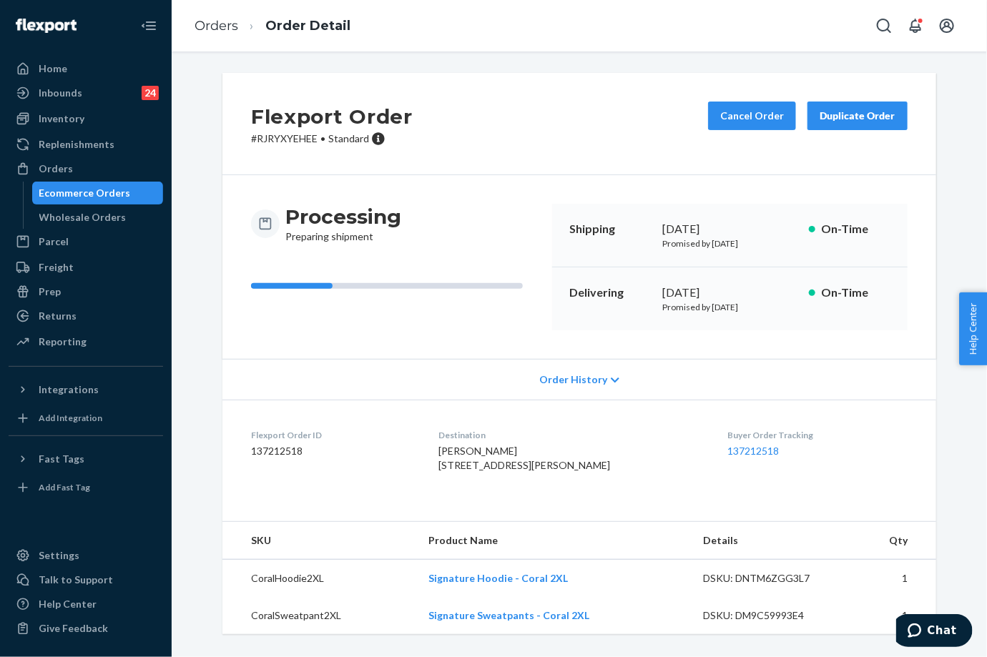
drag, startPoint x: 658, startPoint y: 287, endPoint x: 704, endPoint y: 287, distance: 46.5
click at [704, 287] on div "[DATE]" at bounding box center [729, 293] width 135 height 16
copy div "[DATE]"
drag, startPoint x: 700, startPoint y: 428, endPoint x: 760, endPoint y: 439, distance: 60.5
click at [760, 439] on dl "Flexport Order ID 137212518 Destination [PERSON_NAME] [STREET_ADDRESS][PERSON_N…" at bounding box center [579, 453] width 714 height 107
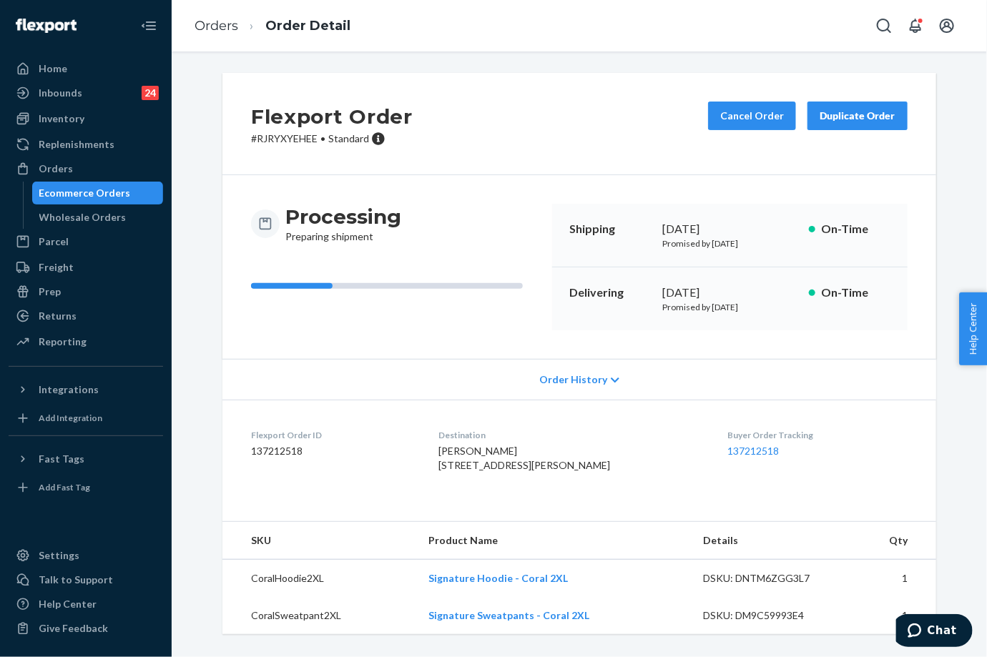
click at [756, 459] on div "Buyer Order Tracking 137212518" at bounding box center [817, 453] width 180 height 49
drag, startPoint x: 759, startPoint y: 454, endPoint x: 690, endPoint y: 436, distance: 71.1
click at [691, 437] on dl "Flexport Order ID 137212518 Destination [PERSON_NAME] [STREET_ADDRESS][PERSON_N…" at bounding box center [579, 453] width 714 height 107
copy div "Buyer Order Tracking 137212518"
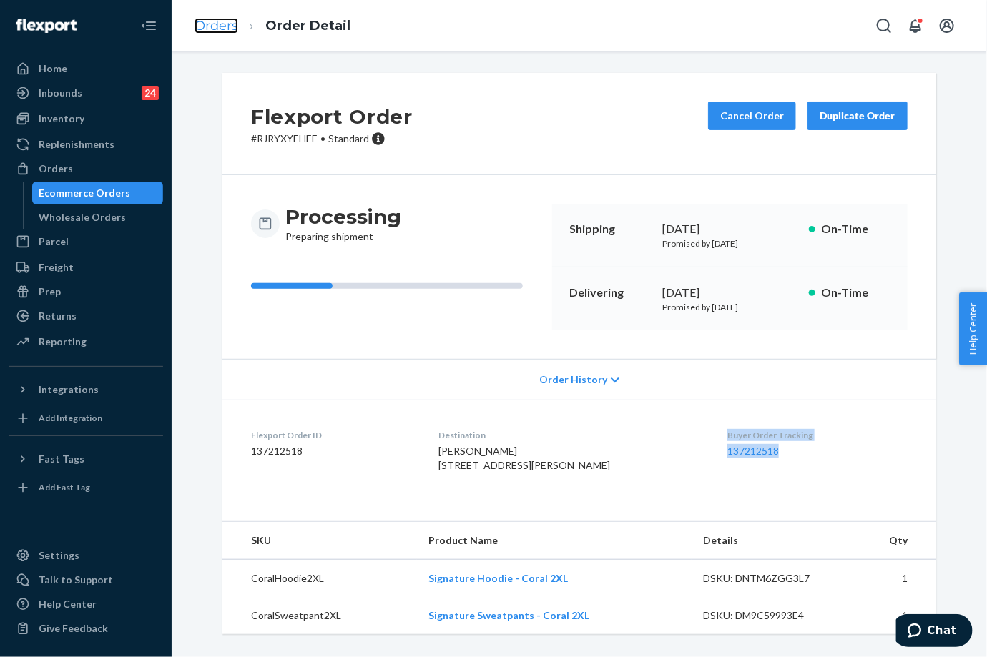
click at [229, 29] on link "Orders" at bounding box center [217, 26] width 44 height 16
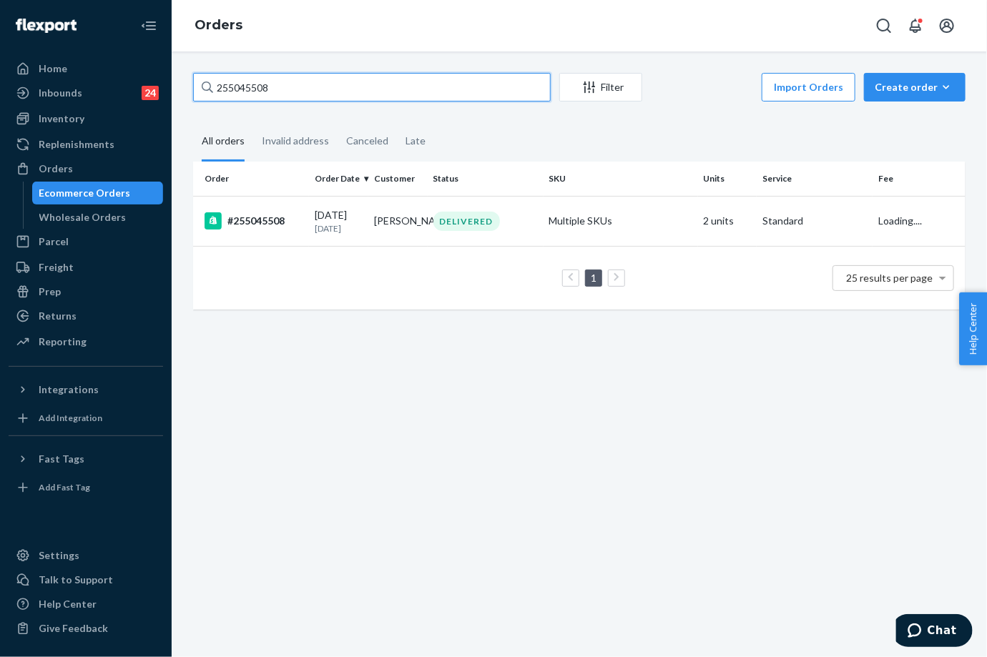
click at [261, 84] on input "255045508" at bounding box center [372, 87] width 358 height 29
paste input "4530937"
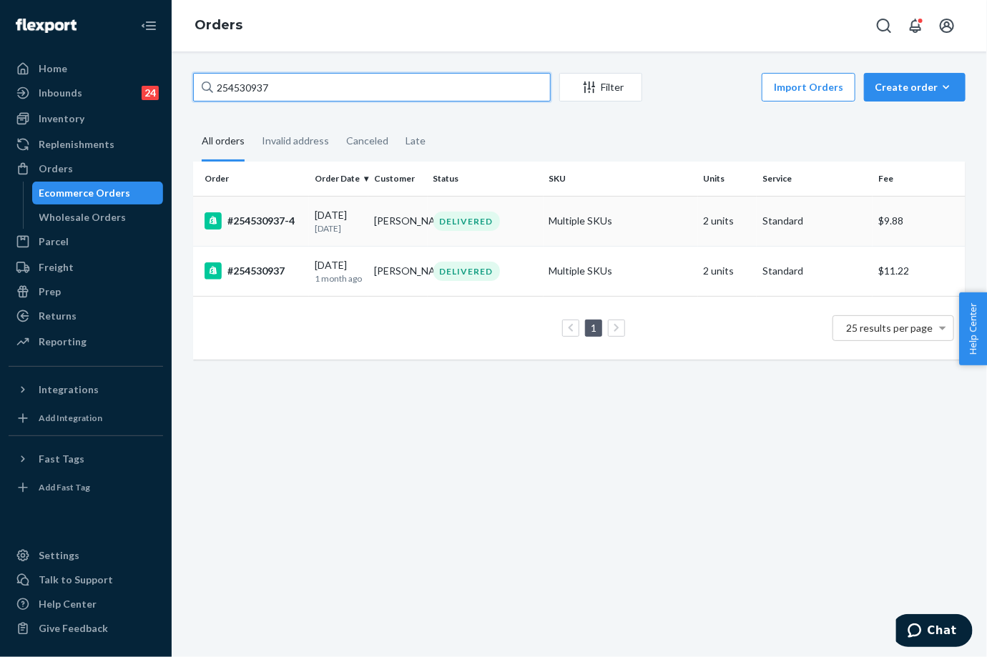
type input "254530937"
click at [519, 235] on td "DELIVERED" at bounding box center [486, 221] width 116 height 50
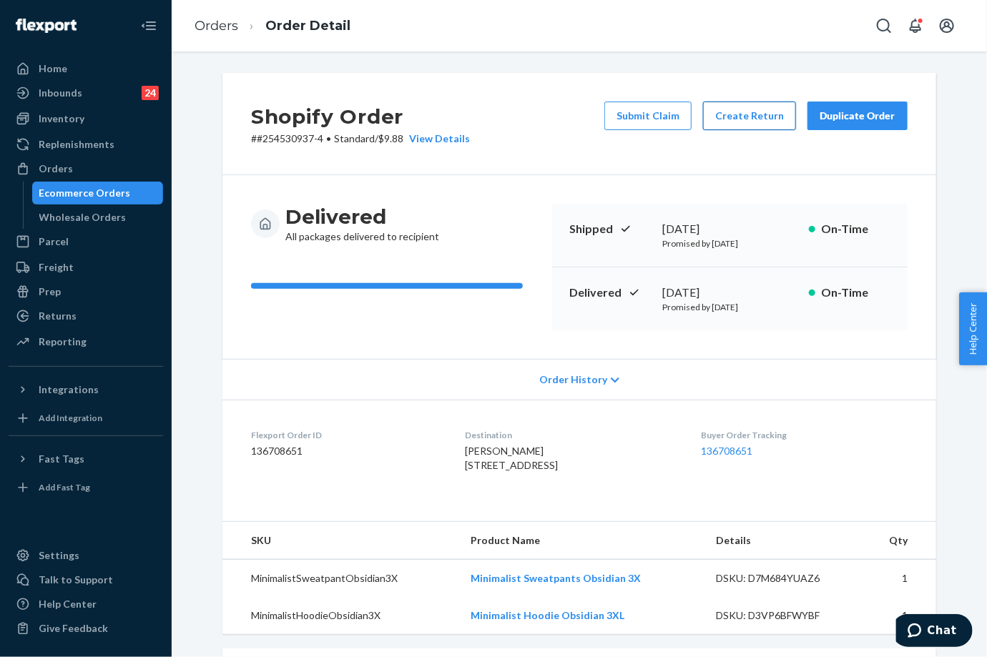
click at [742, 114] on button "Create Return" at bounding box center [749, 116] width 93 height 29
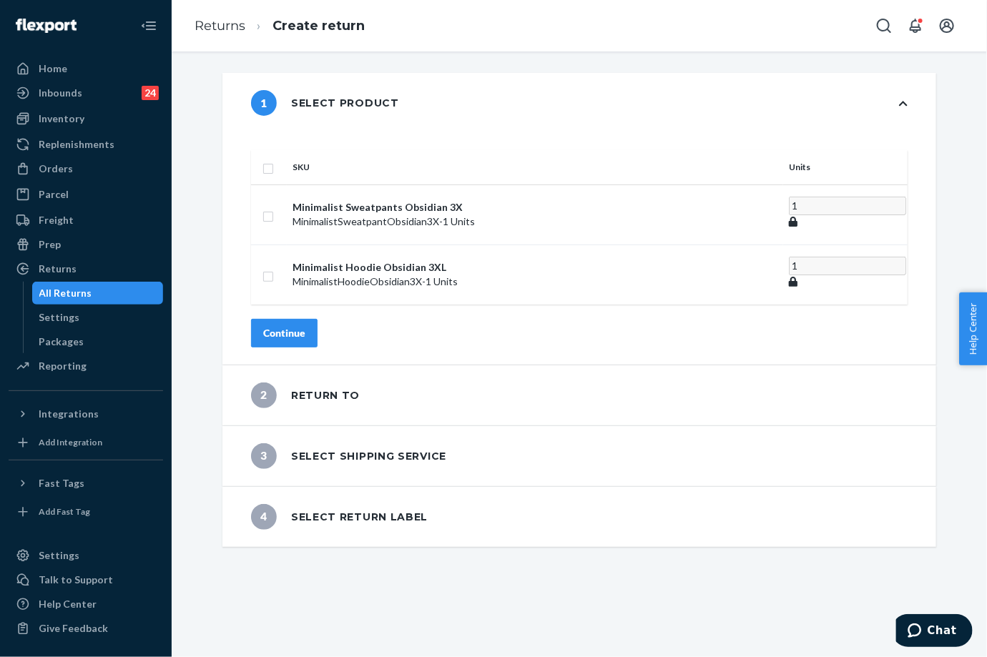
click at [287, 150] on th at bounding box center [269, 167] width 36 height 34
click at [274, 159] on input "checkbox" at bounding box center [267, 166] width 11 height 15
checkbox input "true"
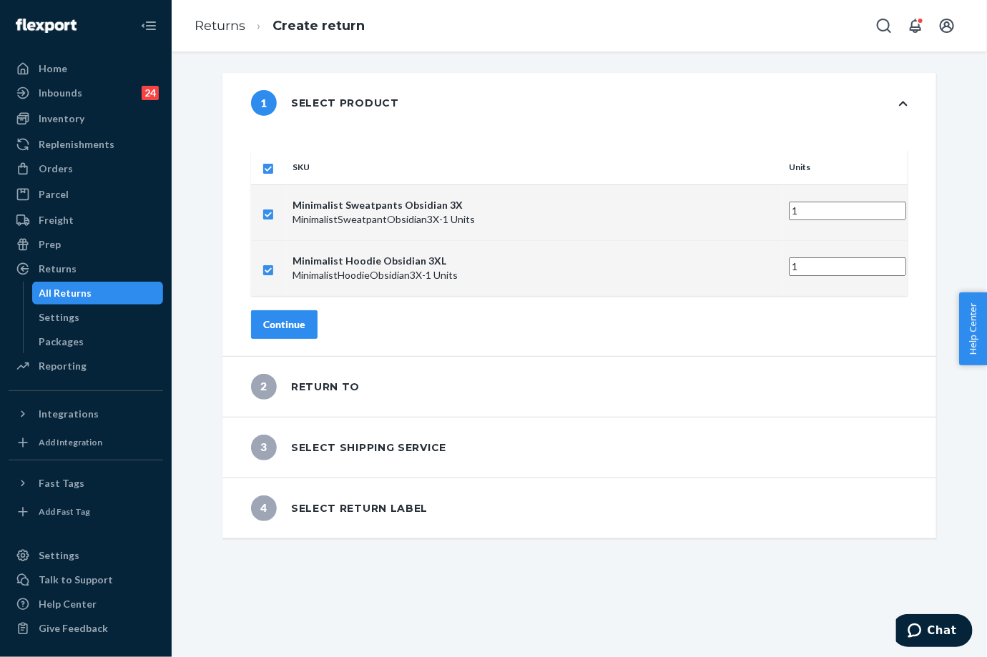
click at [305, 318] on div "Continue" at bounding box center [284, 325] width 42 height 14
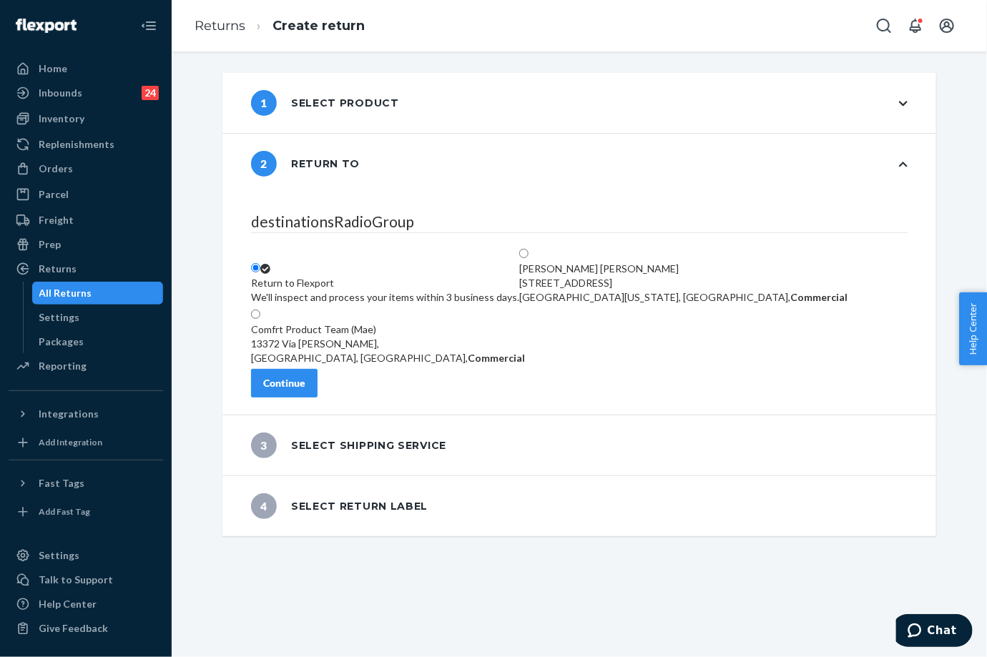
click at [305, 383] on div "Continue" at bounding box center [284, 383] width 42 height 14
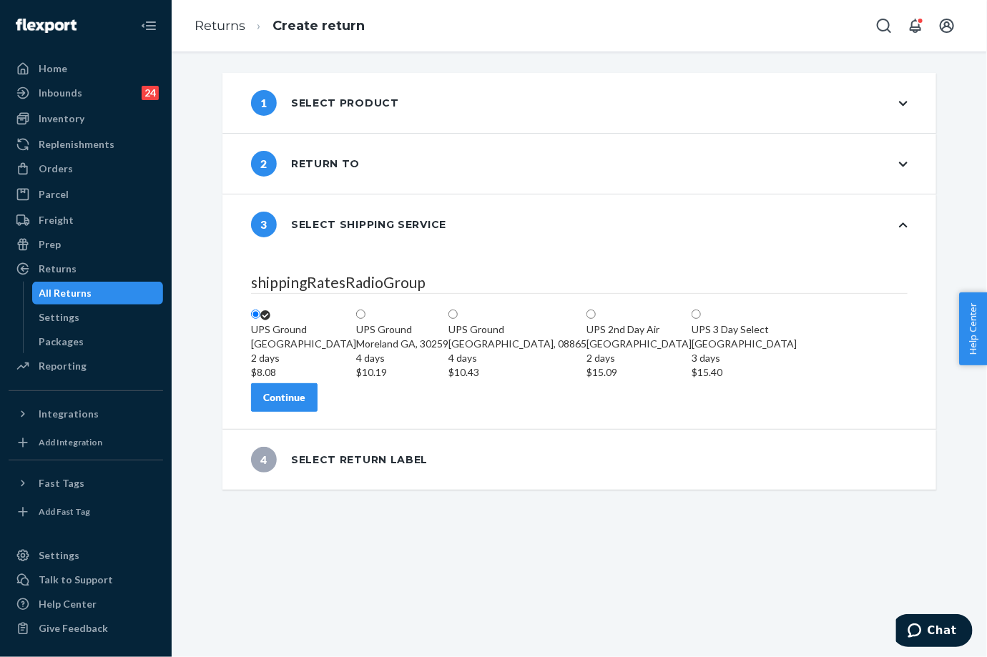
click at [305, 405] on div "Continue" at bounding box center [284, 397] width 42 height 14
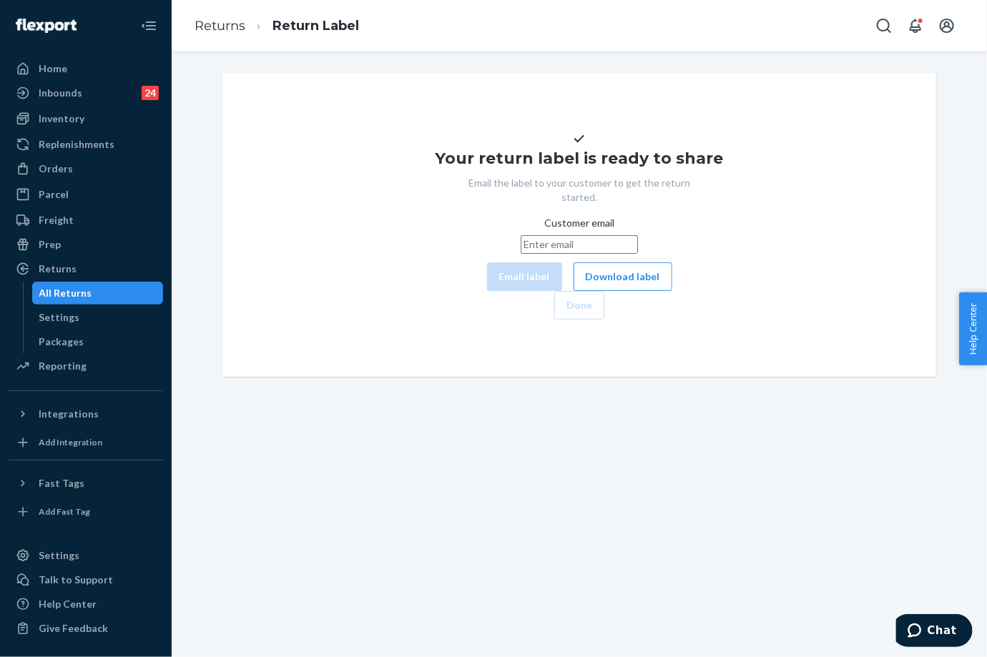
click at [535, 254] on input "Customer email" at bounding box center [579, 244] width 117 height 19
paste input "[EMAIL_ADDRESS][DOMAIN_NAME]"
type input "[EMAIL_ADDRESS][DOMAIN_NAME]"
click at [487, 291] on button "Email label" at bounding box center [524, 276] width 75 height 29
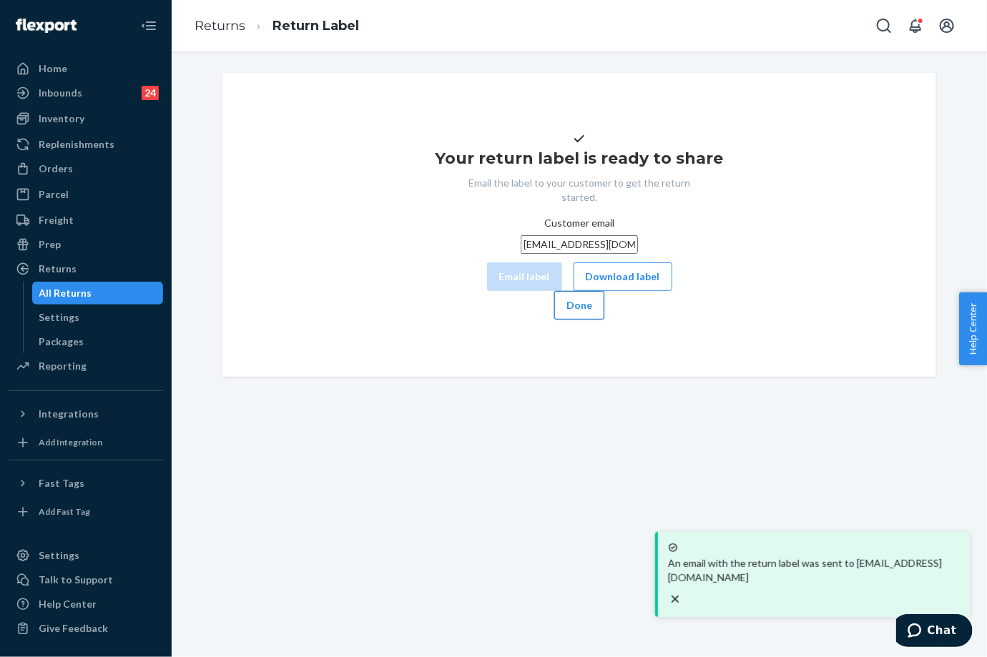
click at [604, 320] on button "Done" at bounding box center [579, 305] width 50 height 29
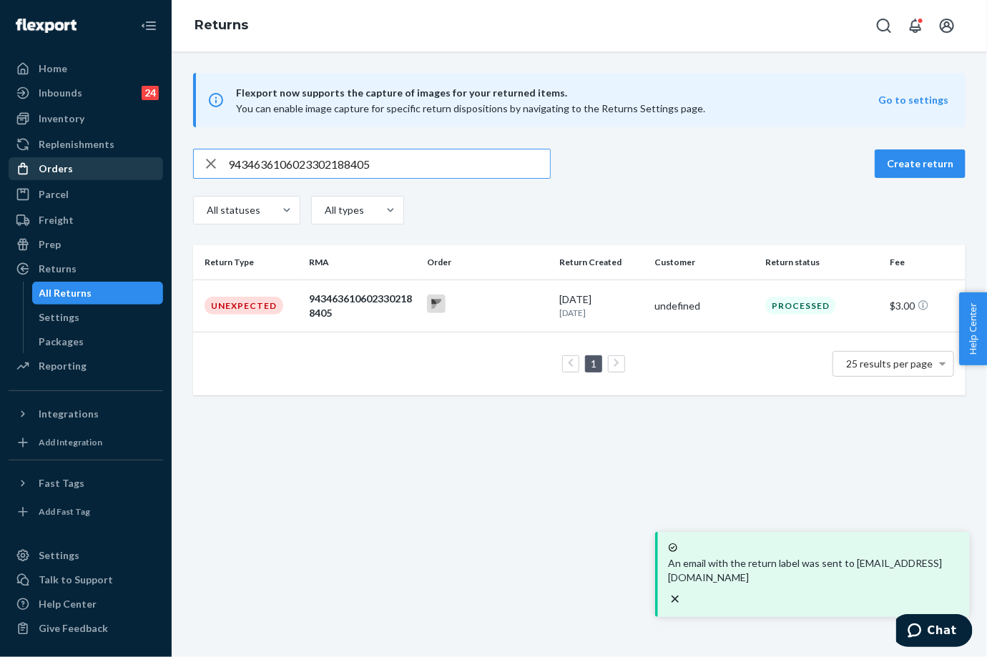
click at [65, 177] on div "Orders" at bounding box center [86, 169] width 152 height 20
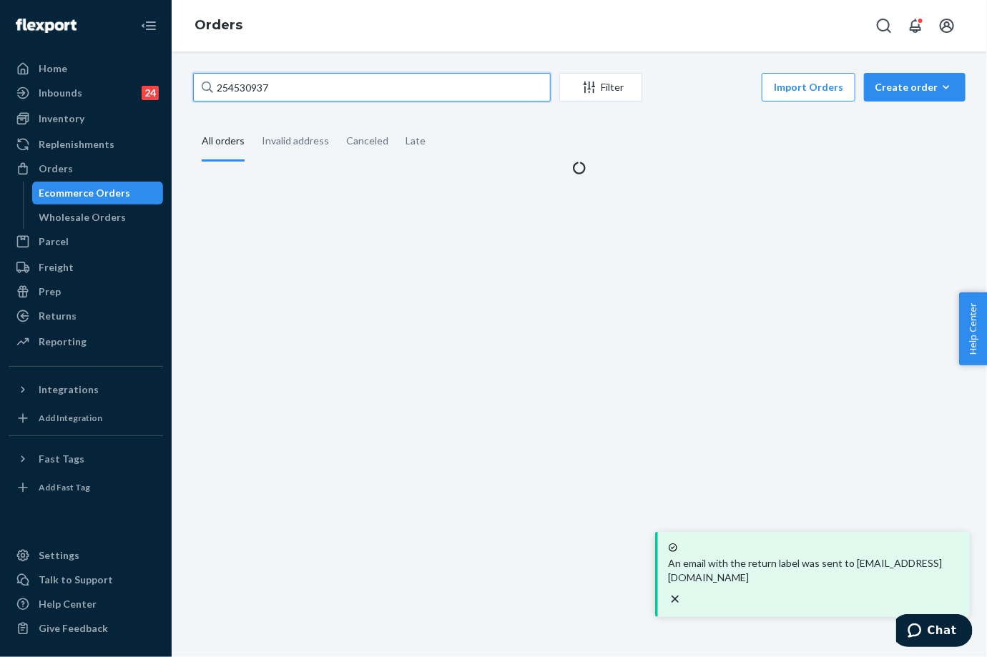
click at [255, 85] on input "254530937" at bounding box center [372, 87] width 358 height 29
paste input "976582"
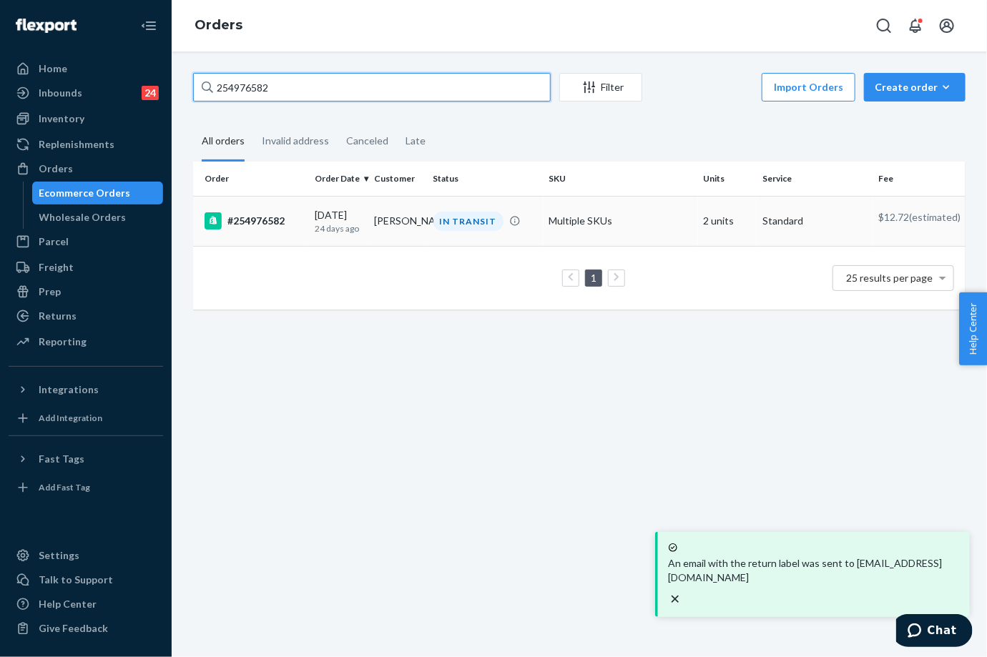
type input "254976582"
click at [300, 225] on div "#254976582" at bounding box center [254, 220] width 99 height 17
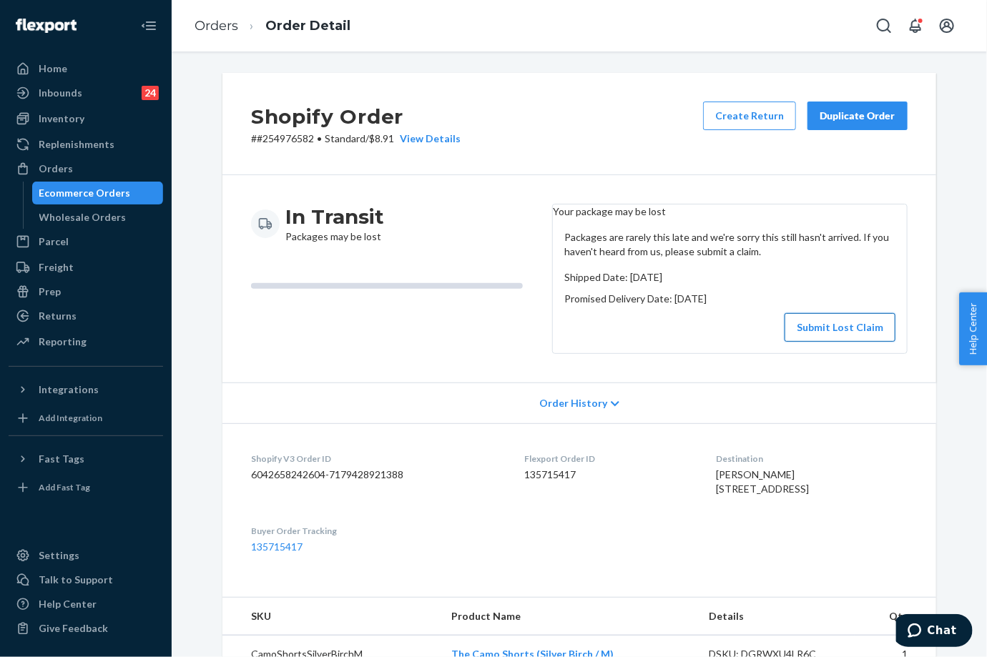
click at [816, 333] on button "Submit Lost Claim" at bounding box center [840, 327] width 111 height 29
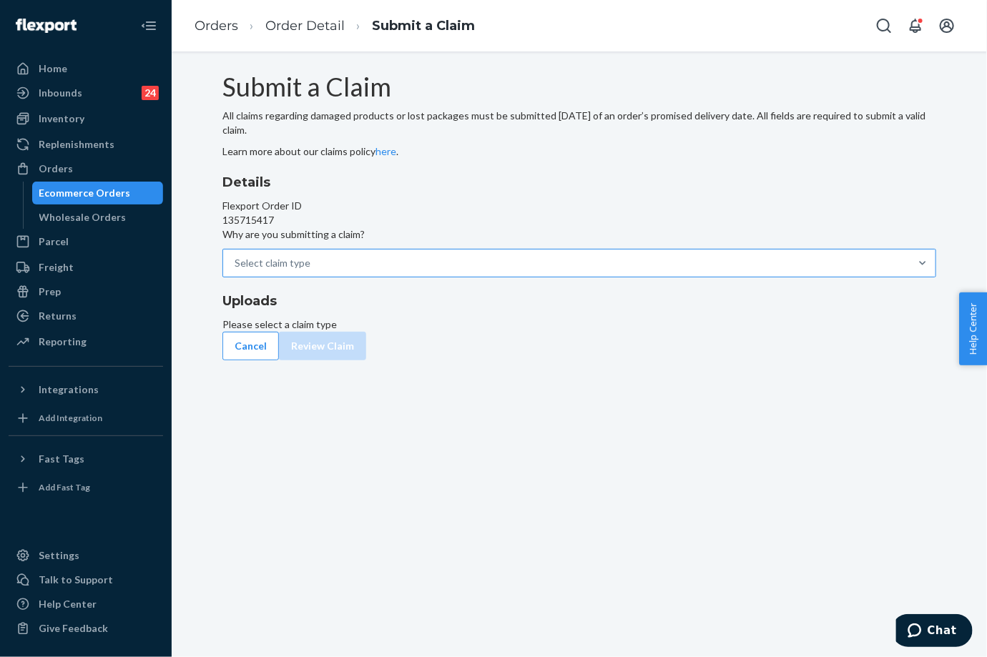
click at [453, 276] on div "Select claim type" at bounding box center [566, 263] width 687 height 26
click at [312, 270] on input "Why are you submitting a claim? Select claim type" at bounding box center [310, 263] width 1 height 14
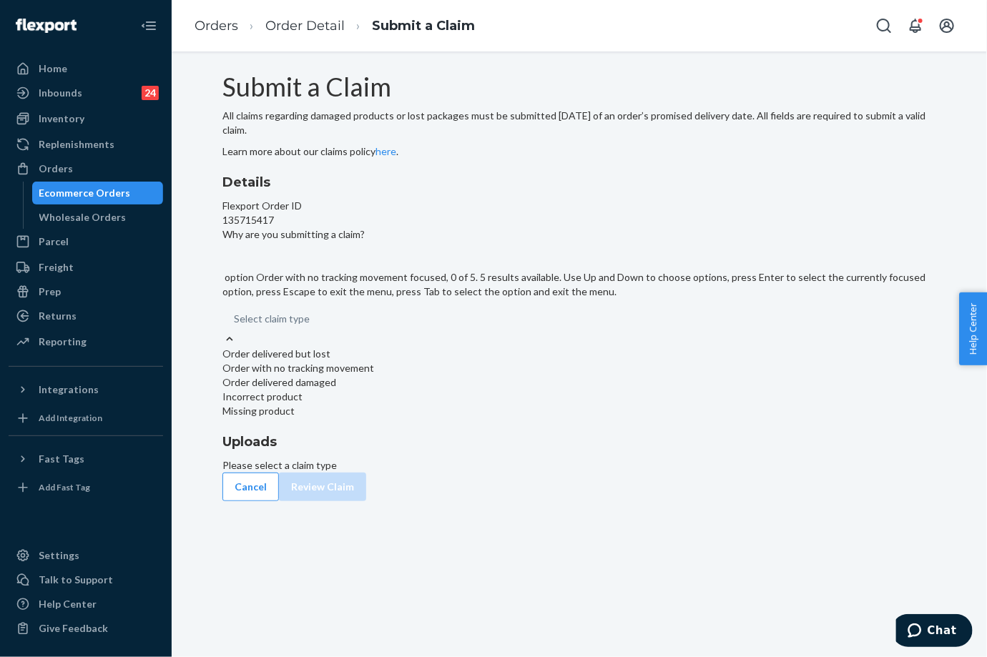
click at [438, 375] on div "Order with no tracking movement" at bounding box center [579, 368] width 714 height 14
click at [311, 326] on input "Why are you submitting a claim? option Order with no tracking movement focused,…" at bounding box center [310, 319] width 1 height 14
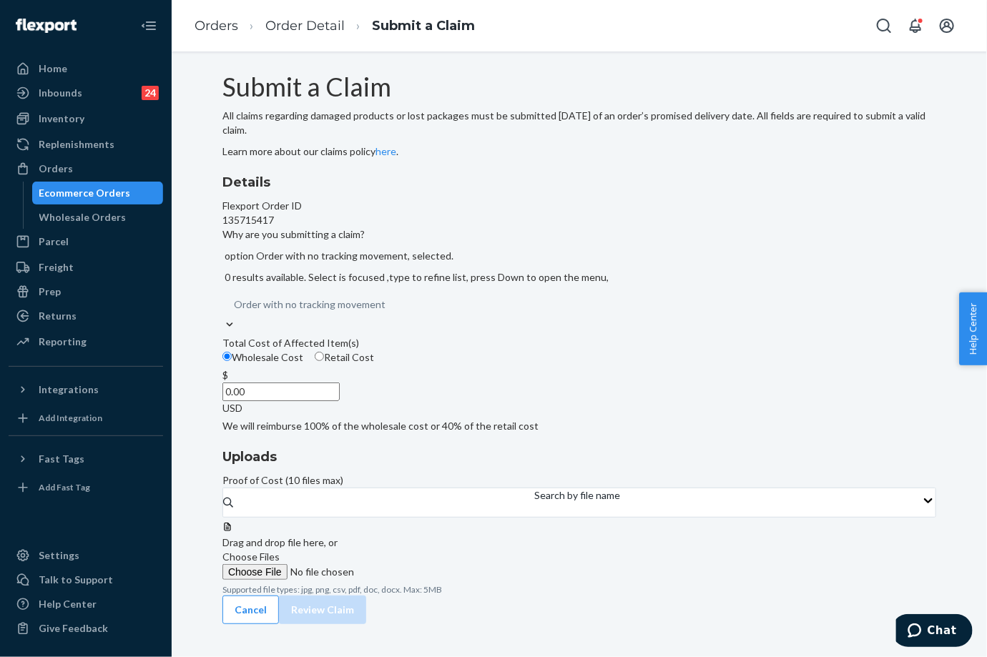
click at [417, 550] on label "Choose Files" at bounding box center [319, 565] width 195 height 30
click at [417, 564] on input "Choose Files" at bounding box center [319, 572] width 195 height 16
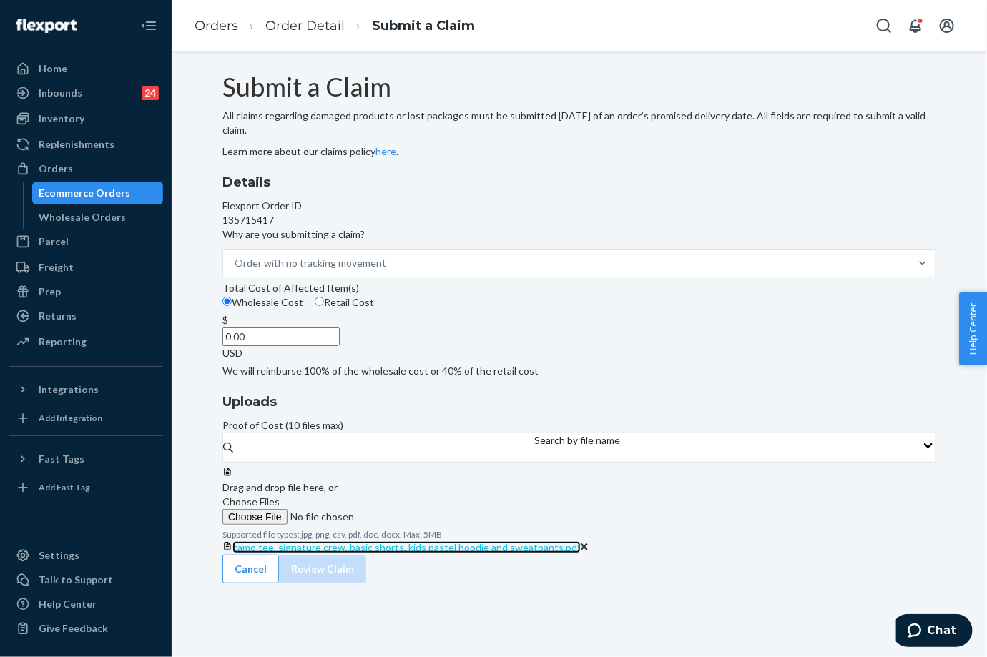
click at [581, 541] on span "camo tee, signature crew, basic shorts, kids pastel hoodie and sweatpants.pdf" at bounding box center [406, 547] width 348 height 12
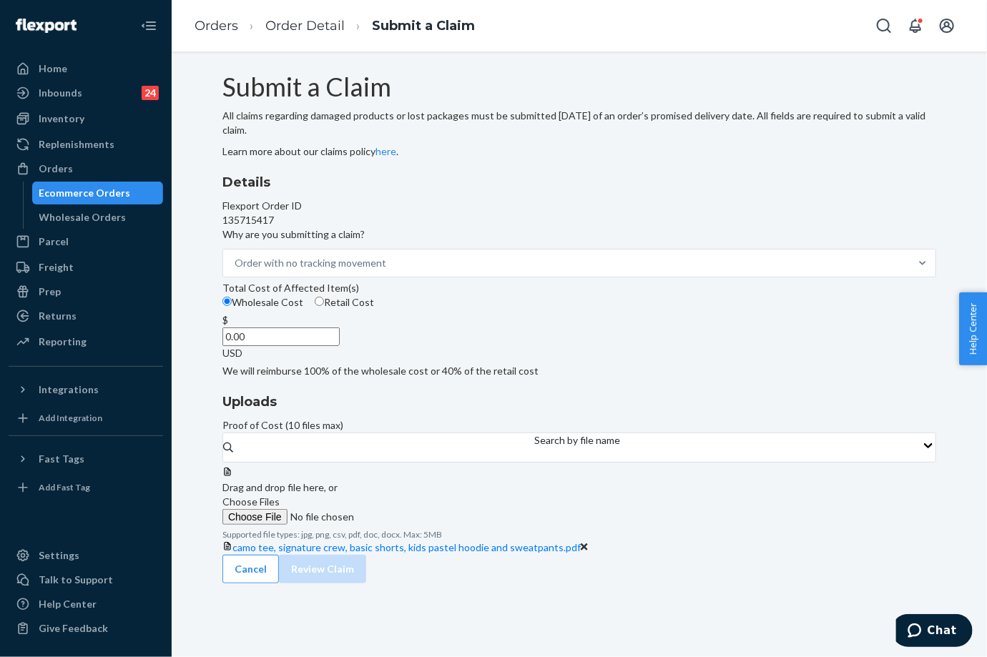
click at [417, 495] on label "Choose Files" at bounding box center [319, 510] width 195 height 30
click at [417, 509] on input "Choose Files" at bounding box center [319, 517] width 195 height 16
click at [340, 346] on input "0.00" at bounding box center [280, 337] width 117 height 19
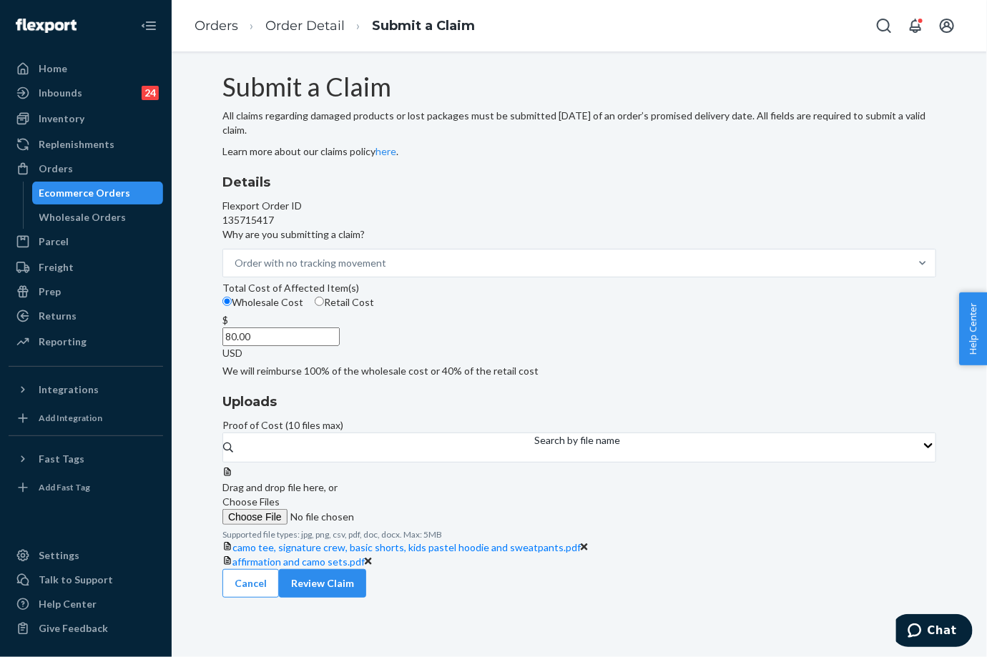
type input "80.00"
click at [858, 598] on div "Cancel Review Claim" at bounding box center [579, 583] width 714 height 29
click at [366, 598] on button "Review Claim" at bounding box center [322, 583] width 87 height 29
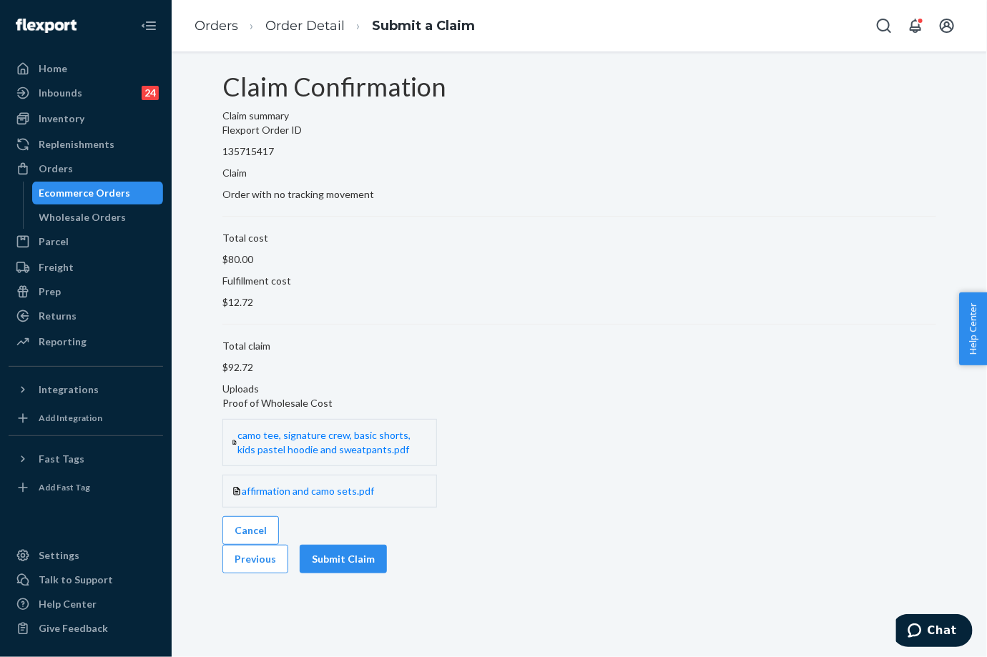
scroll to position [0, 0]
click at [387, 545] on button "Submit Claim" at bounding box center [343, 559] width 87 height 29
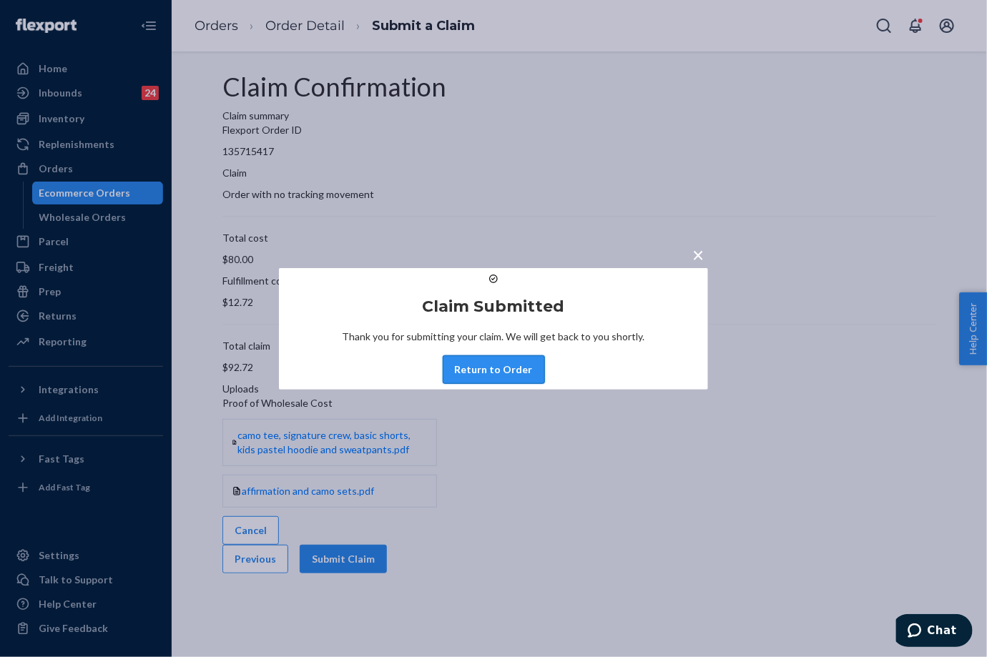
click at [489, 384] on button "Return to Order" at bounding box center [494, 369] width 102 height 29
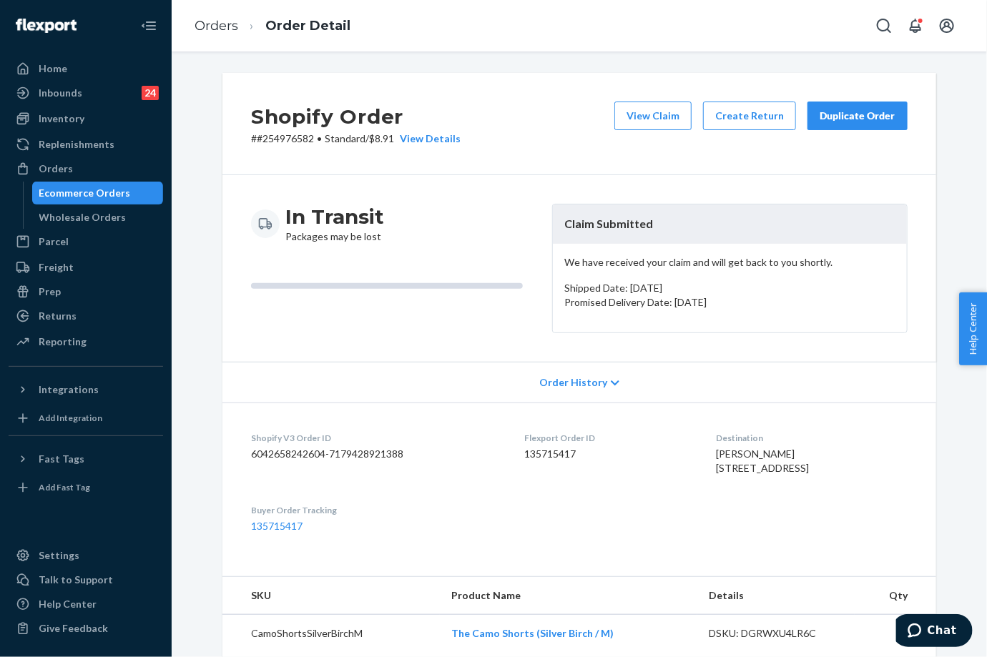
click at [865, 117] on div "Duplicate Order" at bounding box center [858, 116] width 76 height 14
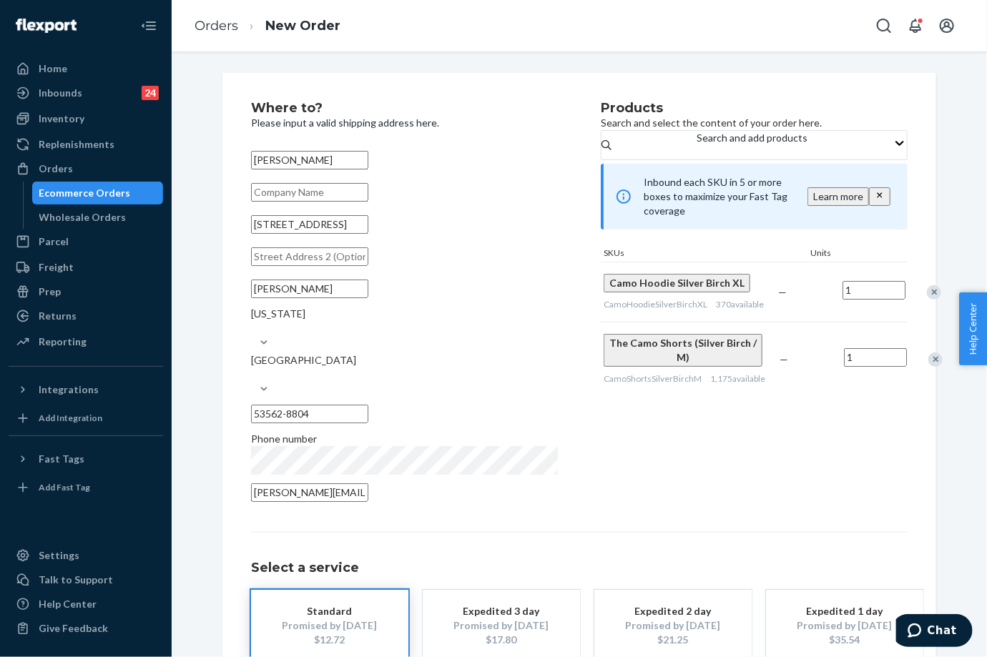
click at [368, 234] on input "[STREET_ADDRESS]" at bounding box center [309, 224] width 117 height 19
drag, startPoint x: 404, startPoint y: 239, endPoint x: 243, endPoint y: 237, distance: 160.9
click at [243, 237] on div "Where to? Please input a valid shipping address here. [PERSON_NAME] [STREET_ADD…" at bounding box center [579, 410] width 714 height 674
paste input "[GEOGRAPHIC_DATA], [GEOGRAPHIC_DATA], 53562"
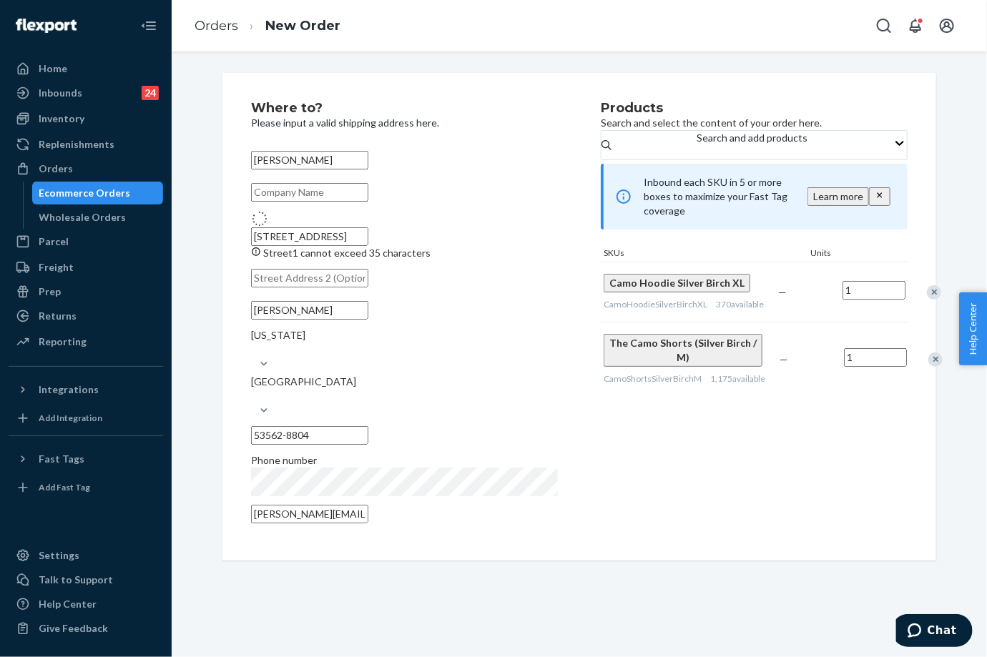
type input "[STREET_ADDRESS]"
type input "105"
type input "53562"
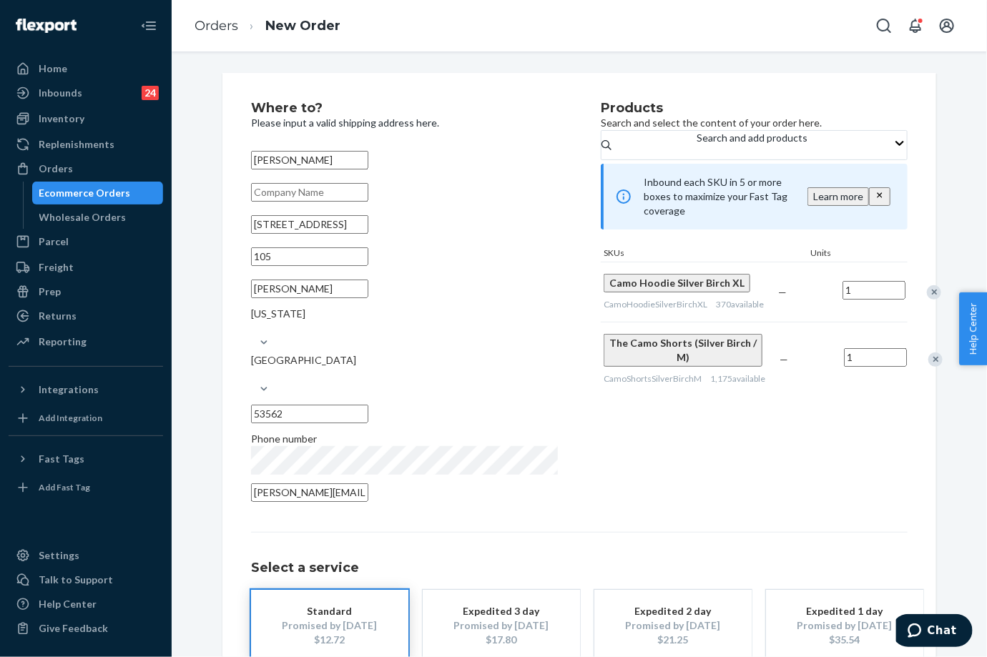
click at [257, 266] on input "105" at bounding box center [309, 256] width 117 height 19
type input "Apt 105"
drag, startPoint x: 514, startPoint y: 493, endPoint x: 748, endPoint y: 466, distance: 235.5
click at [748, 466] on div "Where to? Please input a valid shipping address here. [PERSON_NAME] [STREET_ADD…" at bounding box center [579, 410] width 657 height 617
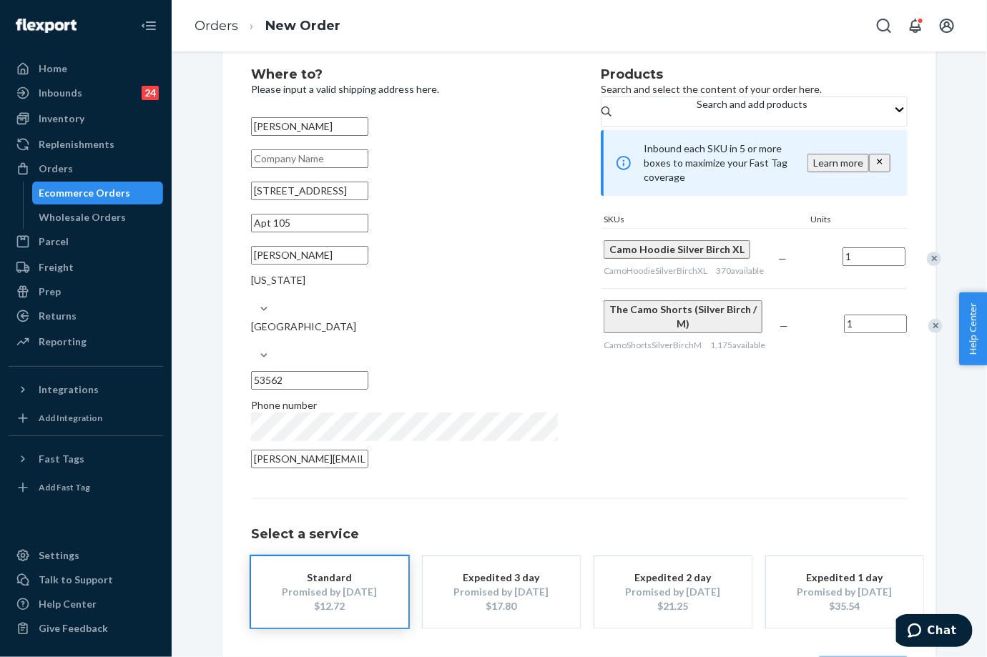
scroll to position [59, 0]
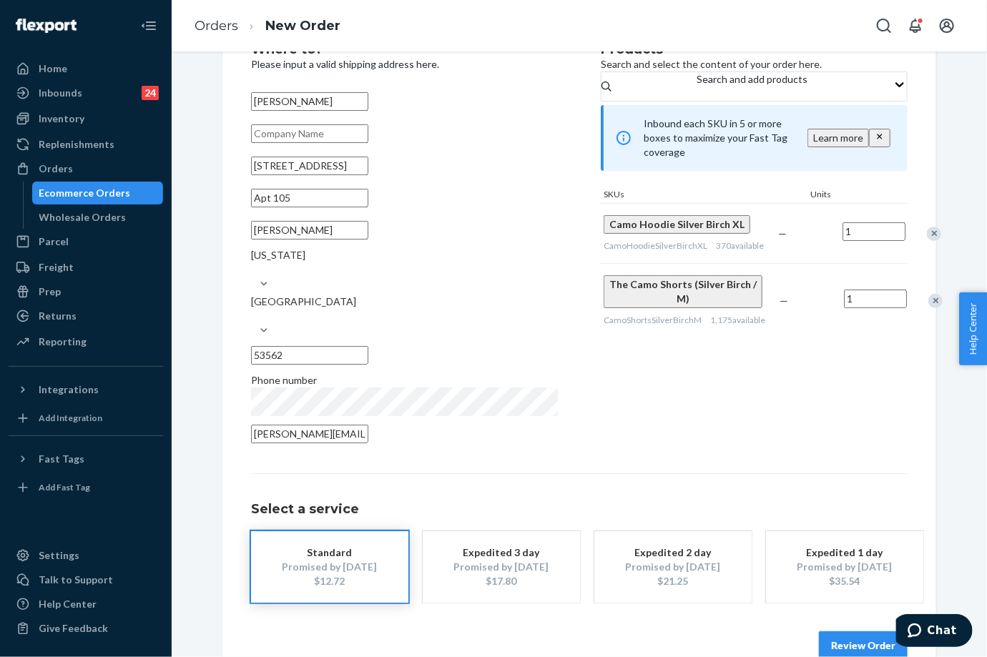
click at [839, 631] on button "Review Order" at bounding box center [863, 645] width 89 height 29
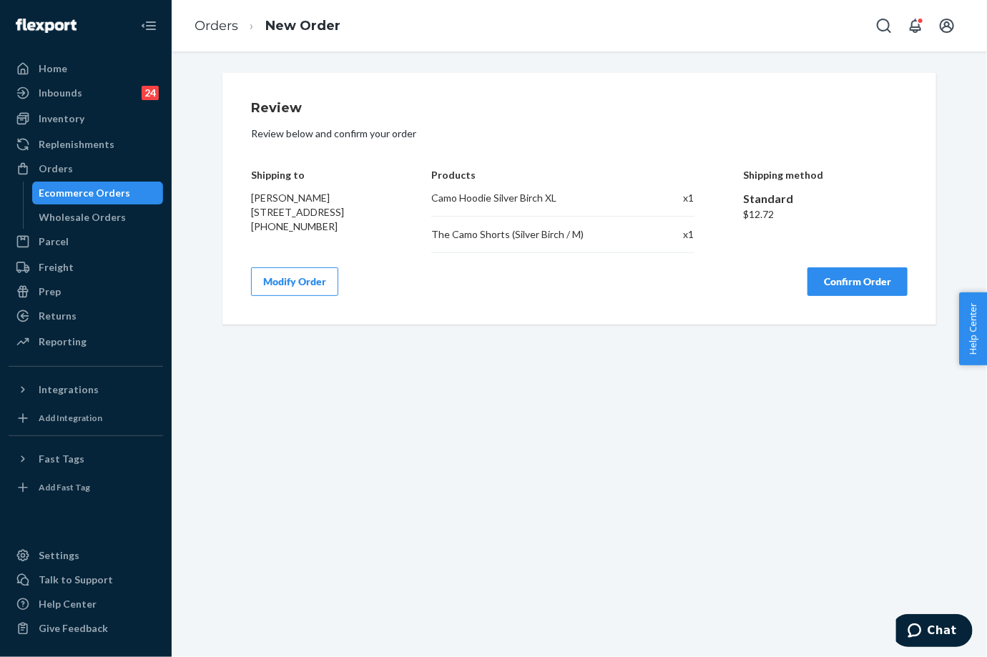
scroll to position [0, 0]
click at [833, 290] on button "Confirm Order" at bounding box center [857, 281] width 100 height 29
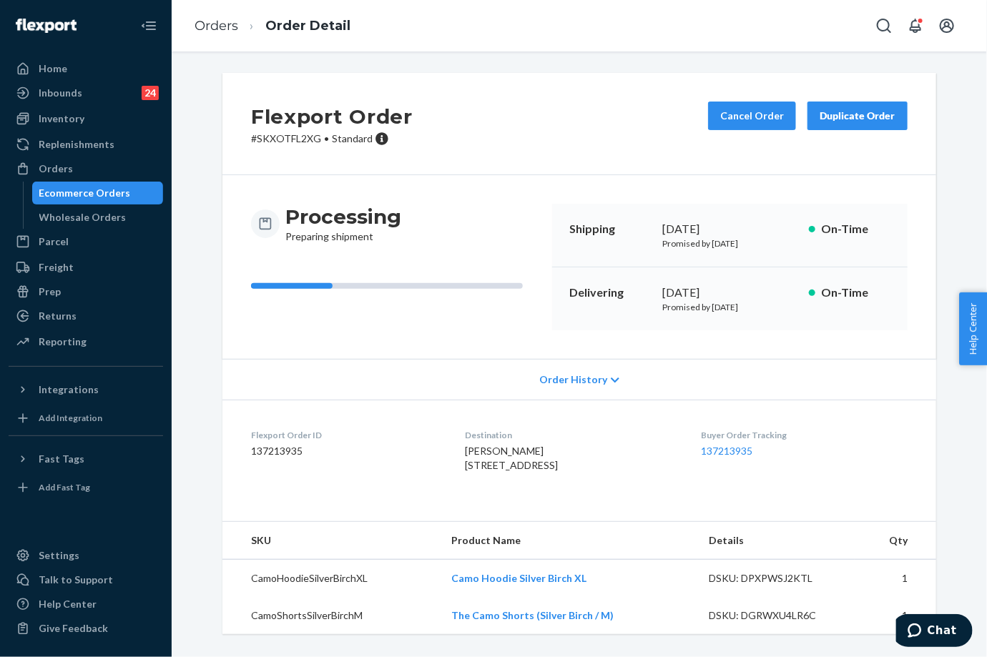
drag, startPoint x: 657, startPoint y: 290, endPoint x: 709, endPoint y: 295, distance: 52.4
click at [709, 295] on div "[DATE]" at bounding box center [729, 293] width 135 height 16
copy div "[DATE],"
click at [702, 428] on dl "Flexport Order ID 137213935 Destination [PERSON_NAME] [STREET_ADDRESS] US Buyer…" at bounding box center [579, 453] width 714 height 107
drag, startPoint x: 702, startPoint y: 428, endPoint x: 749, endPoint y: 445, distance: 50.2
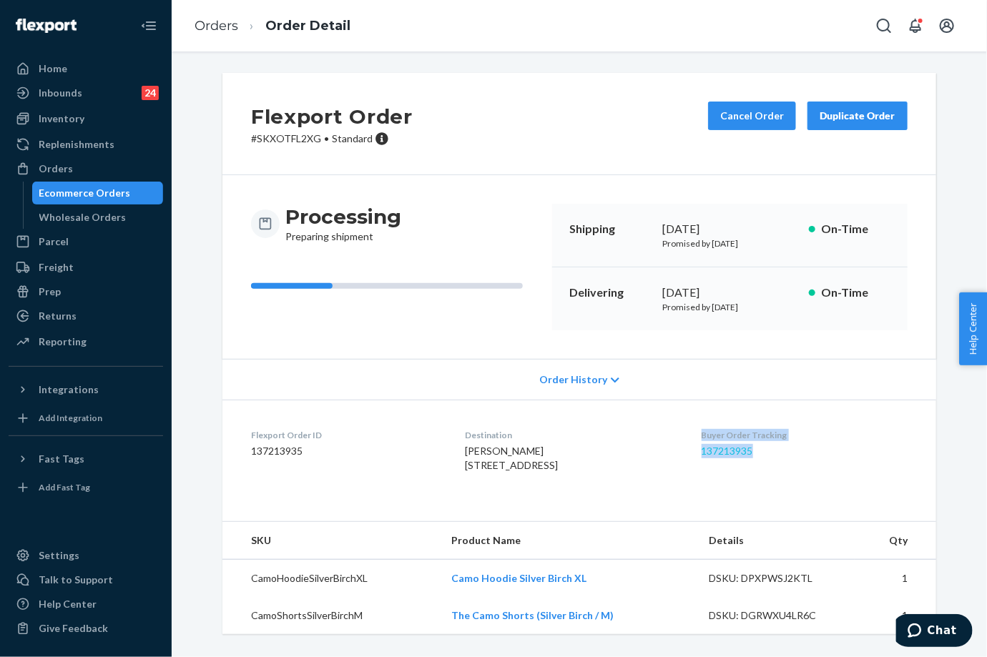
click at [749, 445] on dl "Flexport Order ID 137213935 Destination [PERSON_NAME] [STREET_ADDRESS] US Buyer…" at bounding box center [579, 453] width 714 height 107
copy div "Buyer Order Tracking 137213935"
click at [223, 31] on link "Orders" at bounding box center [217, 26] width 44 height 16
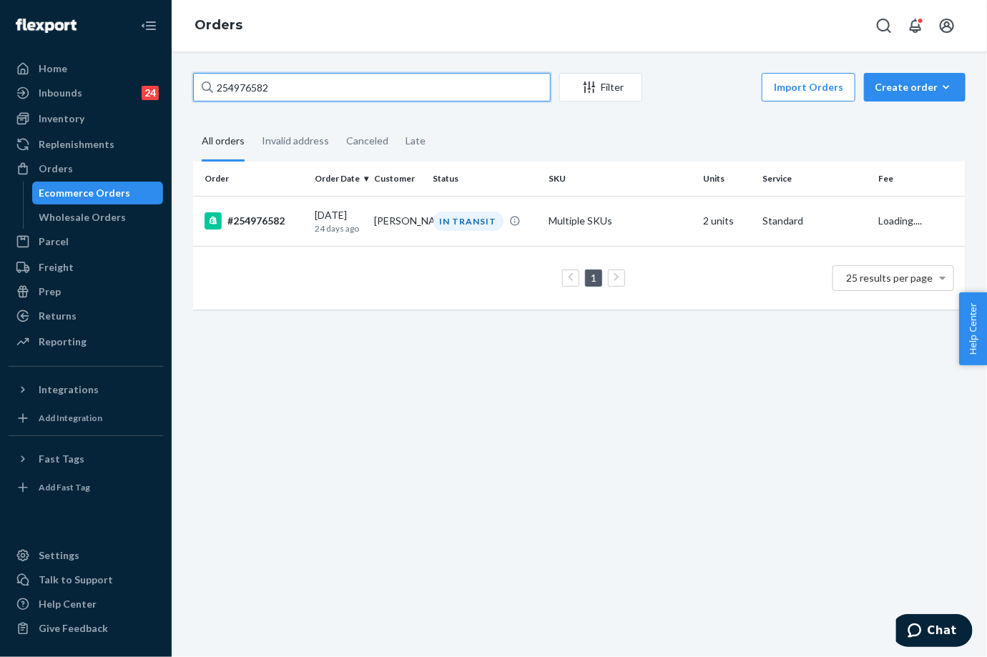
click at [243, 79] on input "254976582" at bounding box center [372, 87] width 358 height 29
paste input "518764"
type input "255187642"
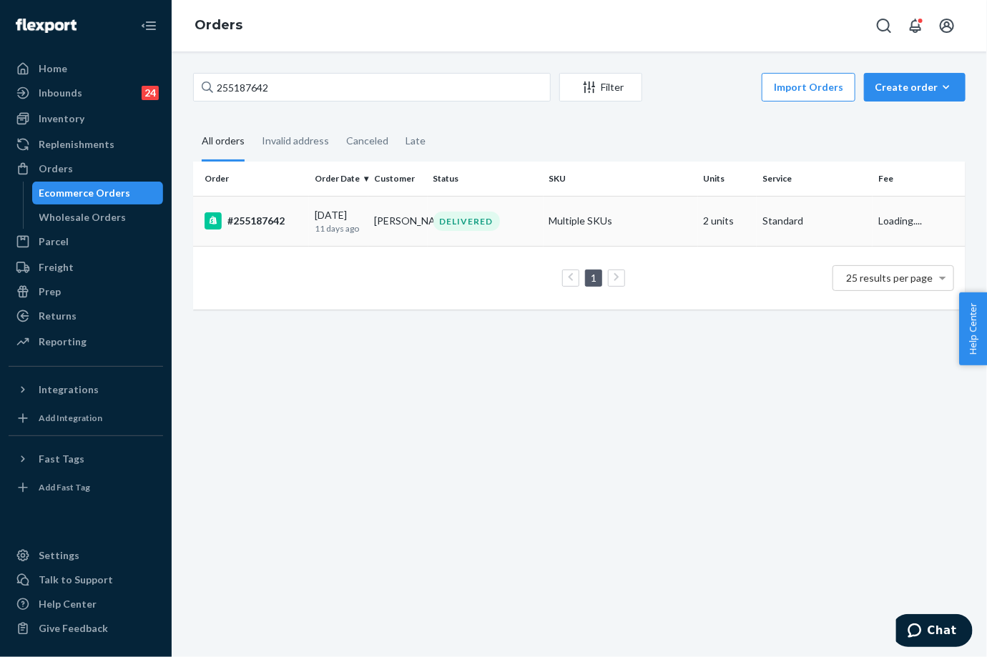
click at [383, 229] on td "[PERSON_NAME]" at bounding box center [397, 221] width 59 height 50
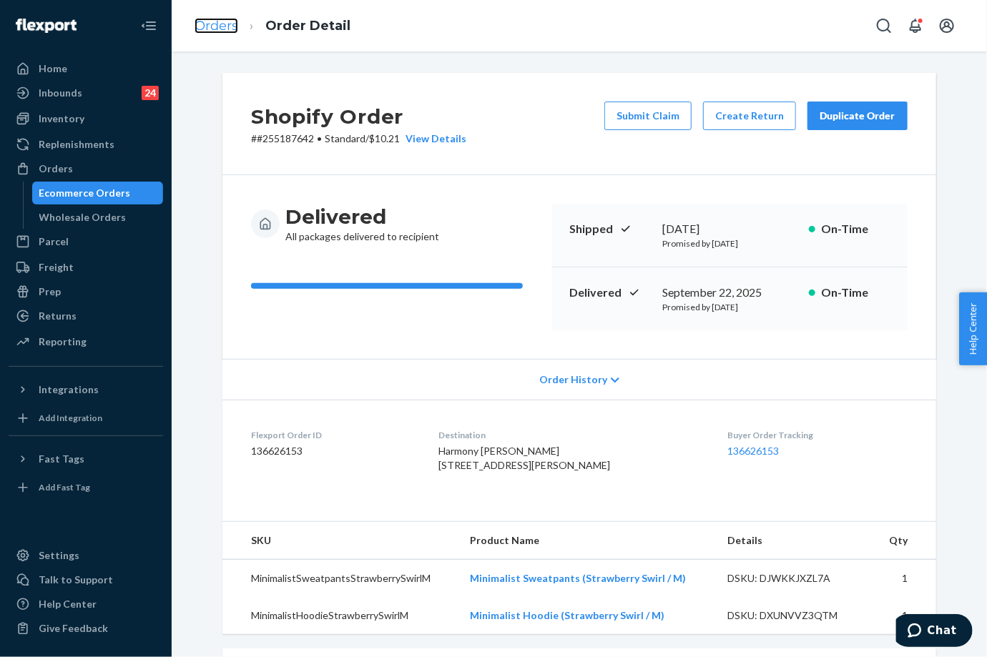
click at [217, 27] on link "Orders" at bounding box center [217, 26] width 44 height 16
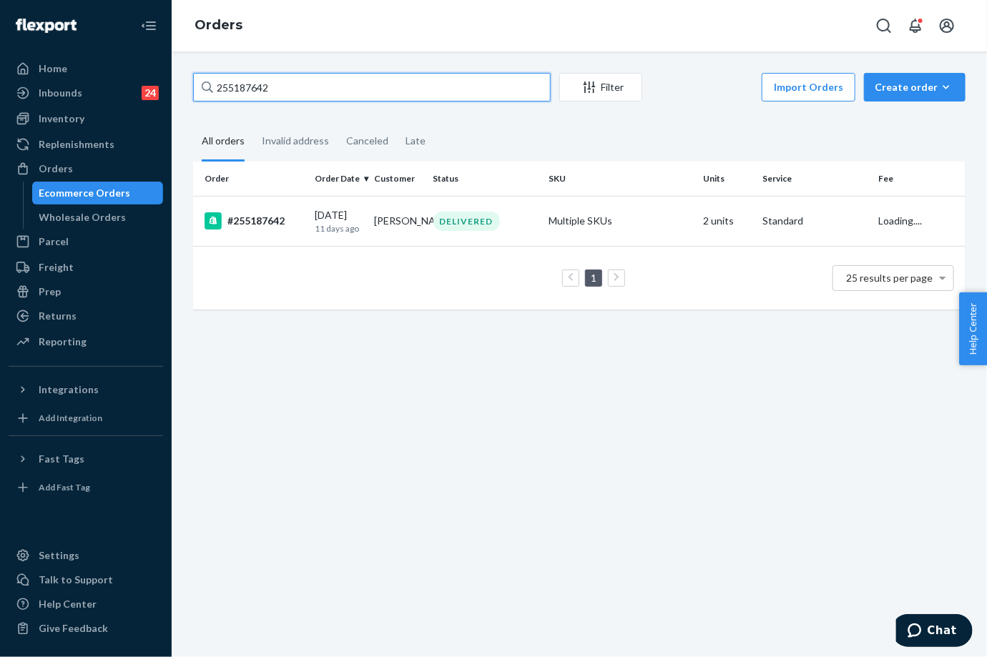
click at [258, 92] on input "255187642" at bounding box center [372, 87] width 358 height 29
click at [257, 90] on input "255187642" at bounding box center [372, 87] width 358 height 29
paste input "4657183"
type input "254657183"
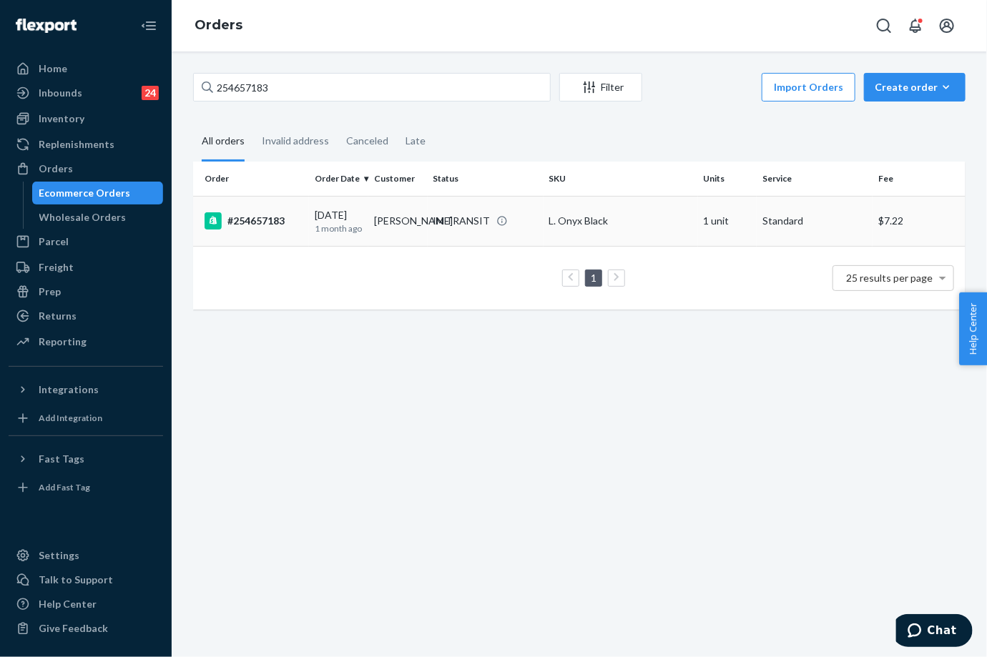
click at [348, 241] on td "[DATE] [DATE]" at bounding box center [338, 221] width 59 height 50
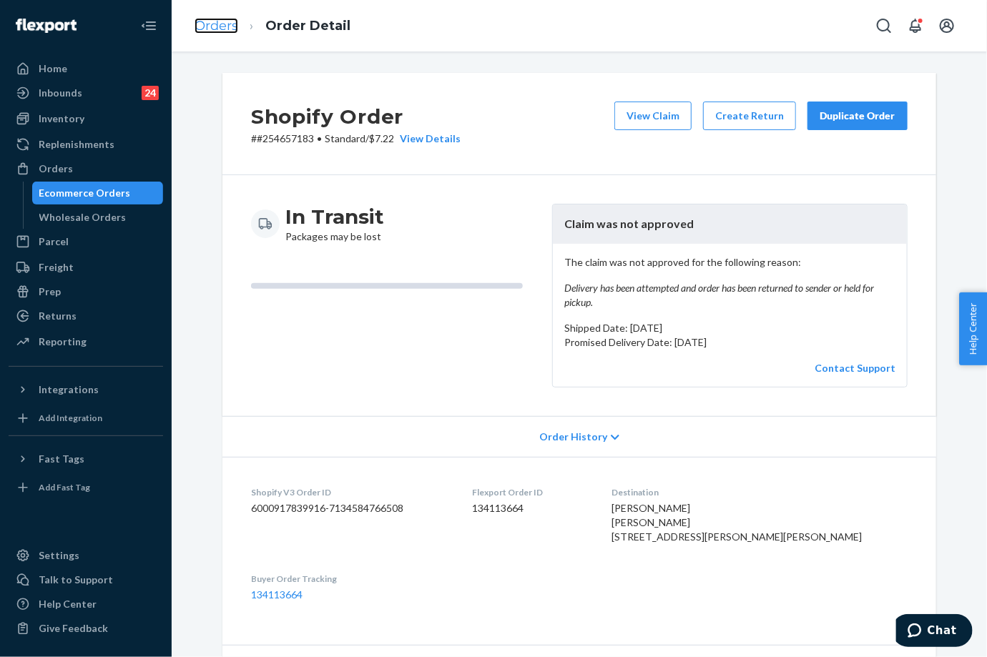
click at [215, 27] on link "Orders" at bounding box center [217, 26] width 44 height 16
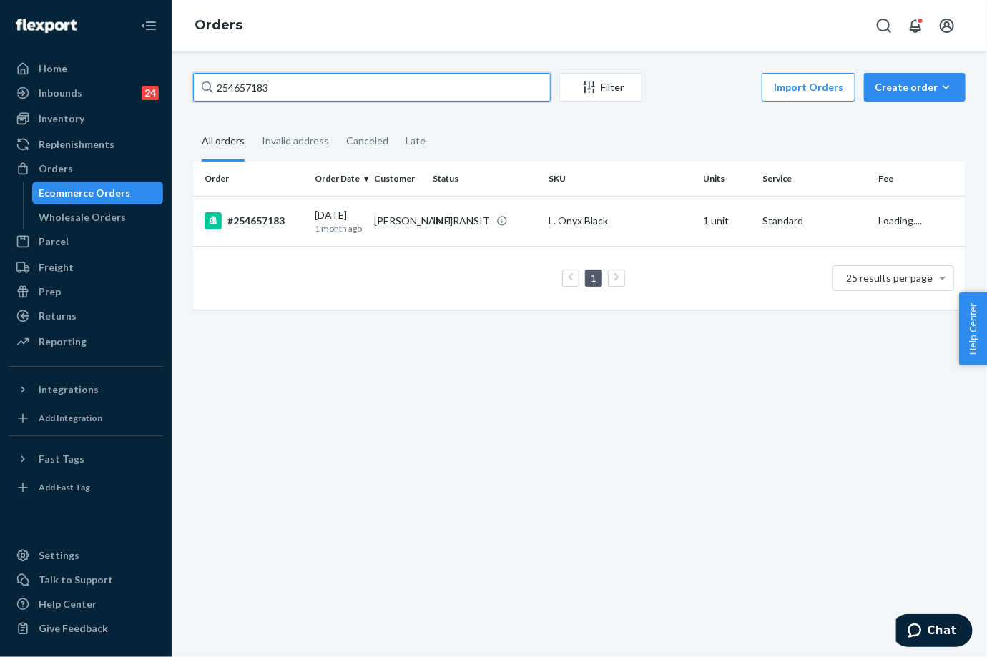
click at [257, 84] on input "254657183" at bounding box center [372, 87] width 358 height 29
click at [256, 84] on input "254657183" at bounding box center [372, 87] width 358 height 29
paste input "[PERSON_NAME]"
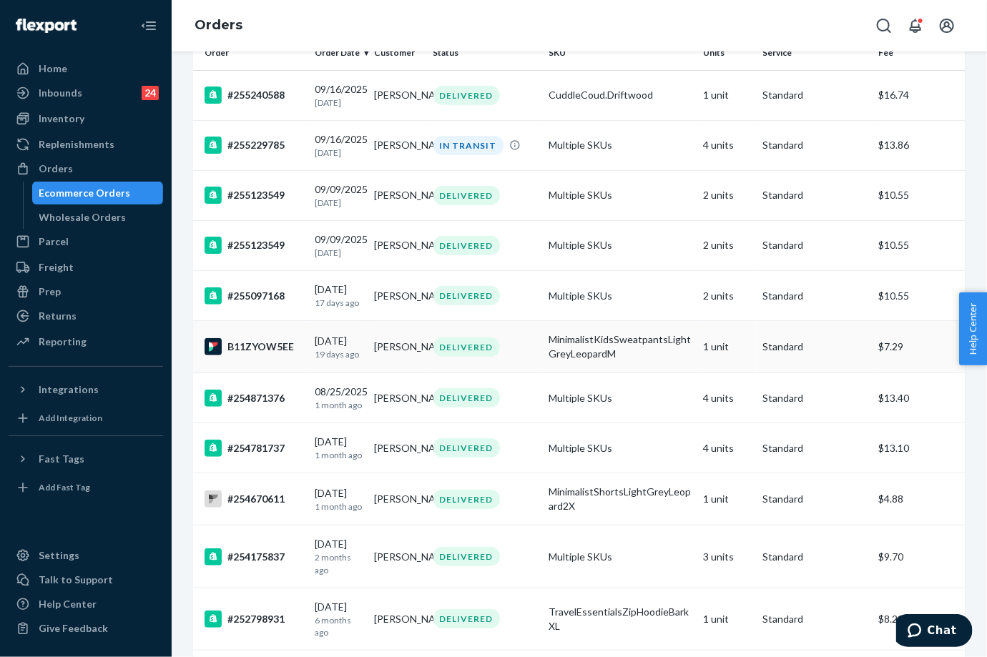
scroll to position [125, 0]
type input "[PERSON_NAME]"
click at [341, 360] on p "19 days ago" at bounding box center [339, 355] width 48 height 12
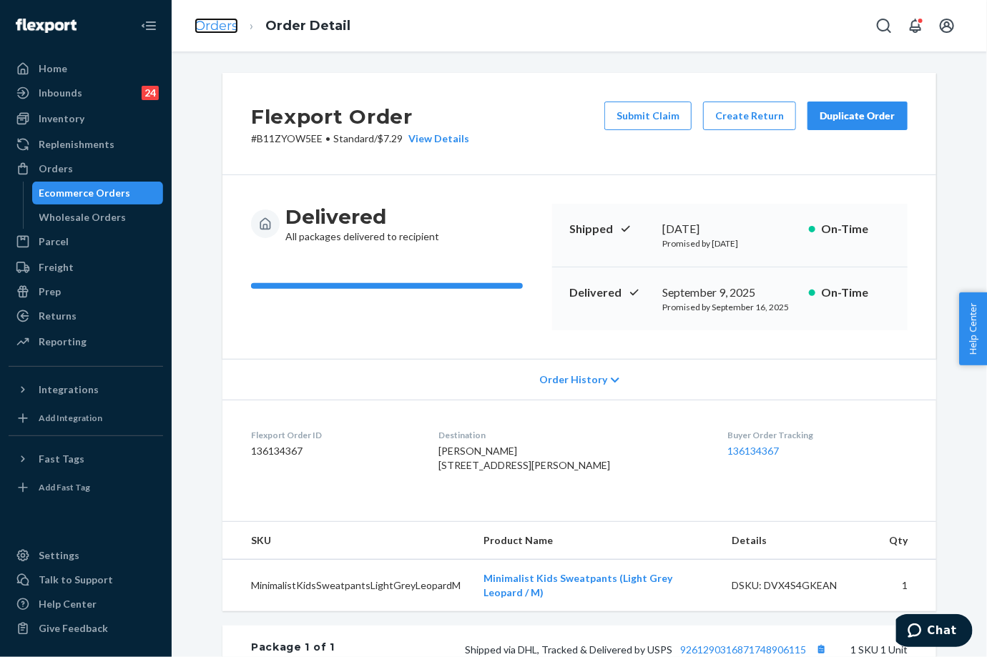
click at [203, 21] on link "Orders" at bounding box center [217, 26] width 44 height 16
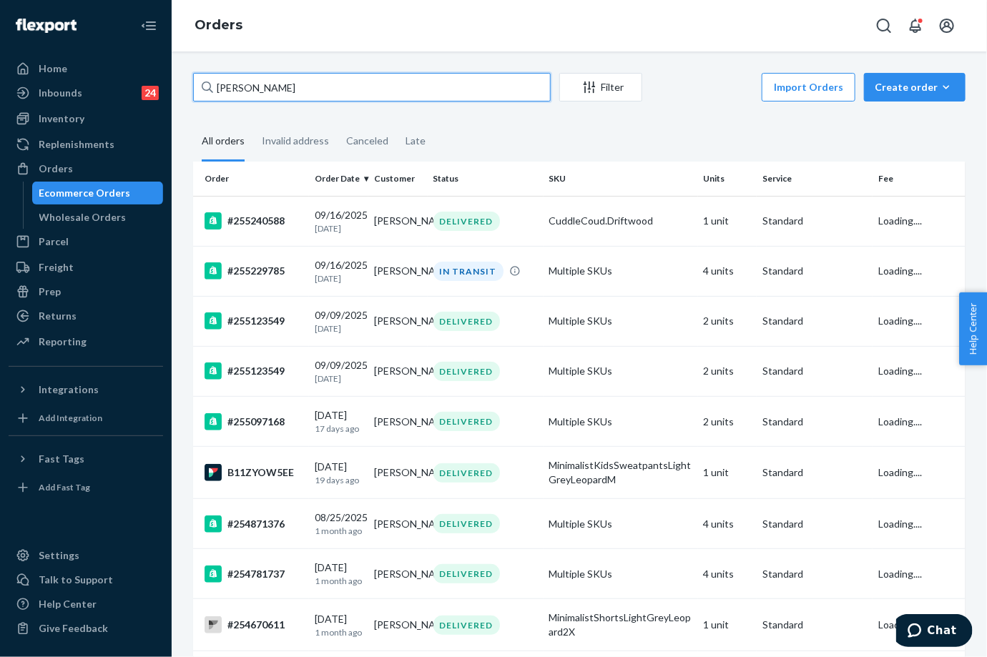
click at [235, 87] on input "[PERSON_NAME]" at bounding box center [372, 87] width 358 height 29
paste input "255229785"
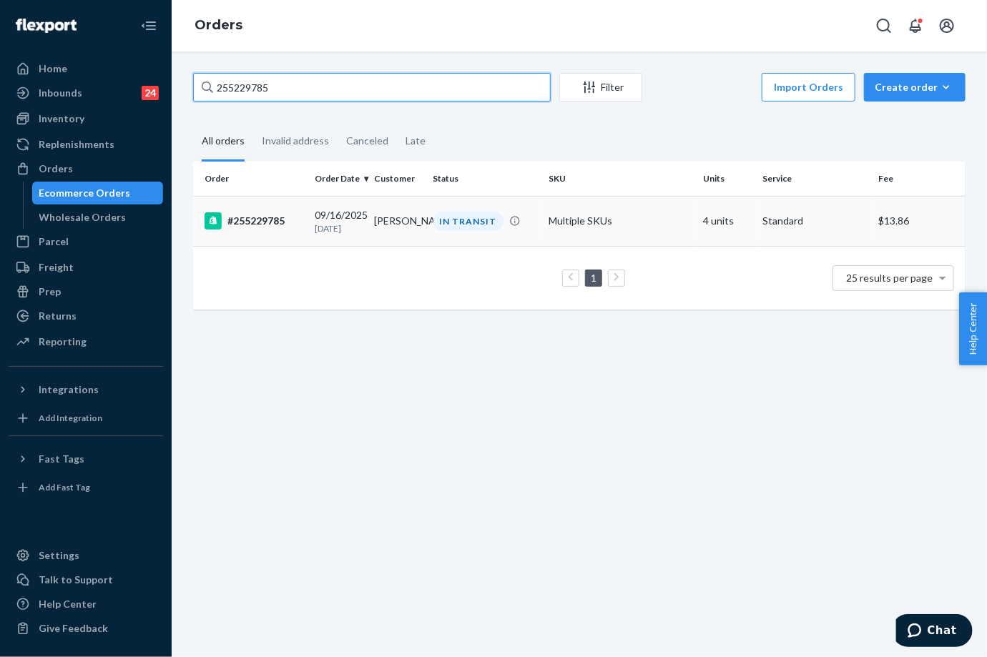
type input "255229785"
click at [270, 227] on div "#255229785" at bounding box center [254, 220] width 99 height 17
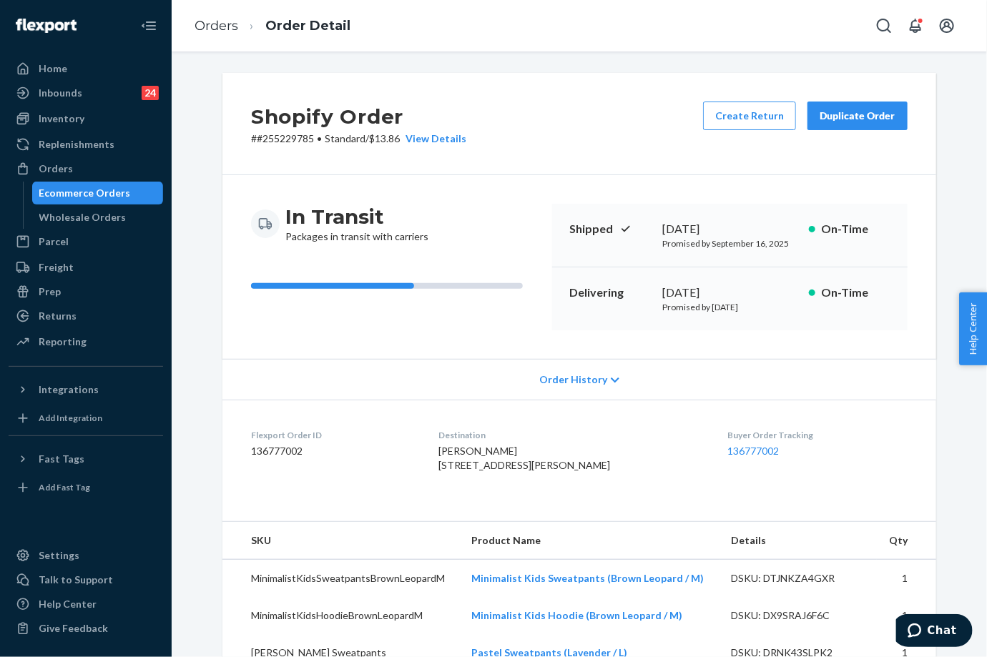
scroll to position [318, 0]
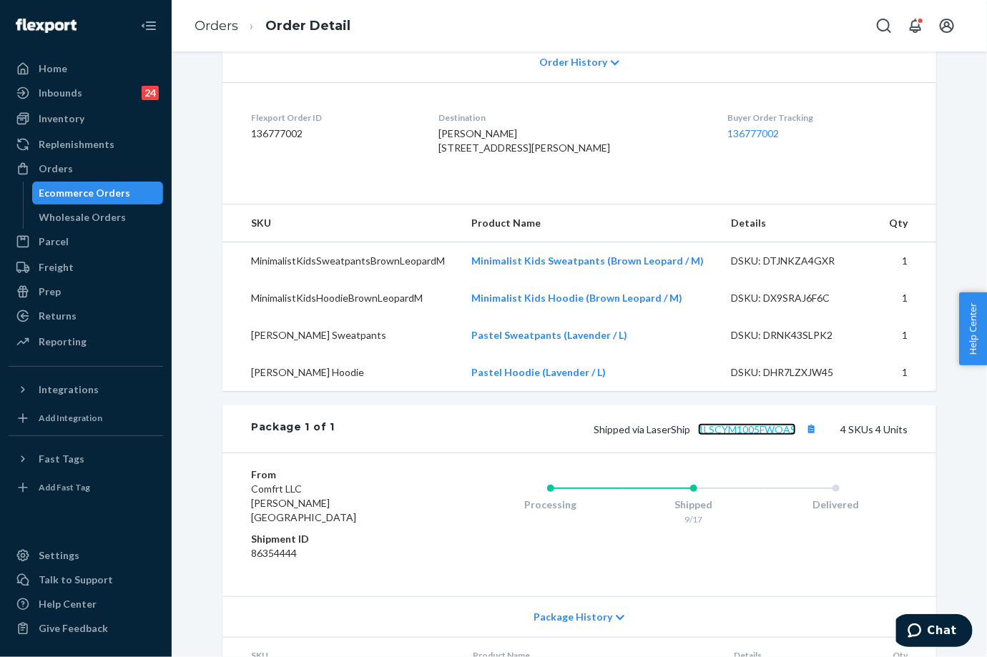
click at [770, 436] on link "1LSCYM1005FWOAS" at bounding box center [747, 429] width 98 height 12
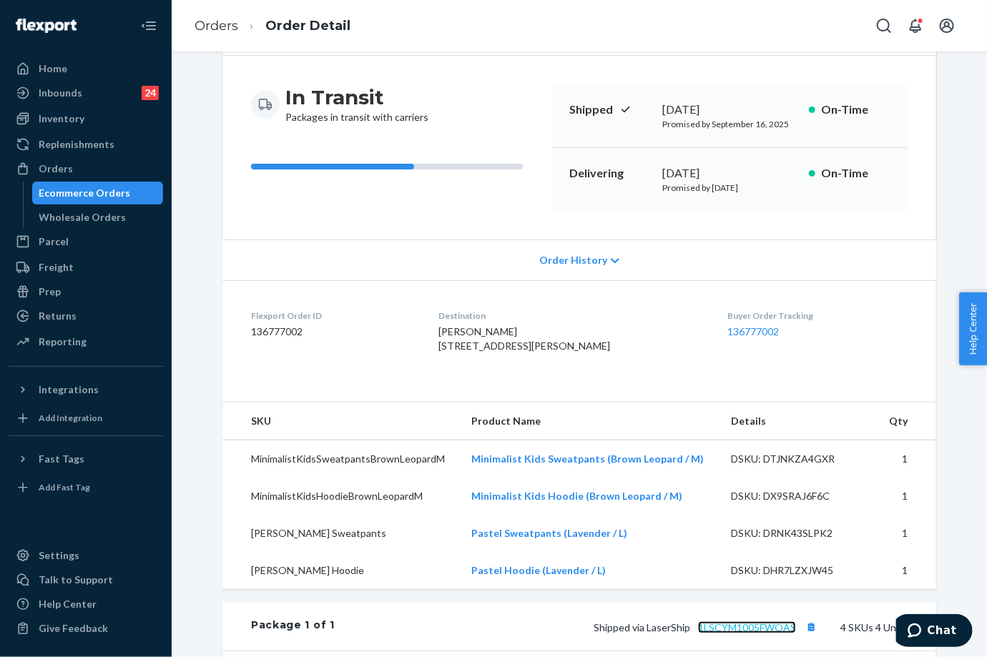
scroll to position [0, 0]
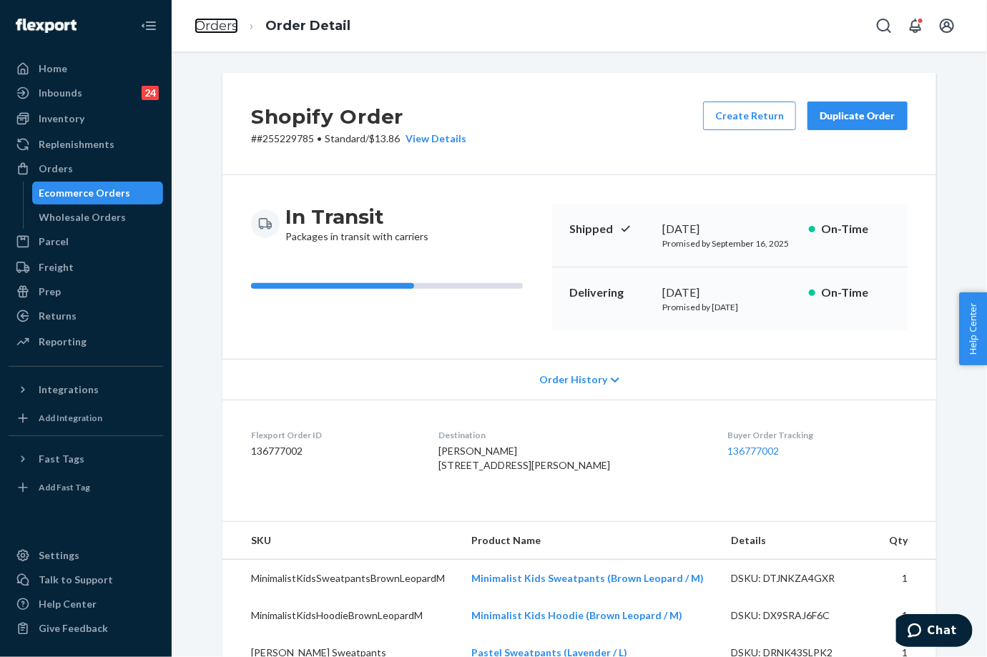
drag, startPoint x: 217, startPoint y: 22, endPoint x: 246, endPoint y: 67, distance: 52.8
click at [217, 22] on link "Orders" at bounding box center [217, 26] width 44 height 16
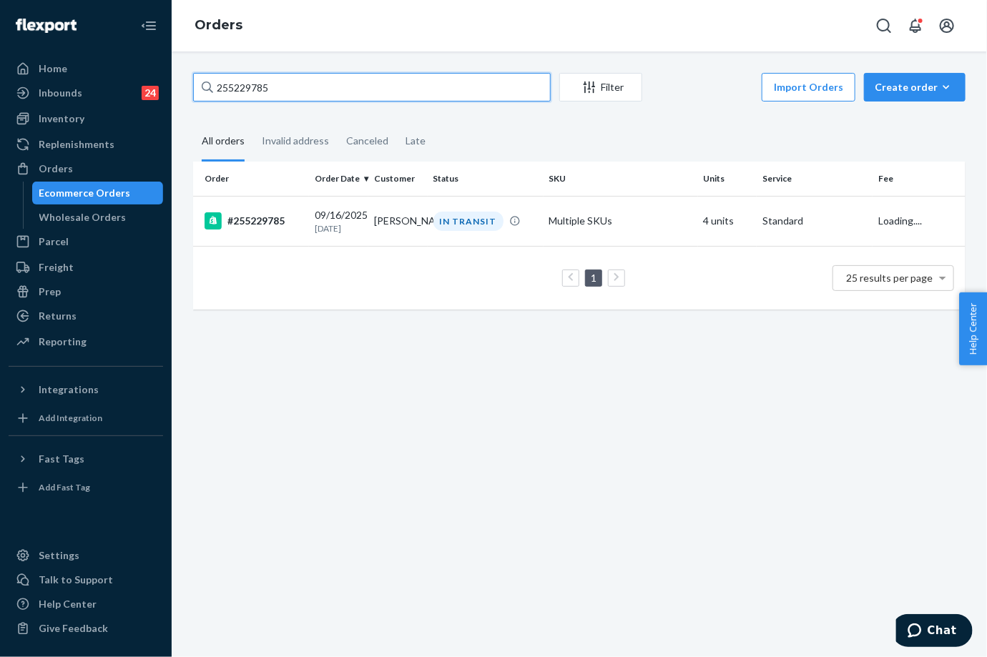
click at [264, 100] on input "255229785" at bounding box center [372, 87] width 358 height 29
click at [263, 99] on input "255229785" at bounding box center [372, 87] width 358 height 29
paste input "4295742"
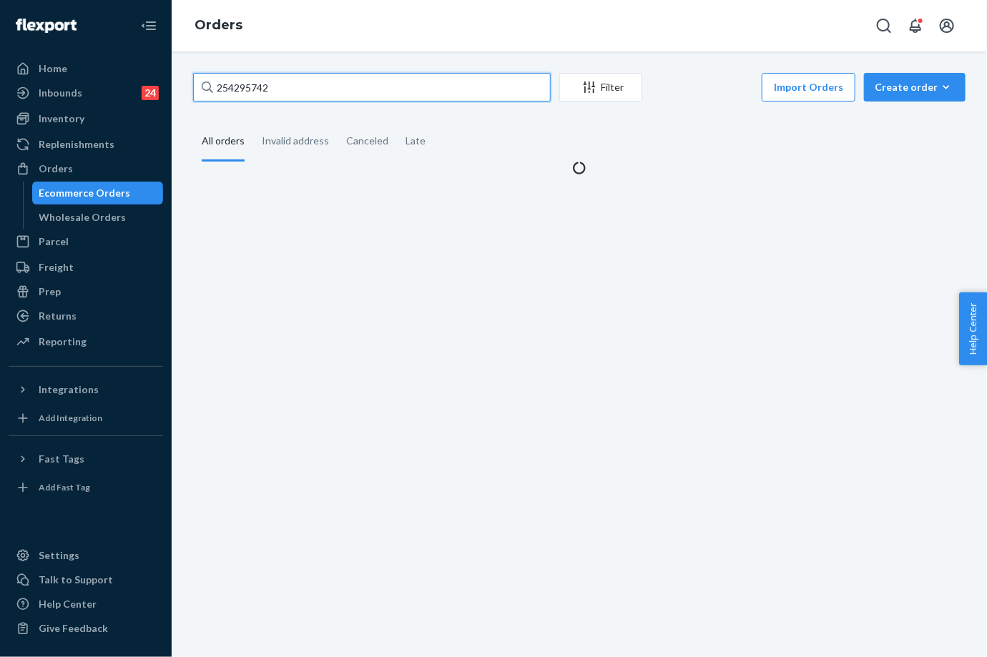
type input "254295742"
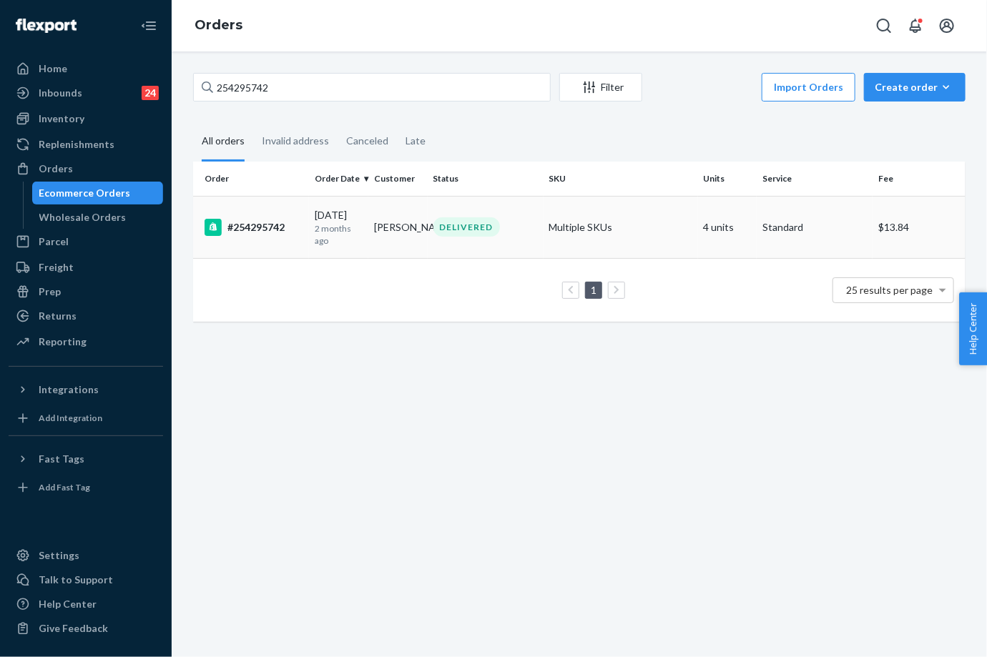
click at [305, 218] on td "#254295742" at bounding box center [251, 227] width 116 height 62
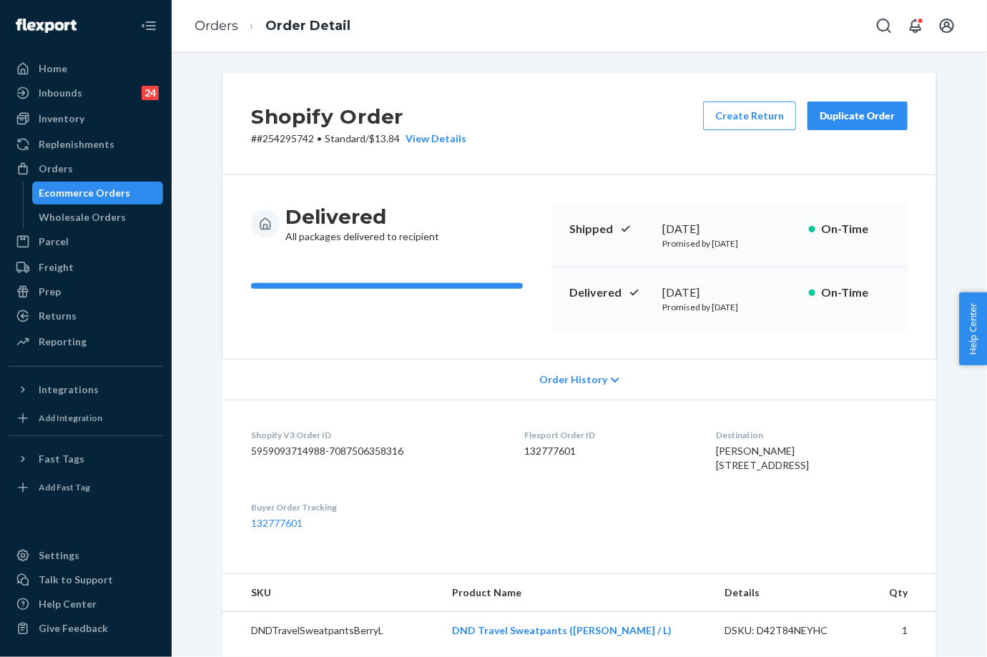
click at [835, 110] on div "Duplicate Order" at bounding box center [858, 116] width 76 height 14
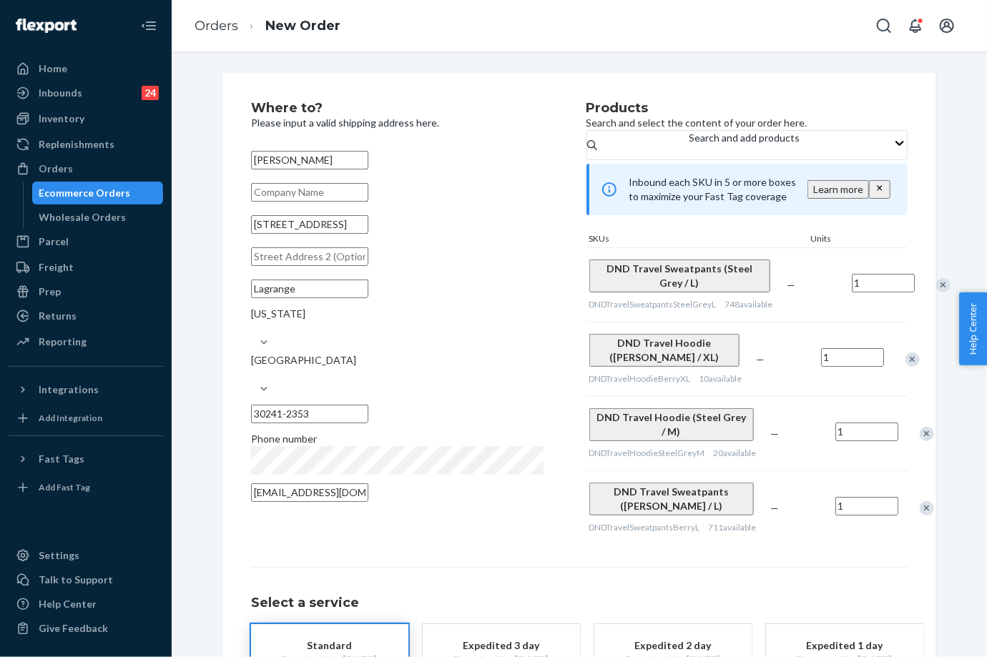
click at [936, 293] on div "Remove Item" at bounding box center [943, 285] width 14 height 14
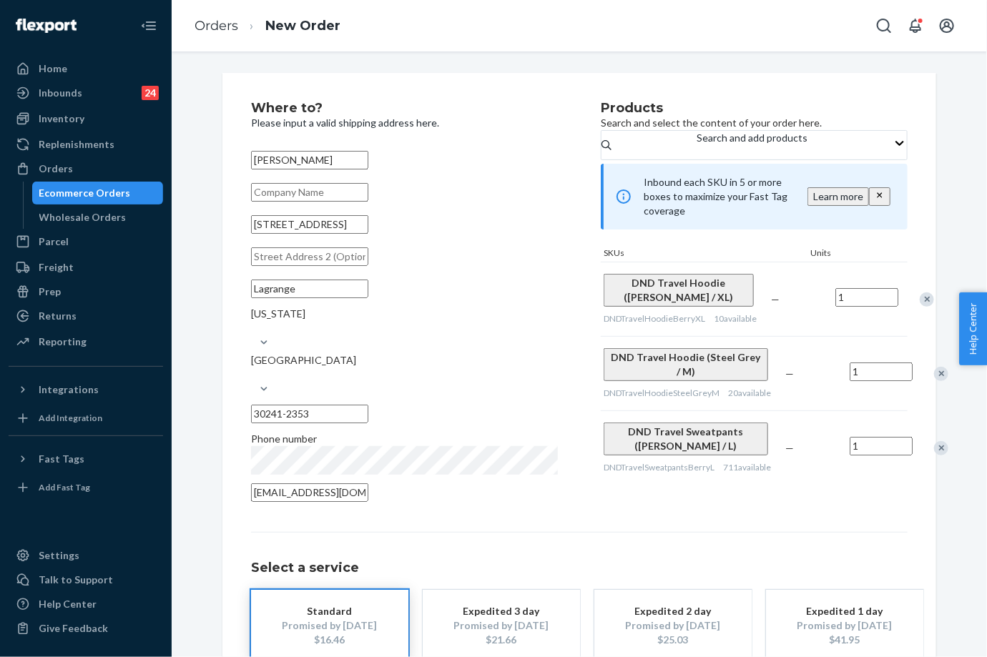
click at [920, 305] on div "Remove Item" at bounding box center [927, 300] width 14 height 14
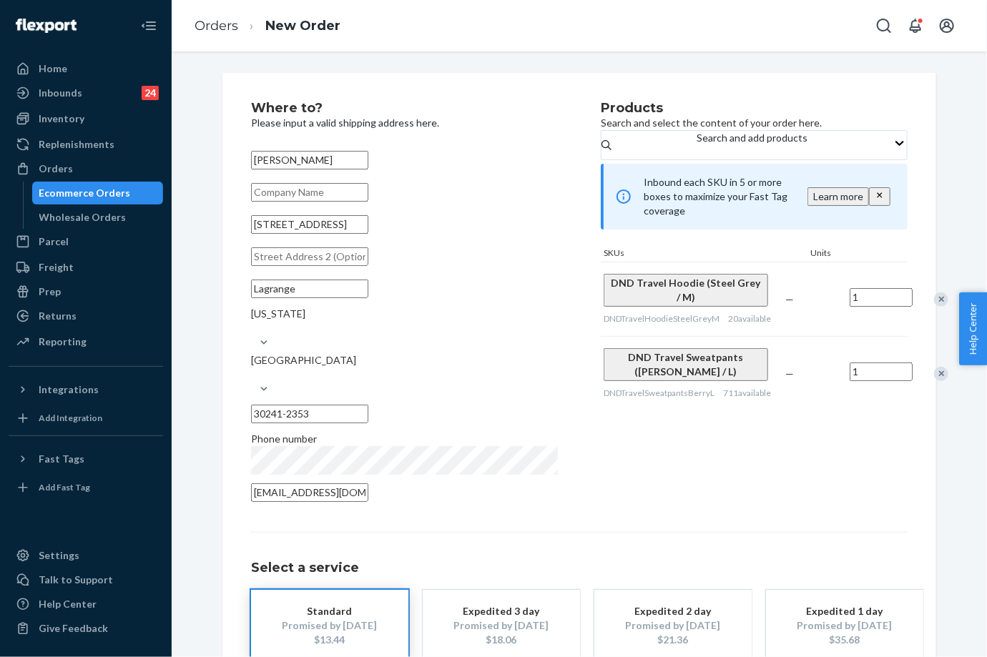
click at [934, 307] on div "Remove Item" at bounding box center [941, 300] width 14 height 14
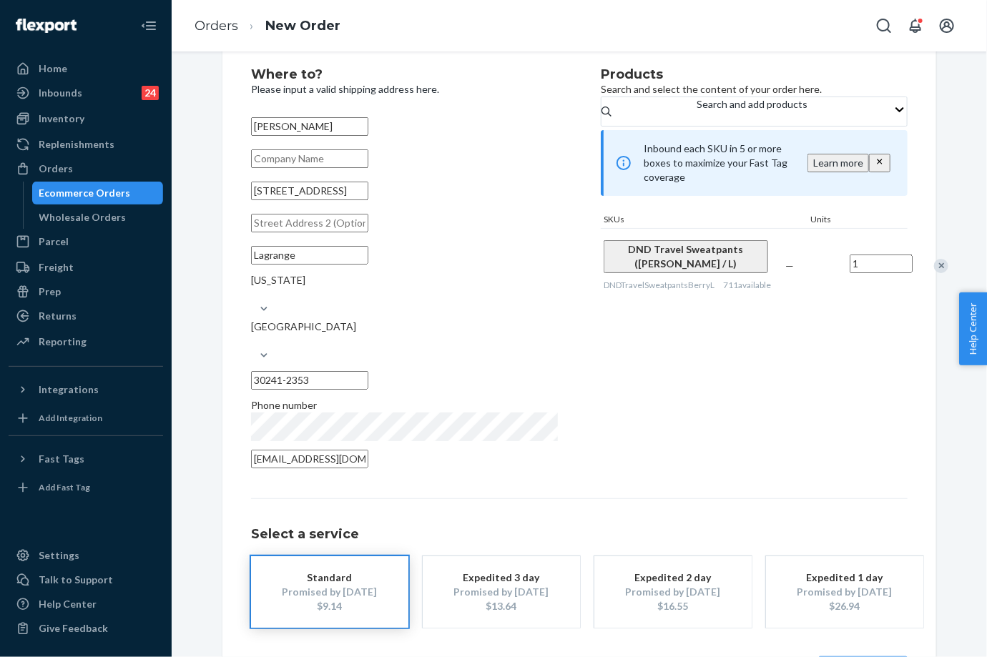
scroll to position [65, 0]
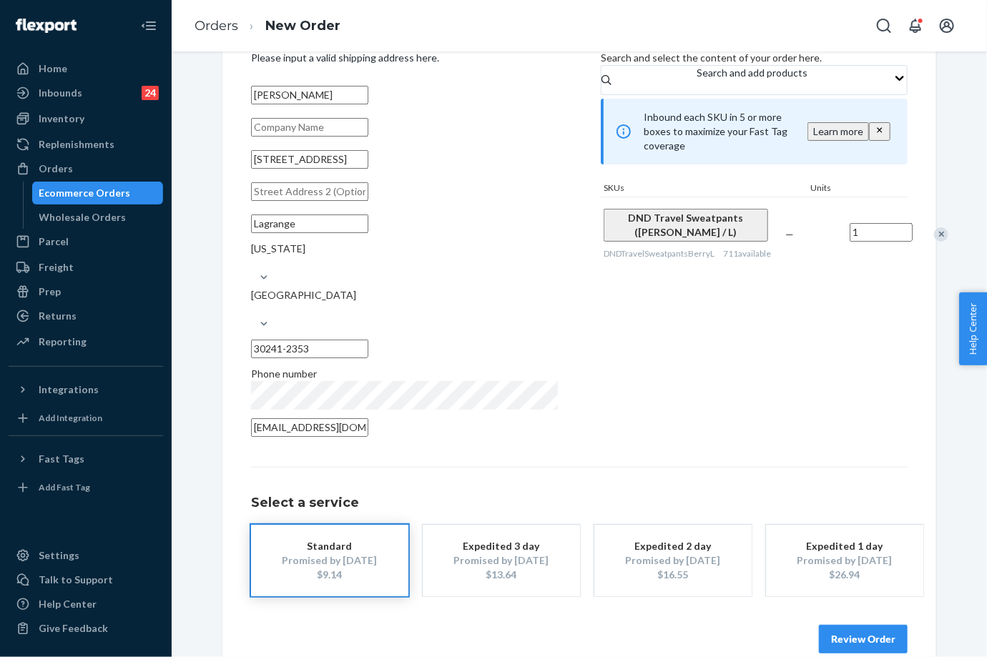
drag, startPoint x: 402, startPoint y: 180, endPoint x: 246, endPoint y: 178, distance: 155.9
click at [251, 169] on input "[STREET_ADDRESS]" at bounding box center [309, 159] width 117 height 19
paste input "[STREET_ADDRESS][PERSON_NAME][US_STATE]"
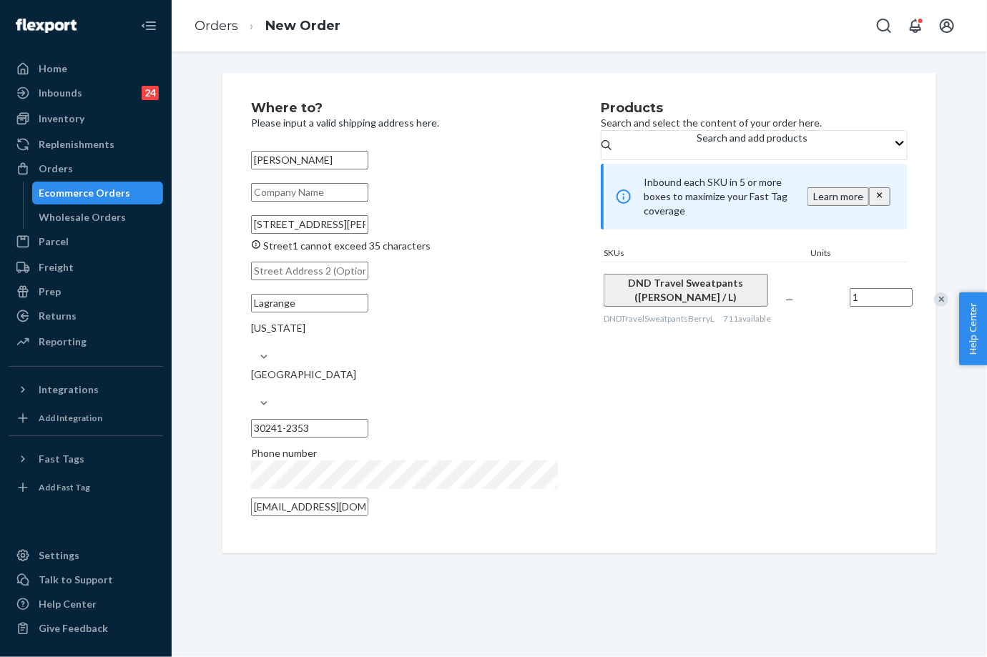
scroll to position [0, 0]
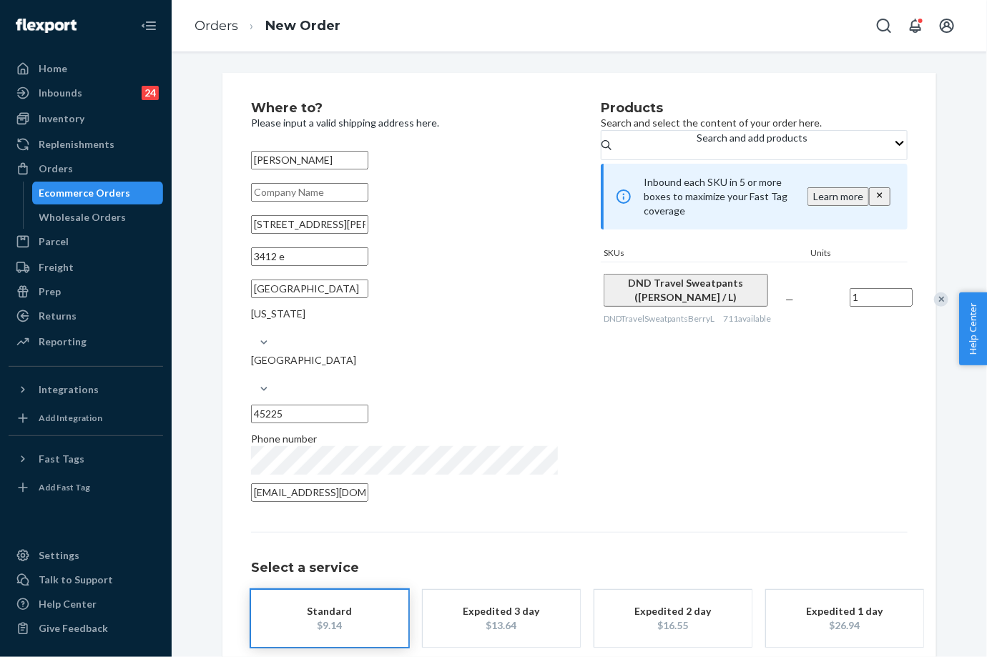
type input "[STREET_ADDRESS][PERSON_NAME]"
type input "3412 e"
type input "[GEOGRAPHIC_DATA]"
type input "45225"
click at [758, 425] on div "Products Search and select the content of your order here. Search and add produ…" at bounding box center [754, 306] width 307 height 409
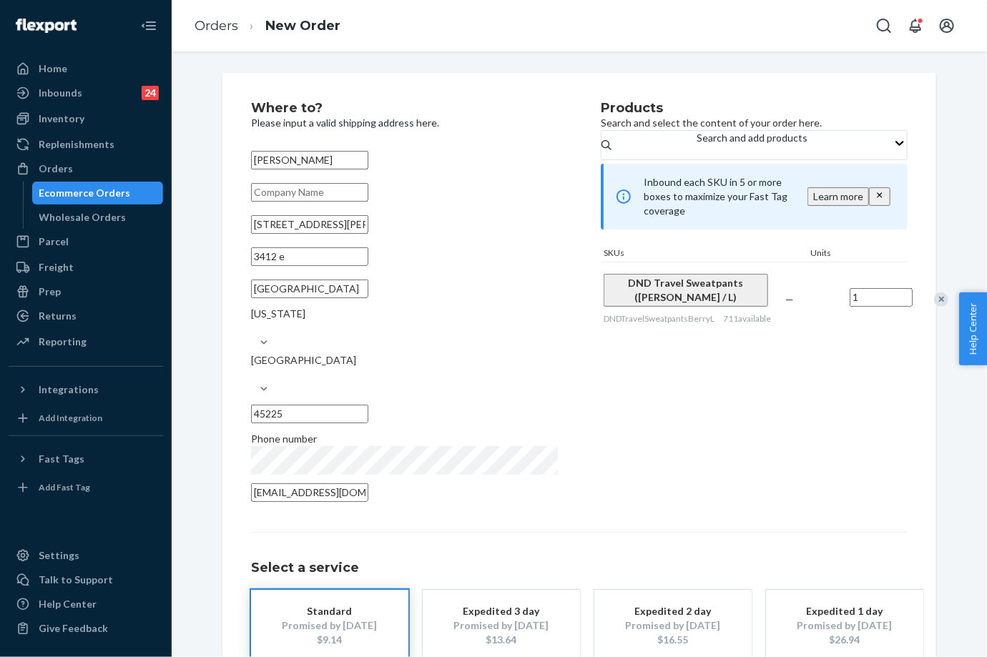
drag, startPoint x: 311, startPoint y: 277, endPoint x: 221, endPoint y: 275, distance: 90.1
click at [222, 275] on div "Where to? Please input a valid shipping address here. [PERSON_NAME] [STREET_ADD…" at bounding box center [579, 410] width 714 height 674
paste input "Apt 3412 E"
type input "Apt 3412 E"
click at [661, 497] on div "Where to? Please input a valid shipping address here. [PERSON_NAME] [STREET_ADD…" at bounding box center [579, 410] width 657 height 617
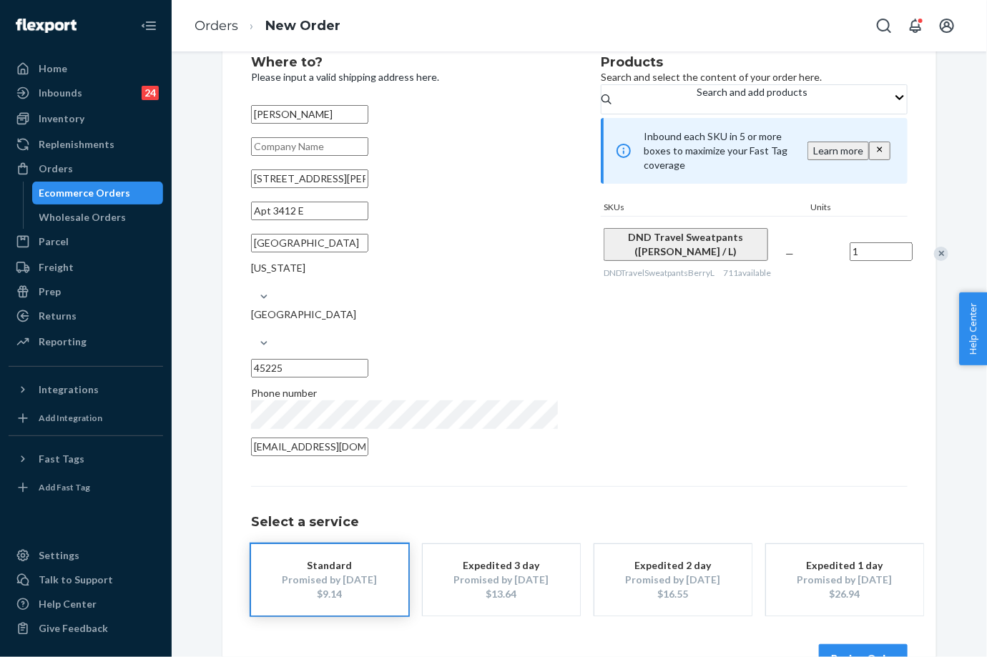
scroll to position [65, 0]
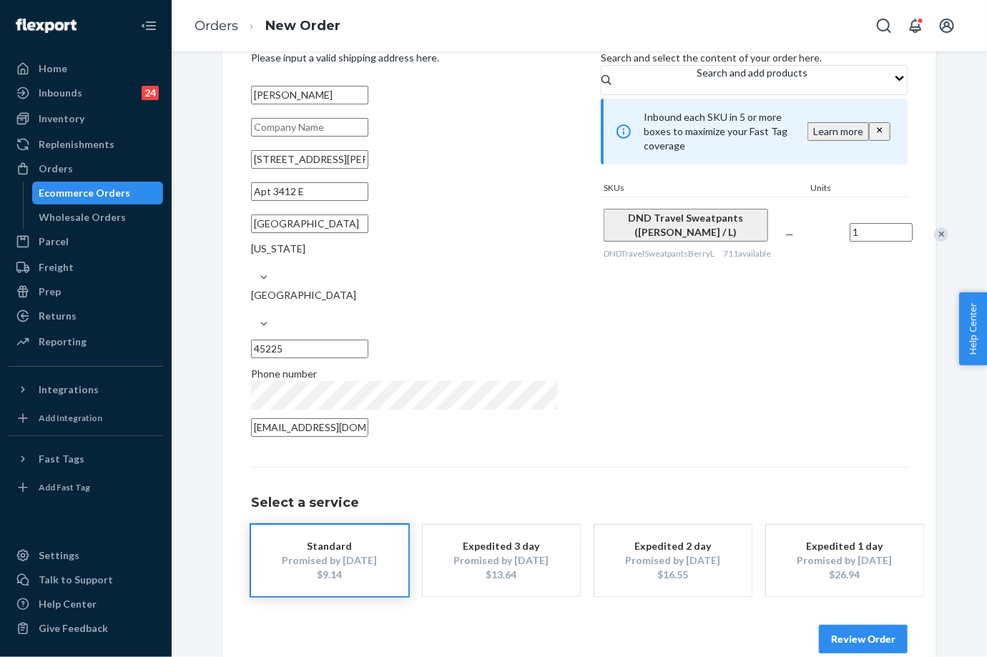
click at [860, 625] on button "Review Order" at bounding box center [863, 639] width 89 height 29
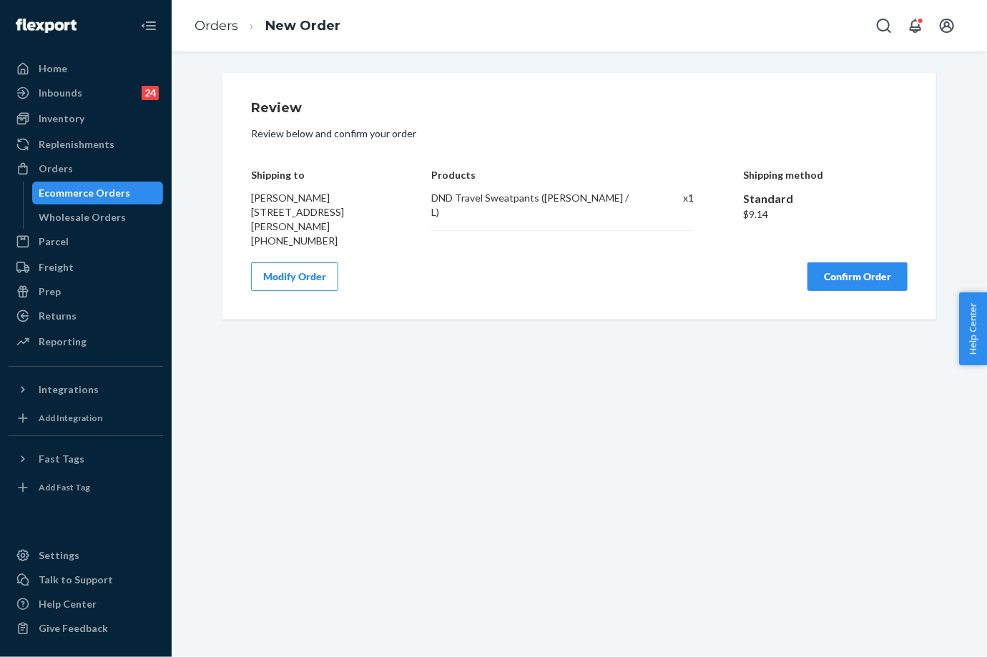
scroll to position [0, 0]
click at [852, 291] on button "Confirm Order" at bounding box center [857, 276] width 100 height 29
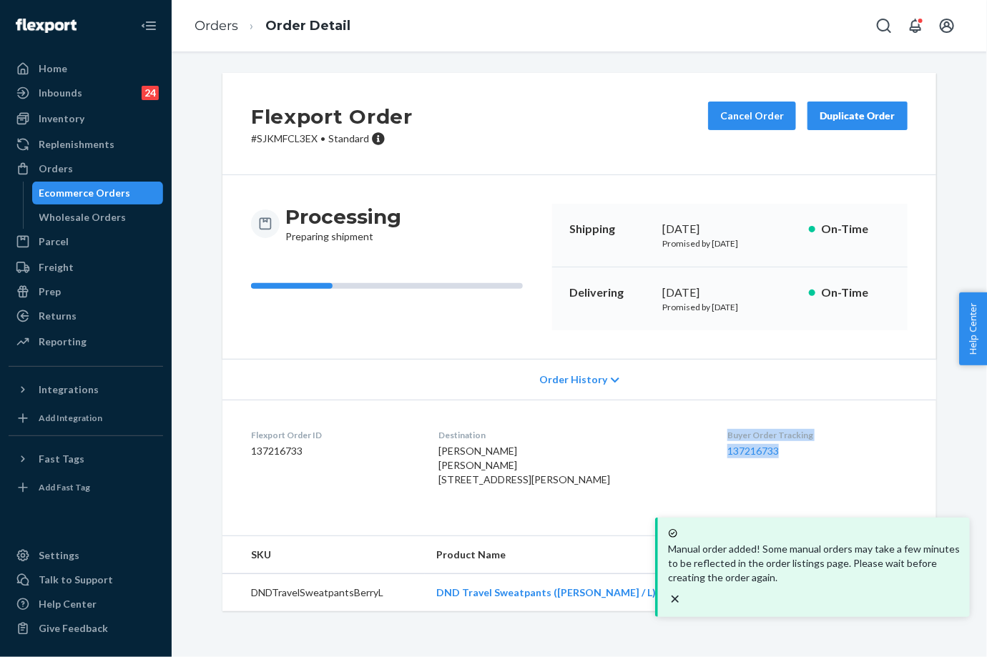
drag, startPoint x: 723, startPoint y: 445, endPoint x: 800, endPoint y: 471, distance: 81.6
click at [800, 471] on dl "Flexport Order ID 137216733 Destination [PERSON_NAME] [PERSON_NAME] [STREET_ADD…" at bounding box center [579, 461] width 714 height 122
click at [224, 14] on ol "Orders Order Detail" at bounding box center [272, 26] width 179 height 42
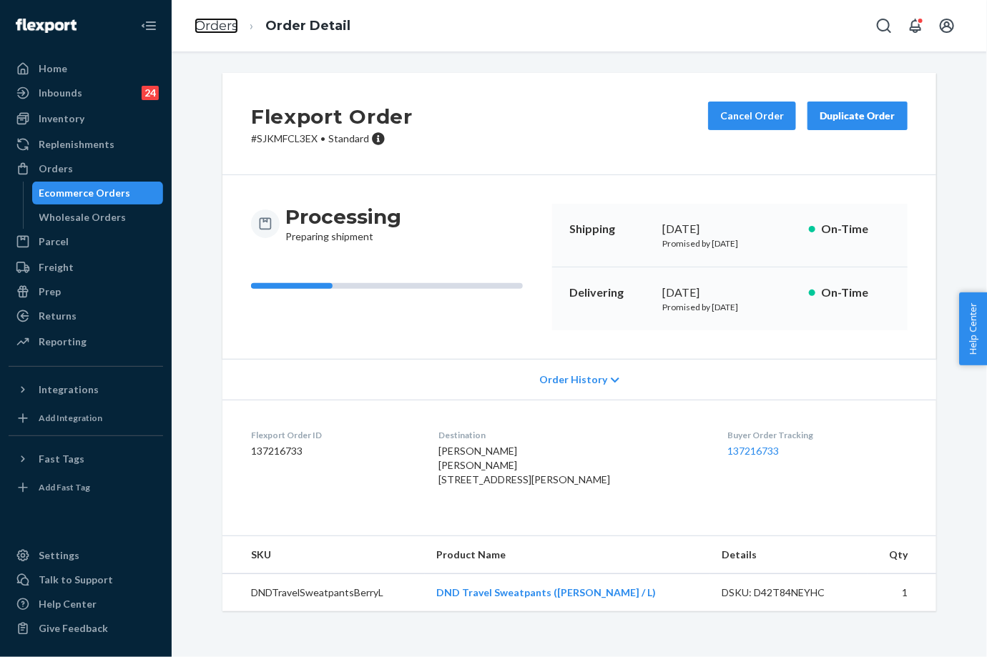
drag, startPoint x: 219, startPoint y: 27, endPoint x: 242, endPoint y: 68, distance: 47.1
click at [217, 28] on link "Orders" at bounding box center [217, 26] width 44 height 16
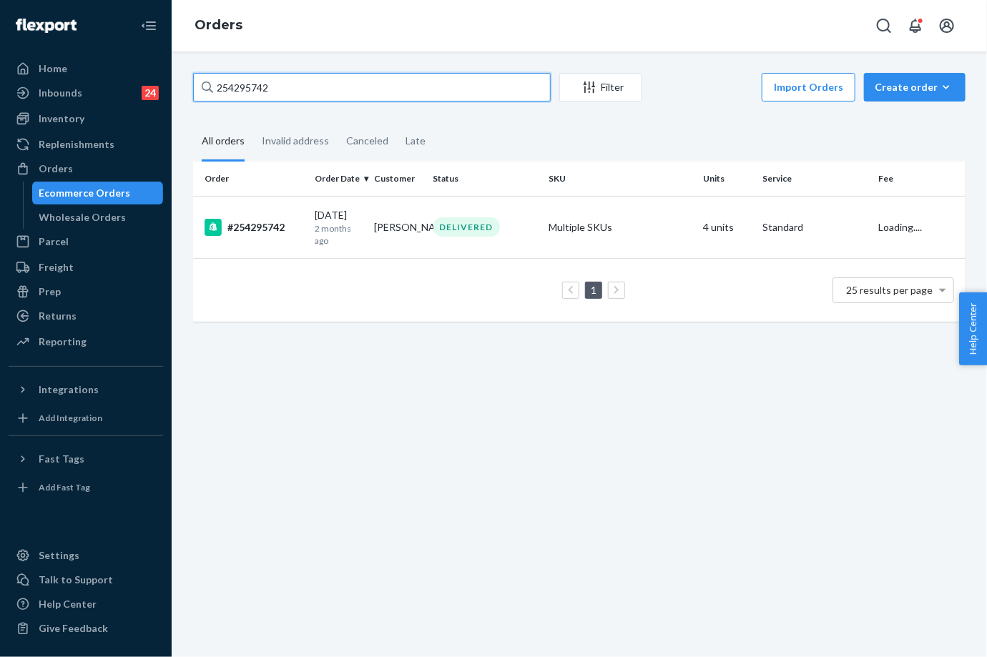
click at [275, 93] on input "254295742" at bounding box center [372, 87] width 358 height 29
paste input "5232780"
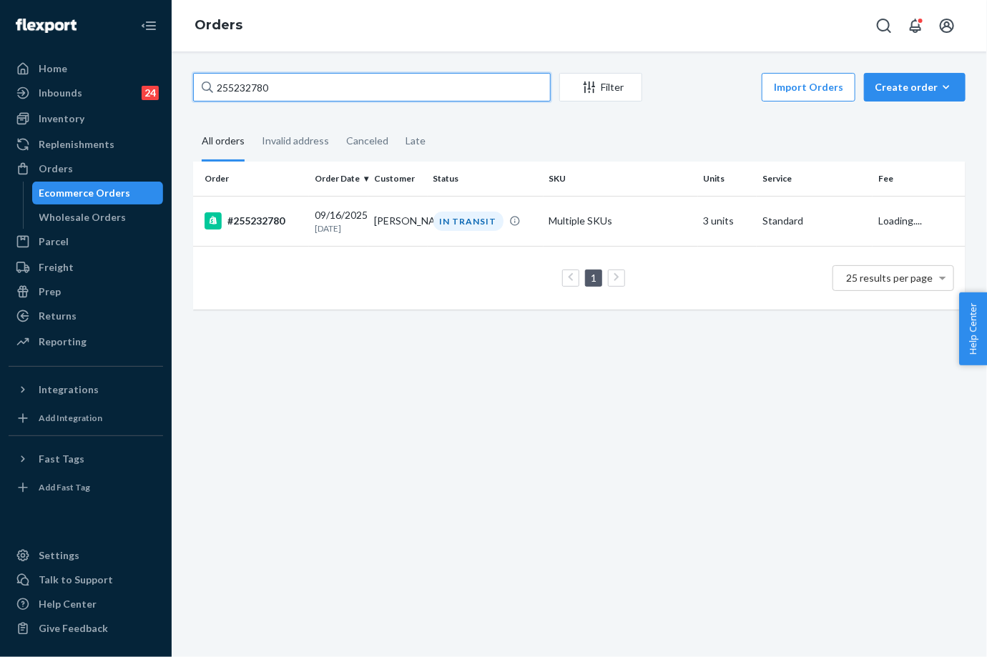
type input "255232780"
click at [388, 227] on td "[PERSON_NAME]" at bounding box center [397, 221] width 59 height 50
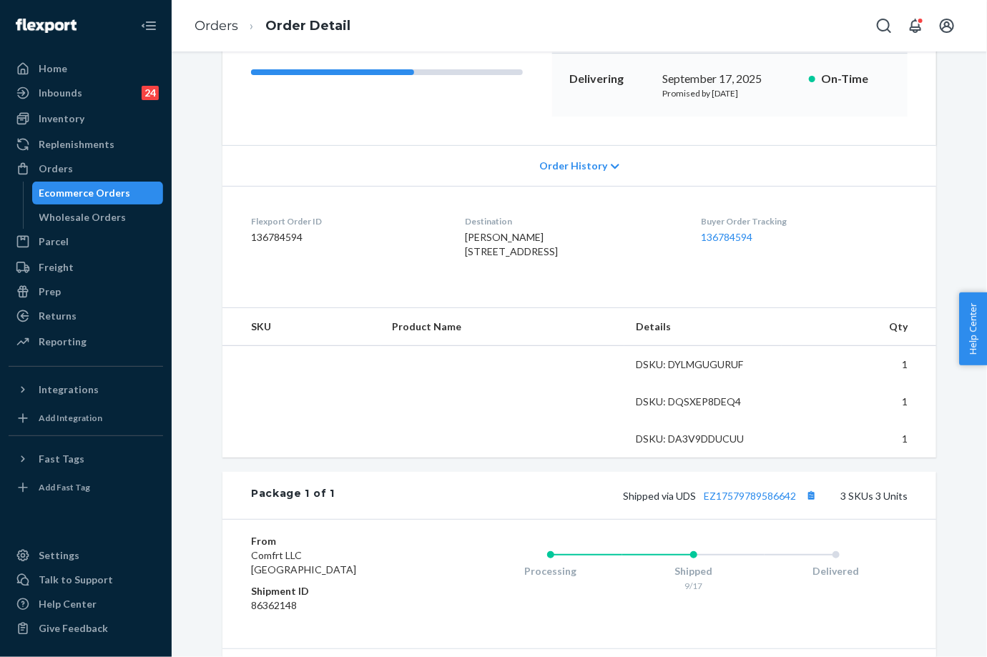
scroll to position [318, 0]
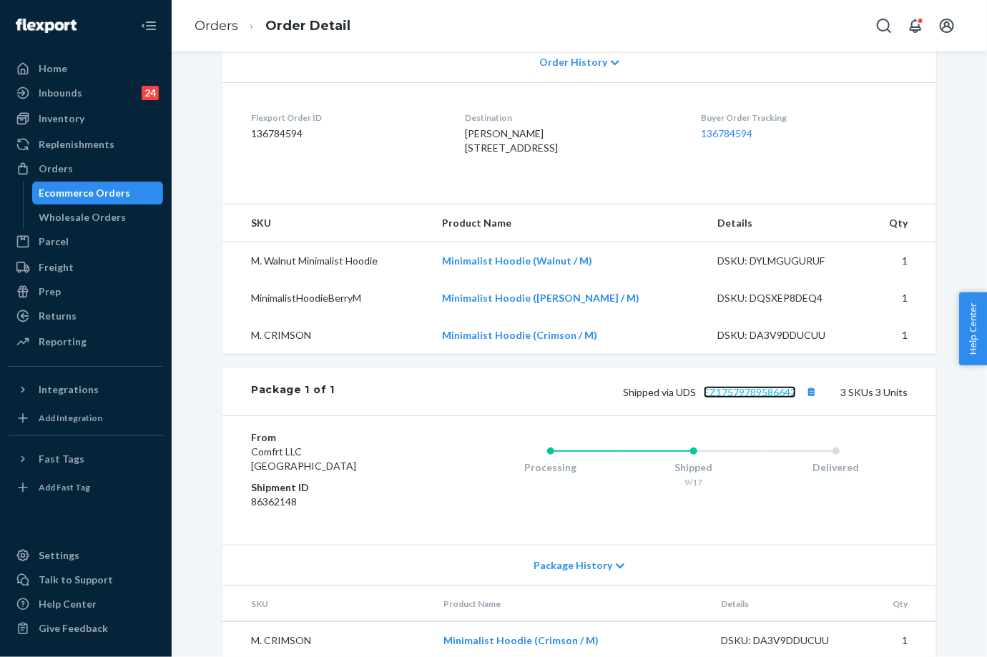
click at [772, 398] on link "EZ17579789586642" at bounding box center [750, 392] width 92 height 12
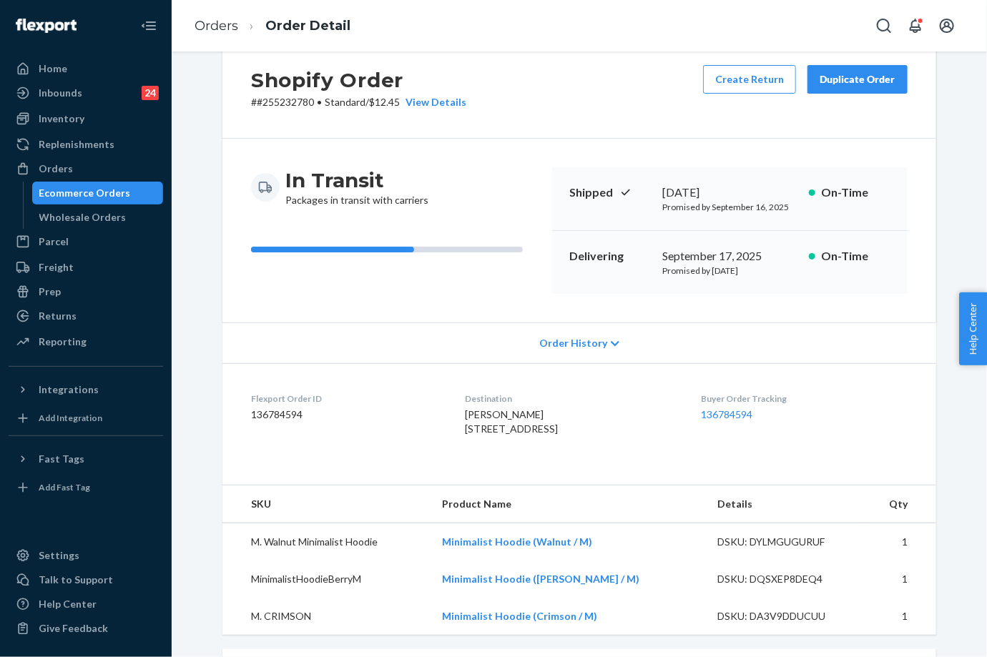
scroll to position [0, 0]
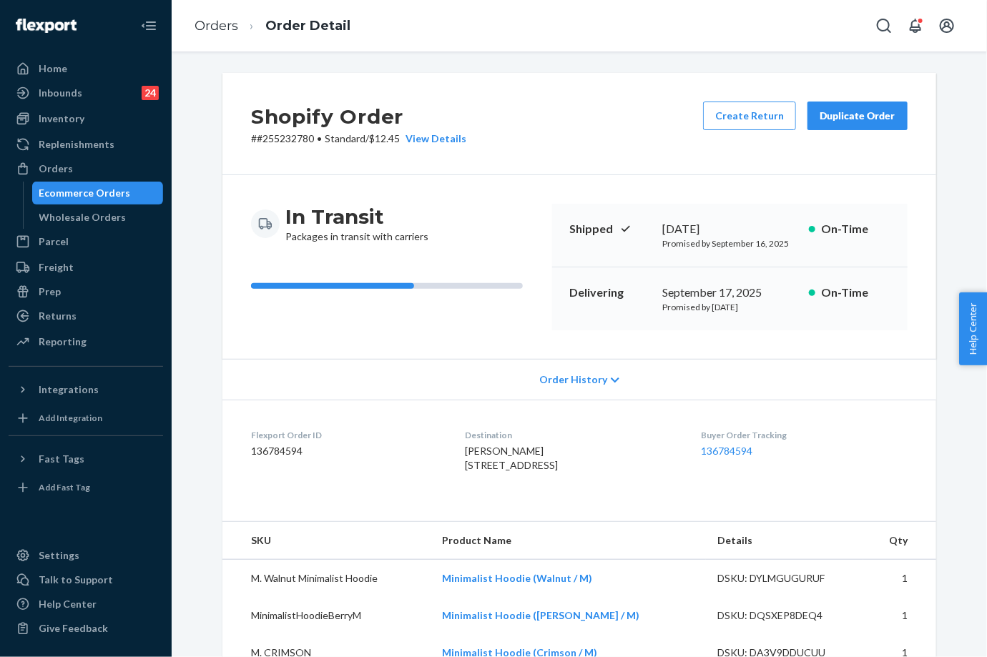
drag, startPoint x: 707, startPoint y: 309, endPoint x: 755, endPoint y: 305, distance: 48.8
click at [755, 305] on p "Promised by [DATE]" at bounding box center [729, 307] width 135 height 12
drag, startPoint x: 755, startPoint y: 305, endPoint x: 711, endPoint y: 328, distance: 49.9
click at [711, 333] on div "In Transit Packages in transit with carriers Shipped [DATE] Promised by [DATE] …" at bounding box center [579, 267] width 714 height 184
click at [704, 305] on p "Promised by [DATE]" at bounding box center [729, 307] width 135 height 12
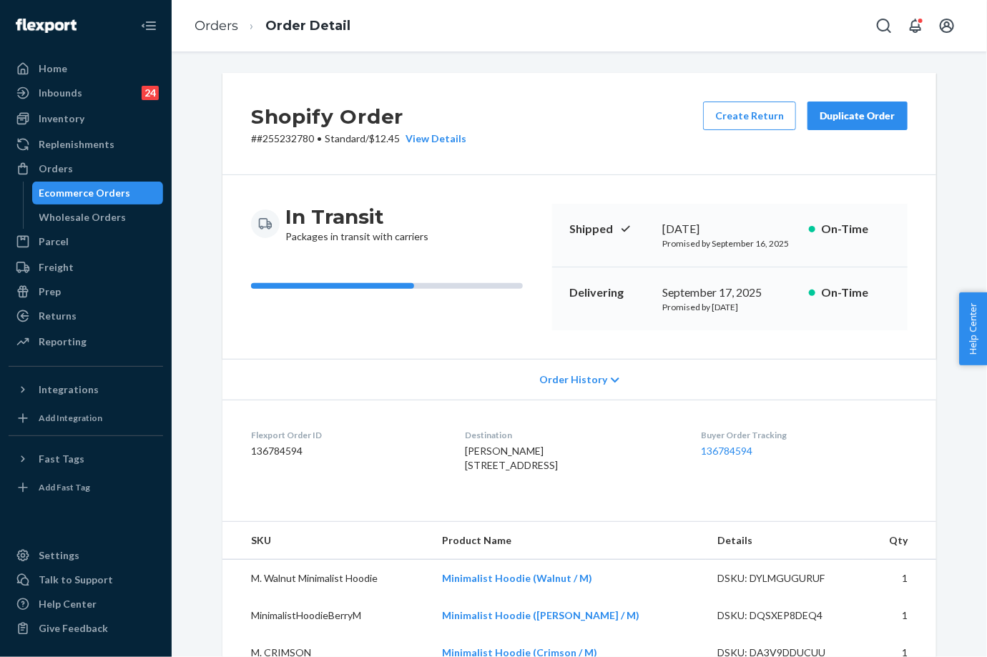
click at [707, 306] on p "Promised by [DATE]" at bounding box center [729, 307] width 135 height 12
drag, startPoint x: 707, startPoint y: 306, endPoint x: 754, endPoint y: 315, distance: 48.1
click at [757, 323] on div "Delivering [DATE] Promised by [DATE] On-Time" at bounding box center [729, 298] width 355 height 63
drag, startPoint x: 761, startPoint y: 303, endPoint x: 754, endPoint y: 306, distance: 7.4
click at [758, 303] on p "Promised by [DATE]" at bounding box center [729, 307] width 135 height 12
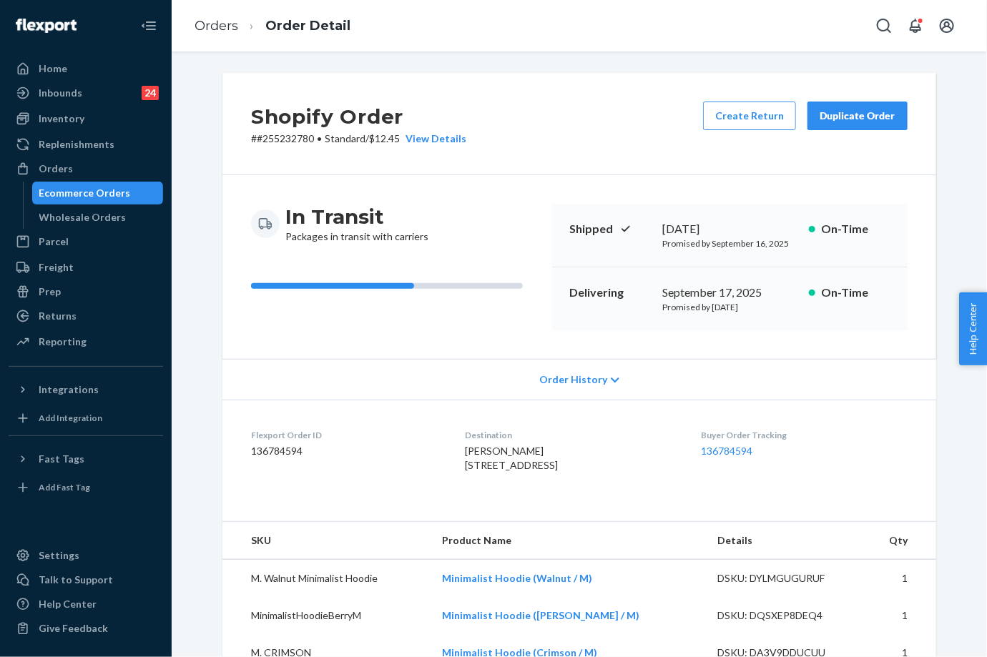
click at [752, 308] on p "Promised by [DATE]" at bounding box center [729, 307] width 135 height 12
drag, startPoint x: 706, startPoint y: 305, endPoint x: 755, endPoint y: 305, distance: 49.3
click at [755, 305] on p "Promised by [DATE]" at bounding box center [729, 307] width 135 height 12
click at [205, 23] on link "Orders" at bounding box center [217, 26] width 44 height 16
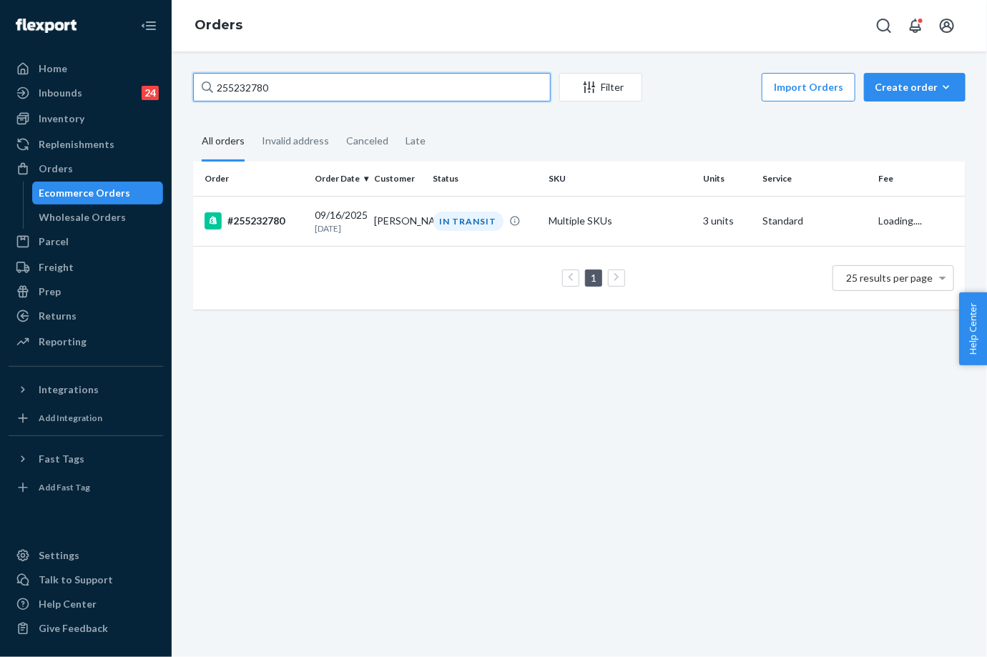
click at [270, 84] on input "255232780" at bounding box center [372, 87] width 358 height 29
paste input "196184"
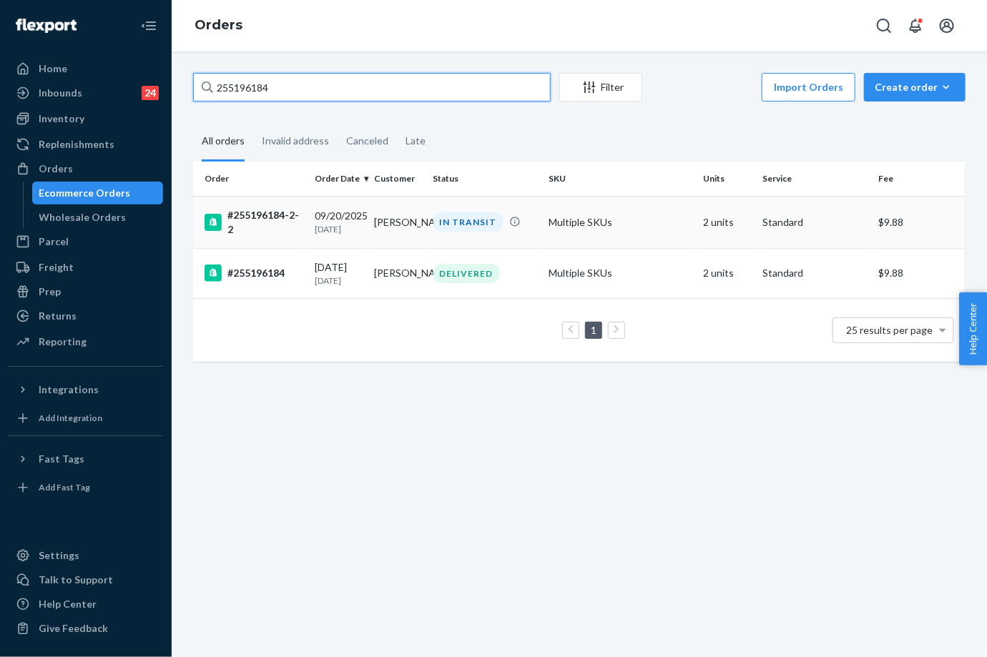
type input "255196184"
click at [333, 223] on p "[DATE]" at bounding box center [339, 229] width 48 height 12
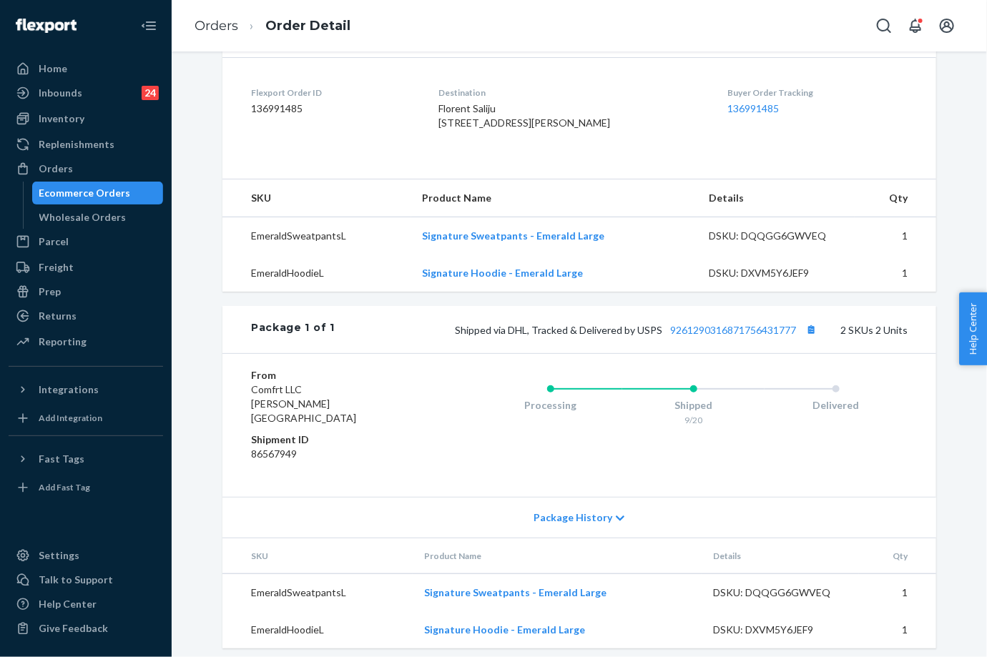
scroll to position [365, 0]
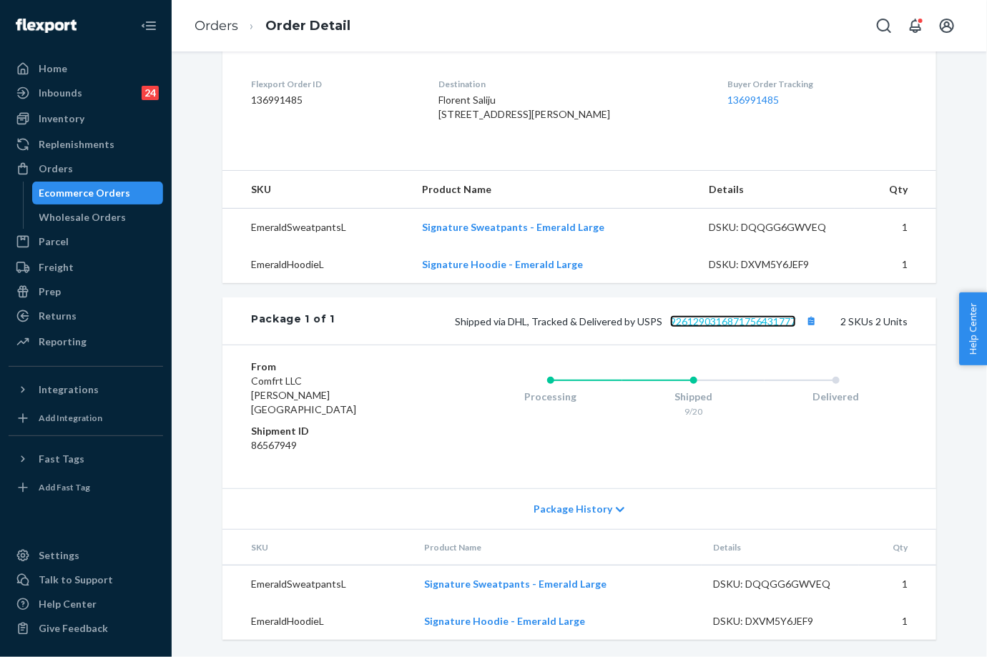
click at [714, 328] on link "9261290316871756431777" at bounding box center [733, 321] width 126 height 12
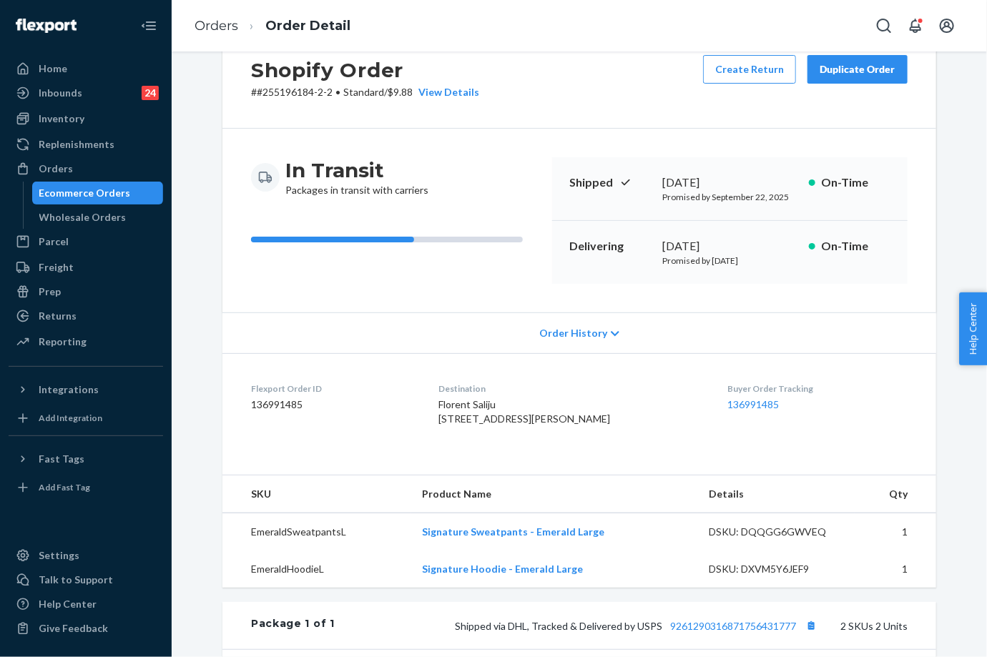
click at [287, 93] on p "# #255196184-2-2 • Standard / $9.88 View Details" at bounding box center [365, 92] width 228 height 14
drag, startPoint x: 706, startPoint y: 259, endPoint x: 742, endPoint y: 259, distance: 35.8
click at [742, 259] on p "Promised by [DATE]" at bounding box center [729, 261] width 135 height 12
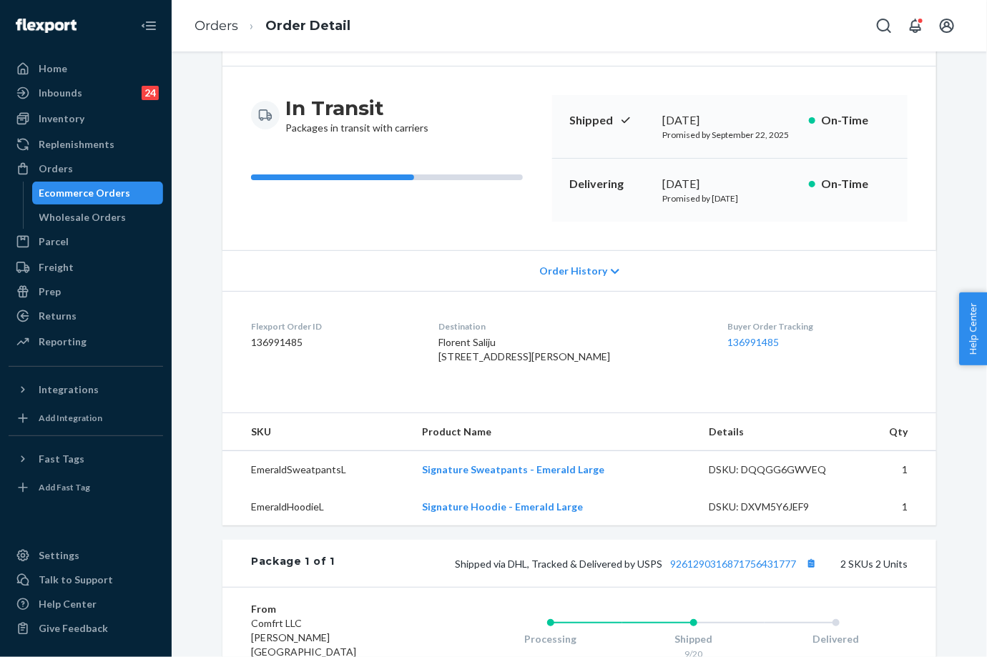
scroll to position [126, 0]
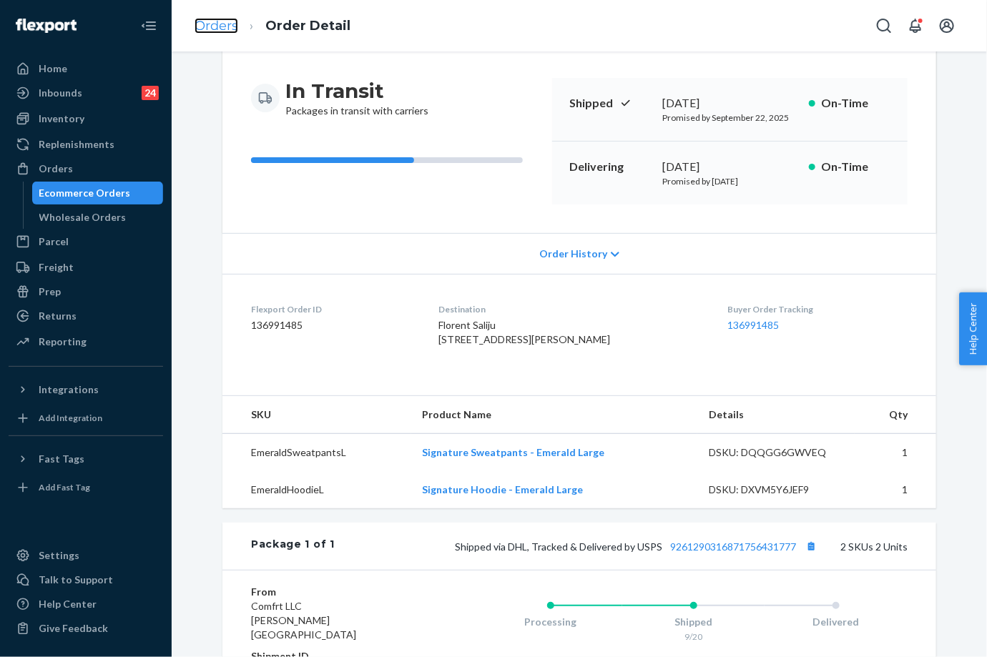
click at [227, 26] on link "Orders" at bounding box center [217, 26] width 44 height 16
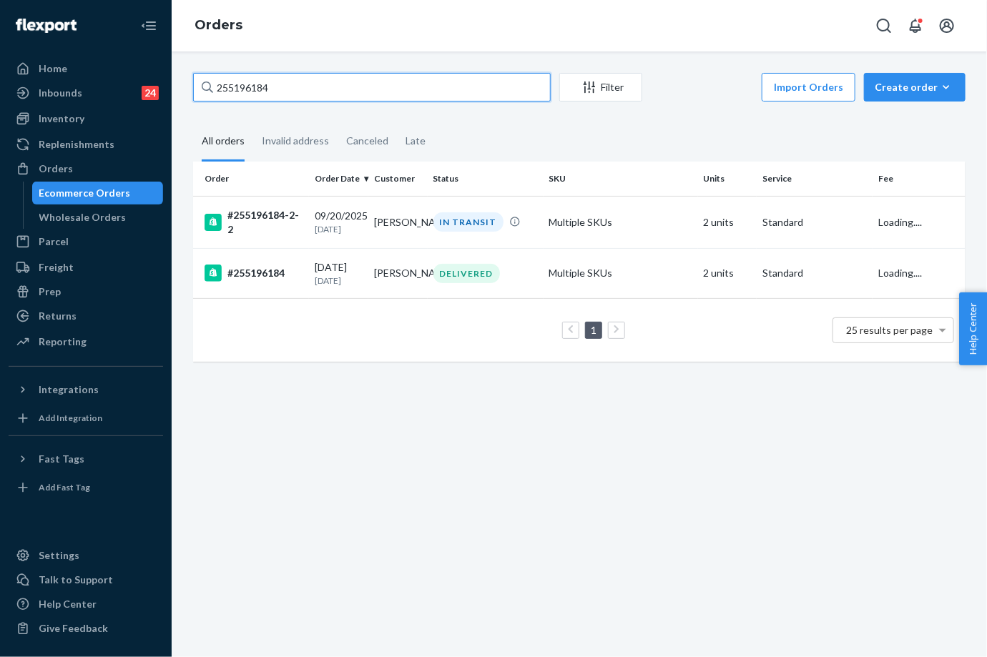
click at [260, 90] on input "255196184" at bounding box center [372, 87] width 358 height 29
paste input "054758"
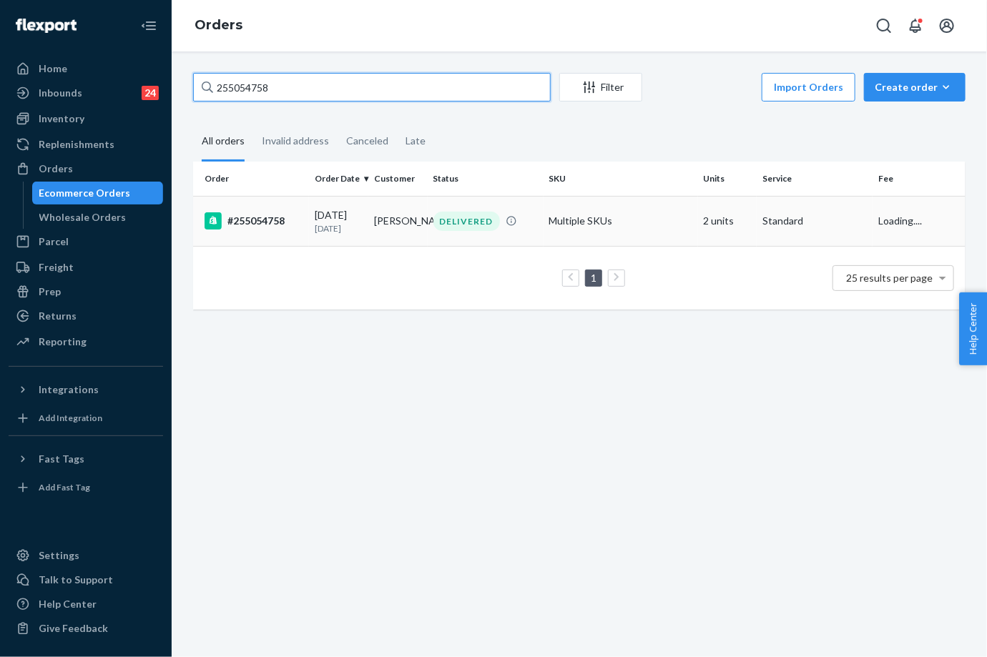
type input "255054758"
click at [453, 229] on div "DELIVERED" at bounding box center [466, 221] width 67 height 19
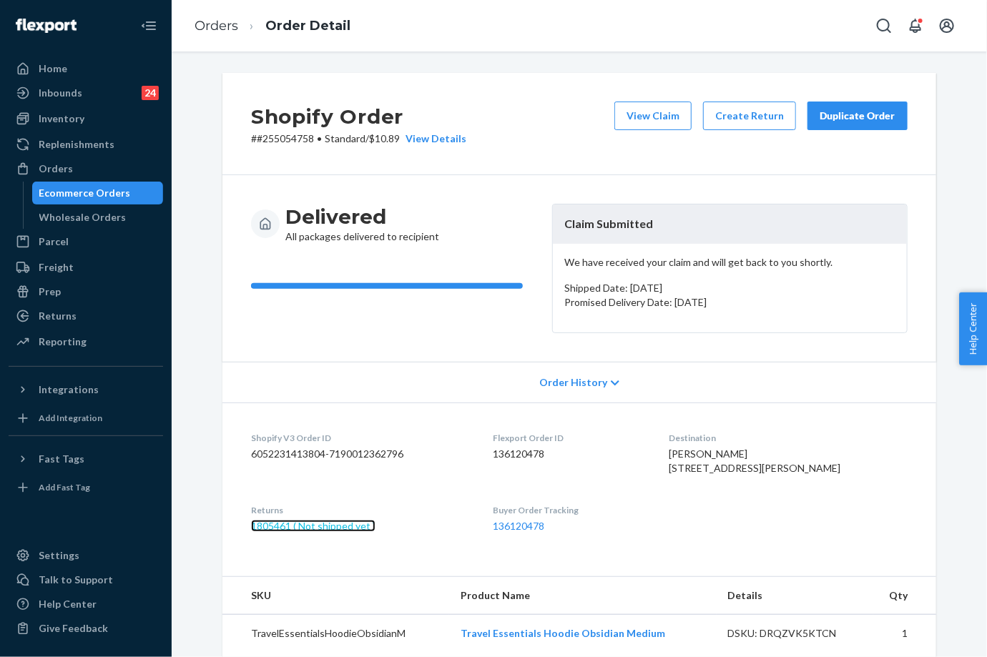
click at [332, 532] on link "1805461 ( Not shipped yet )" at bounding box center [313, 526] width 124 height 12
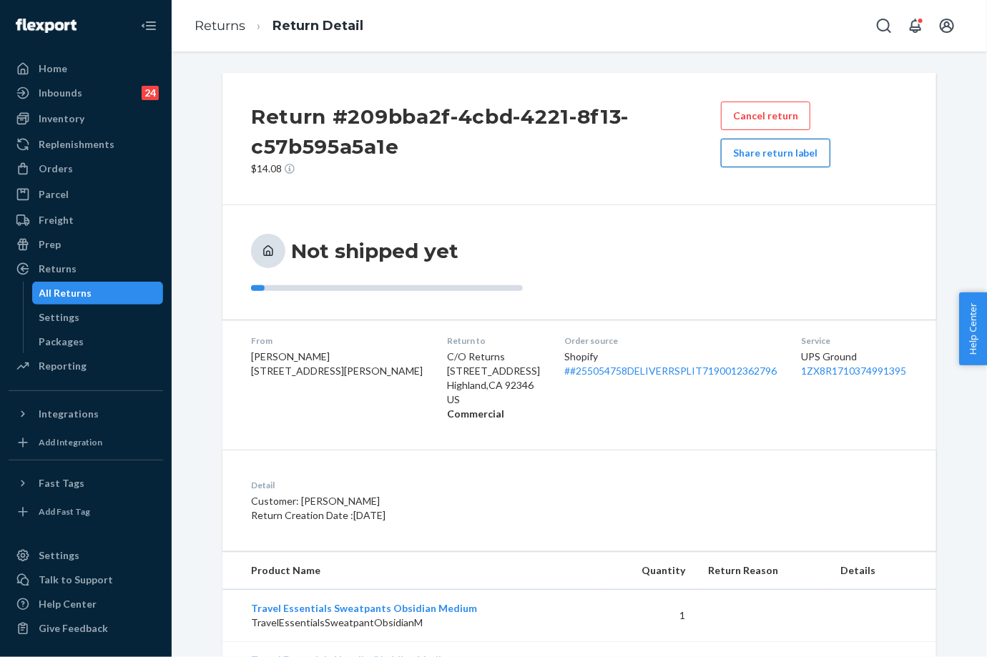
click at [792, 159] on button "Share return label" at bounding box center [775, 153] width 109 height 29
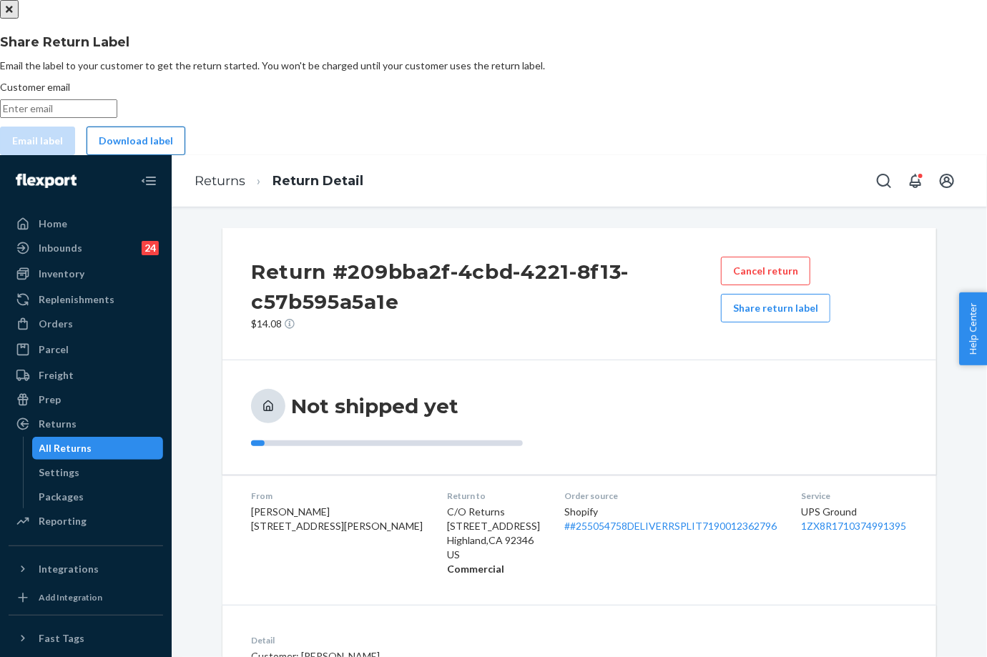
click at [185, 155] on button "Download label" at bounding box center [136, 141] width 99 height 29
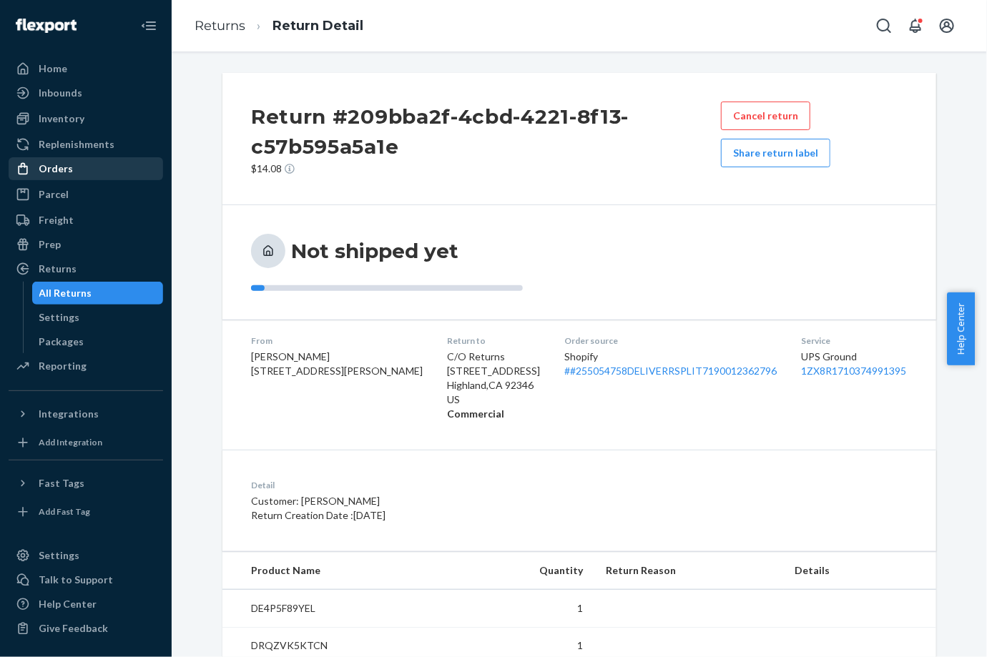
click at [68, 159] on div "Orders" at bounding box center [86, 169] width 152 height 20
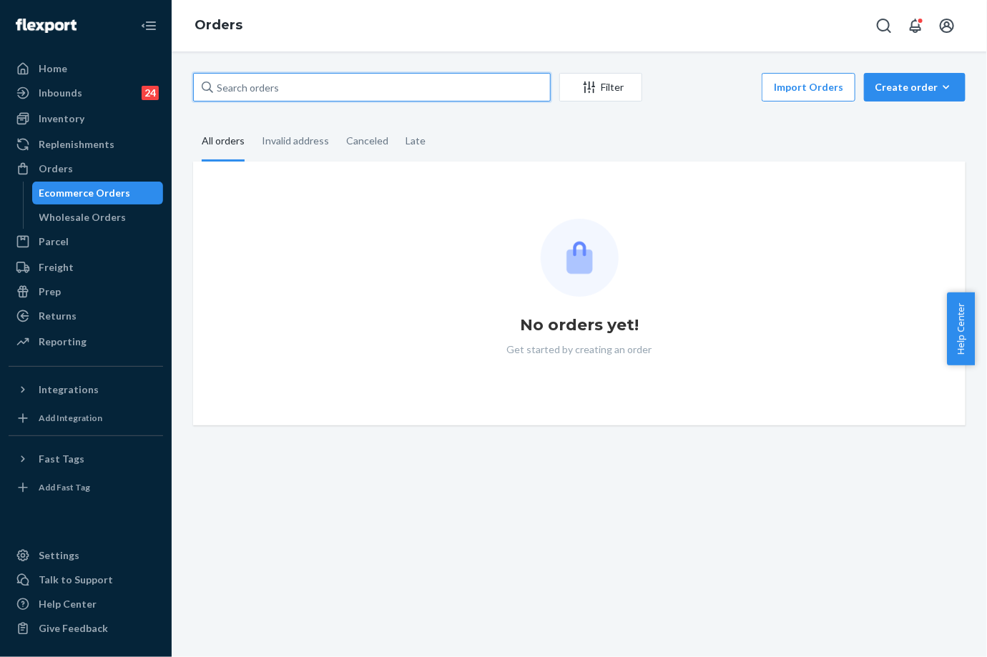
click at [253, 99] on input "text" at bounding box center [372, 87] width 358 height 29
paste input "255272948"
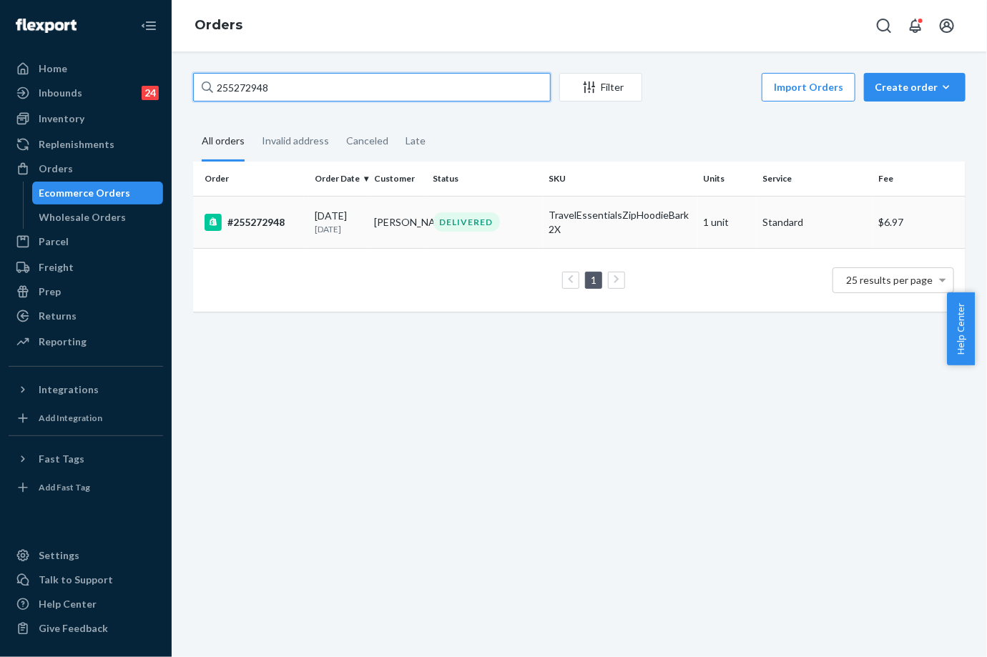
type input "255272948"
click at [300, 227] on div "#255272948" at bounding box center [254, 222] width 99 height 17
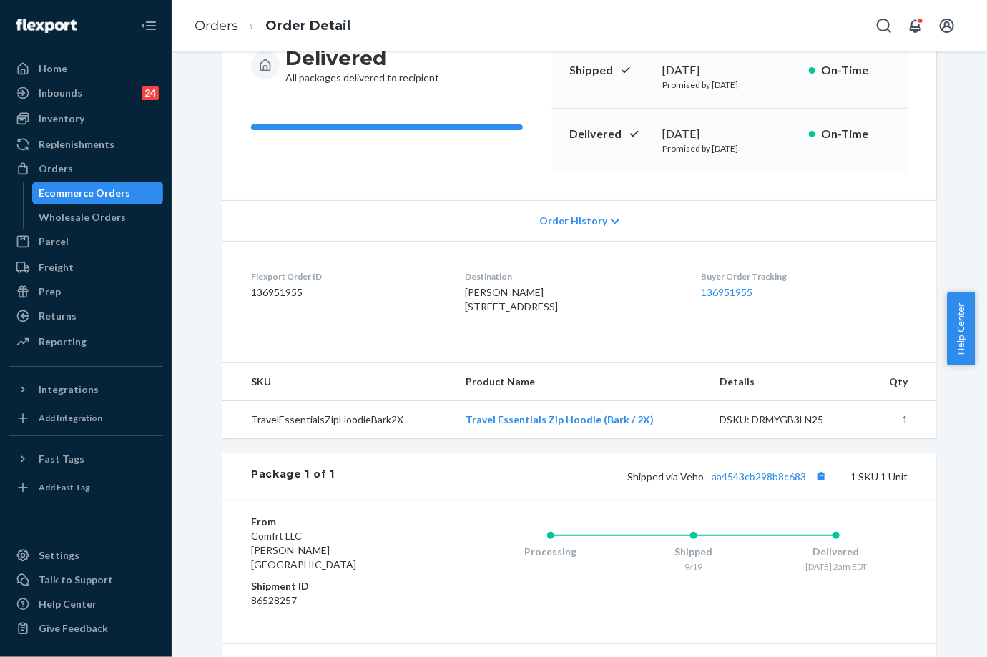
scroll to position [290, 0]
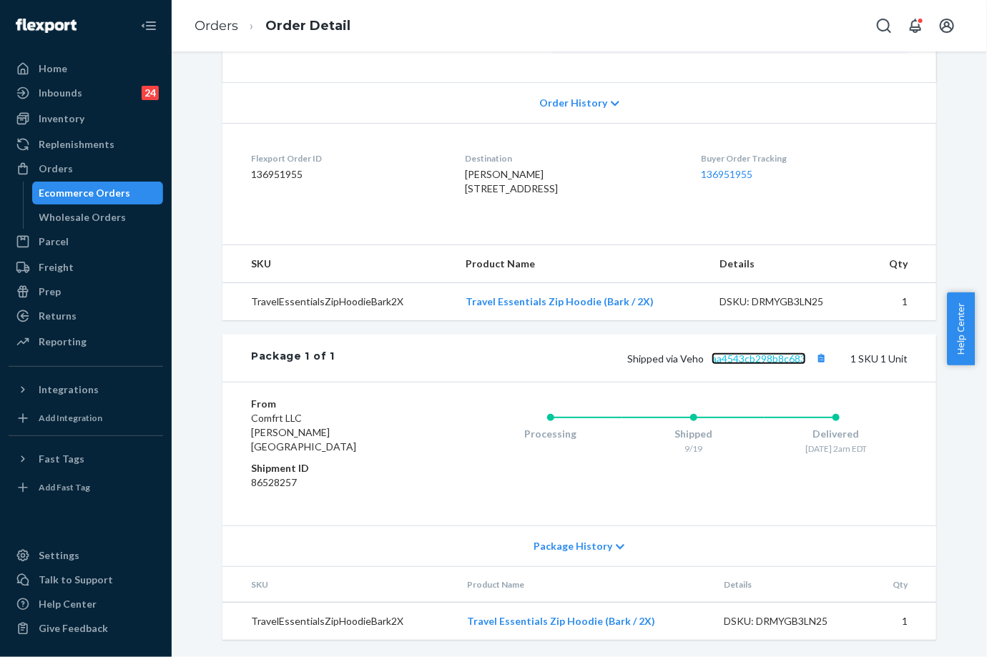
click at [757, 365] on link "aa4543cb298b8c683" at bounding box center [759, 359] width 94 height 12
click at [227, 29] on link "Orders" at bounding box center [217, 26] width 44 height 16
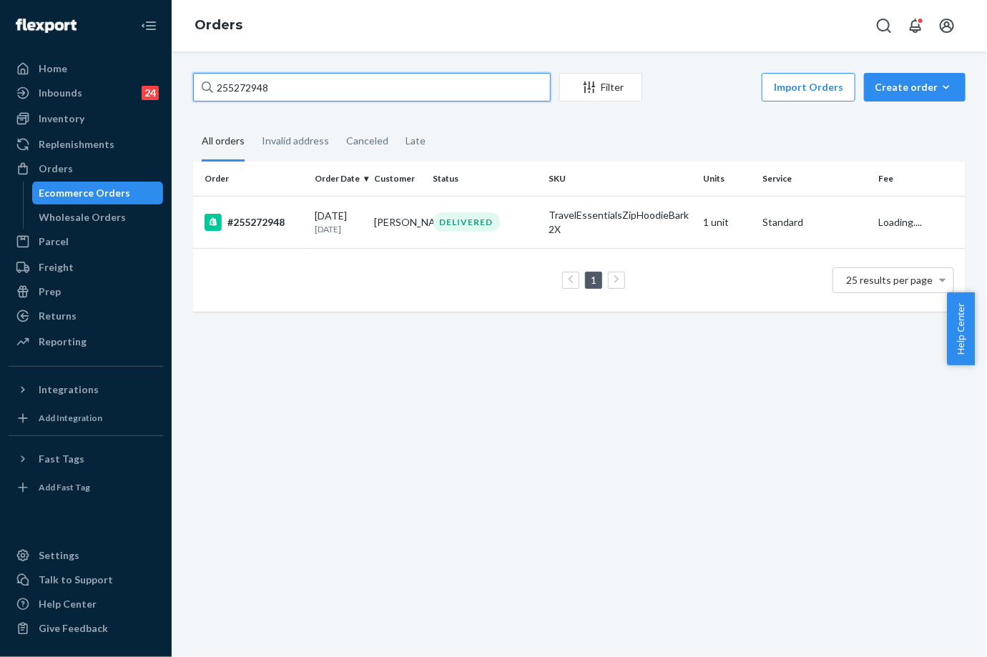
click at [309, 94] on input "255272948" at bounding box center [372, 87] width 358 height 29
paste input "338389"
type input "255338389"
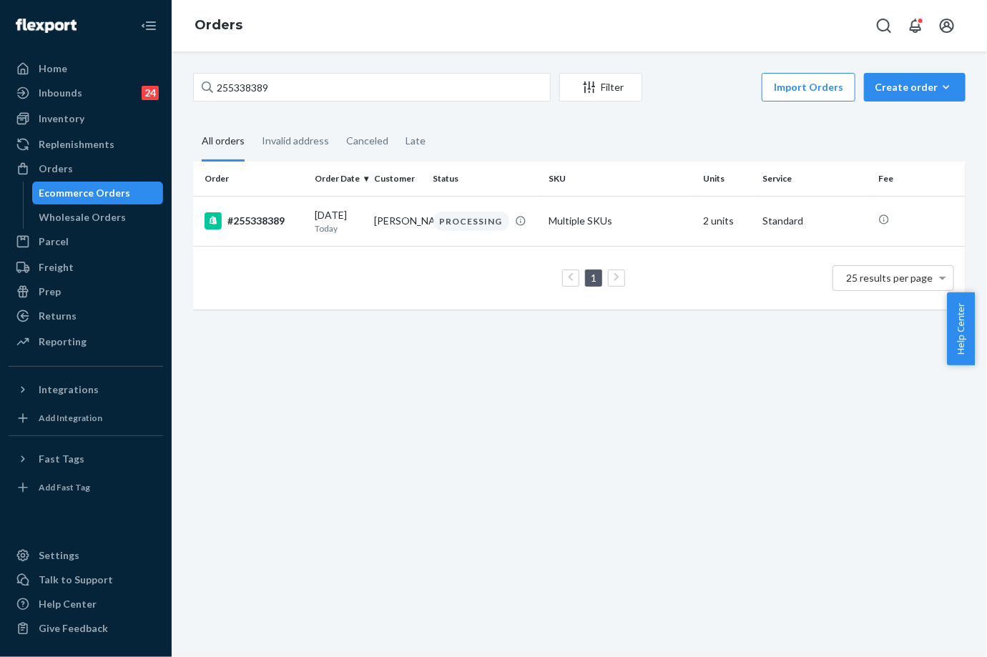
click at [338, 214] on div "[DATE] [DATE]" at bounding box center [339, 221] width 48 height 26
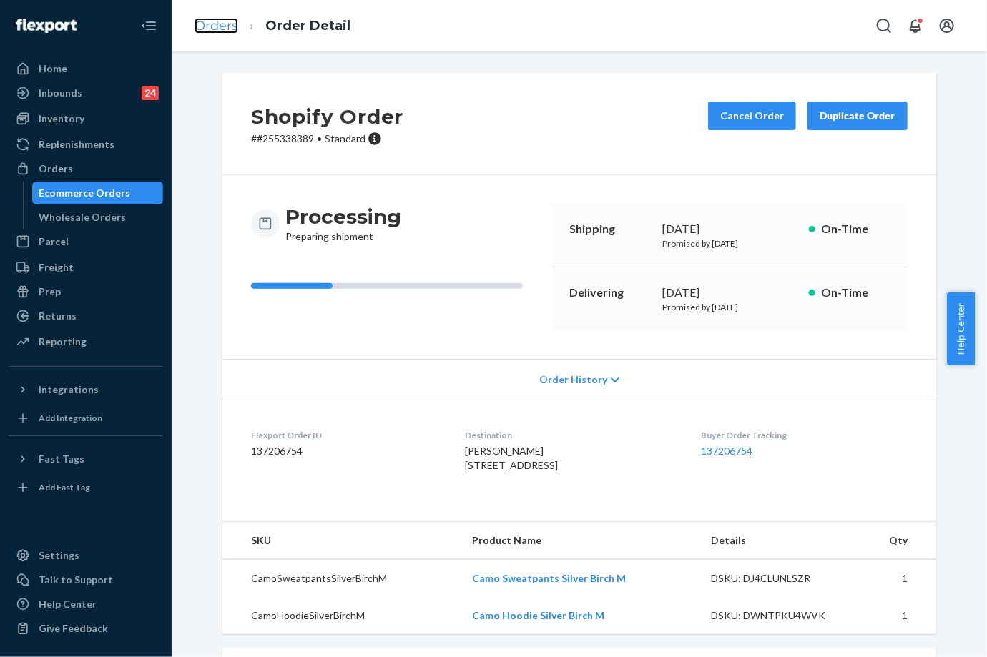
click at [212, 21] on link "Orders" at bounding box center [217, 26] width 44 height 16
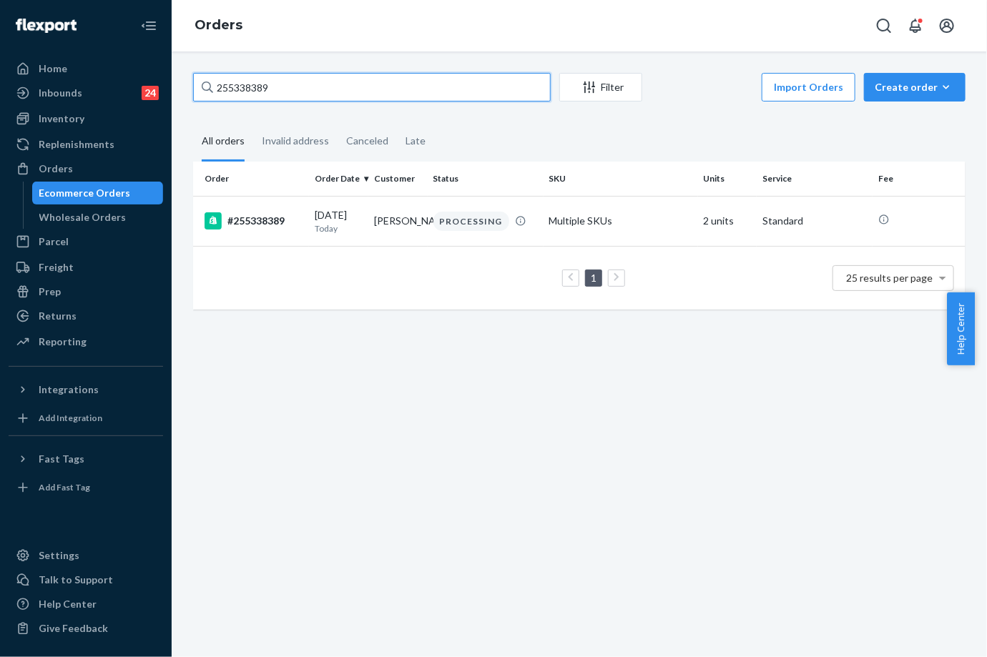
click at [240, 99] on input "255338389" at bounding box center [372, 87] width 358 height 29
paste input "218641"
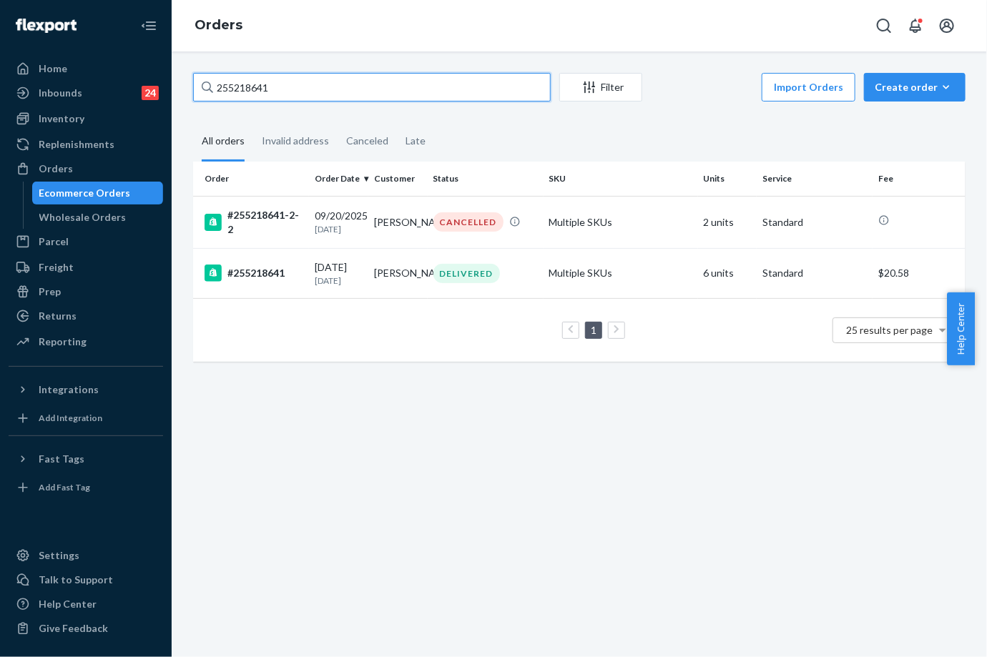
type input "255218641"
